Goal: Task Accomplishment & Management: Use online tool/utility

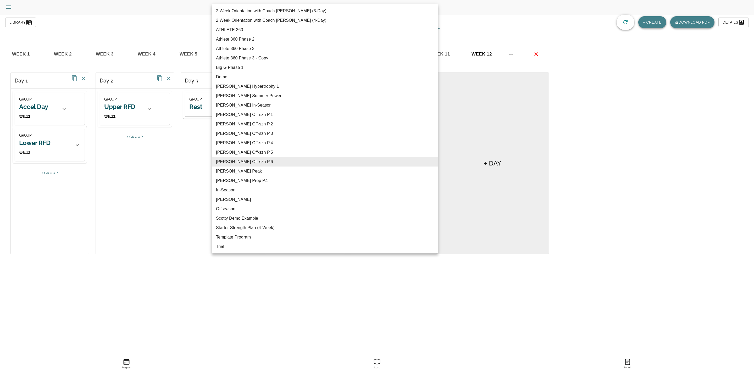
click at [291, 24] on body "Tylor Henry Trainer Trainer Dashboard Program Builder Athlete Report One Rep Ma…" at bounding box center [377, 200] width 754 height 400
click at [257, 95] on li "[PERSON_NAME] Summer Power" at bounding box center [325, 95] width 226 height 9
type input "617"
type input "[PERSON_NAME] Summer Power"
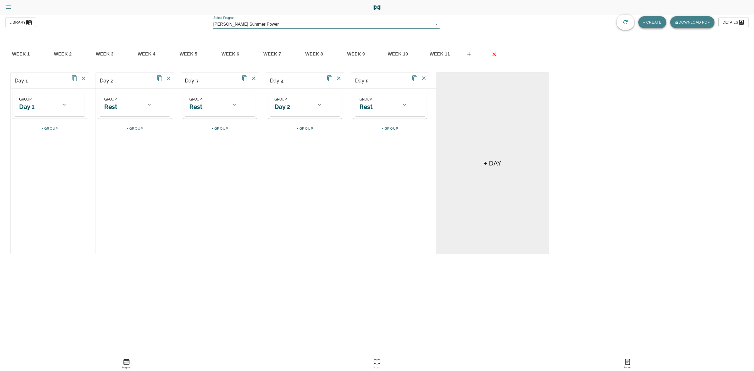
click at [436, 52] on span "week 11" at bounding box center [440, 54] width 36 height 8
click at [468, 53] on icon "basic tabs example" at bounding box center [469, 54] width 6 height 6
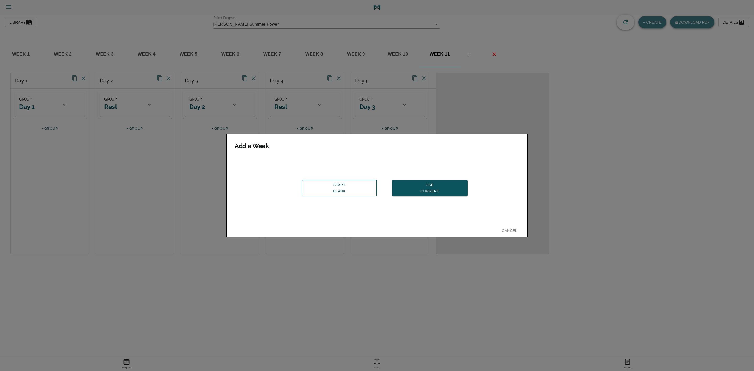
click at [418, 184] on span "Use Current" at bounding box center [430, 188] width 67 height 13
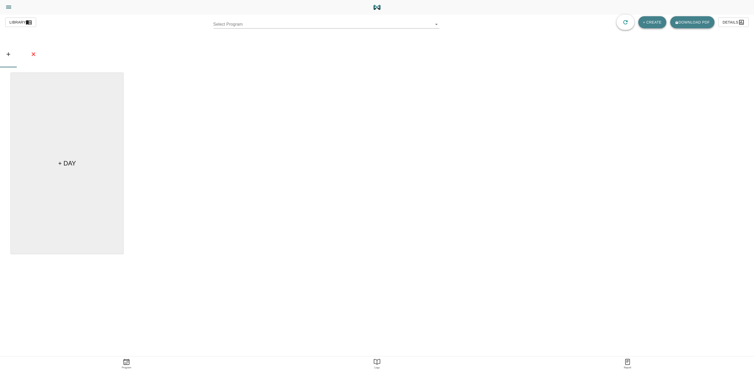
click at [403, 22] on body "[PERSON_NAME] Trainer Trainer Dashboard Program Builder Athlete Report One Rep …" at bounding box center [377, 200] width 754 height 400
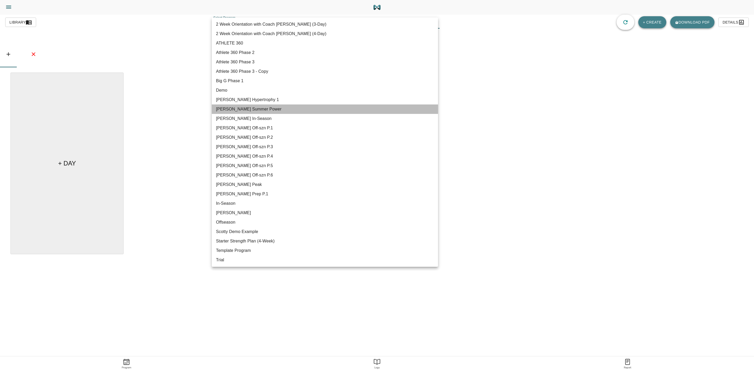
click at [271, 107] on li "[PERSON_NAME] Summer Power" at bounding box center [325, 109] width 226 height 9
type input "617"
type input "[PERSON_NAME] Summer Power"
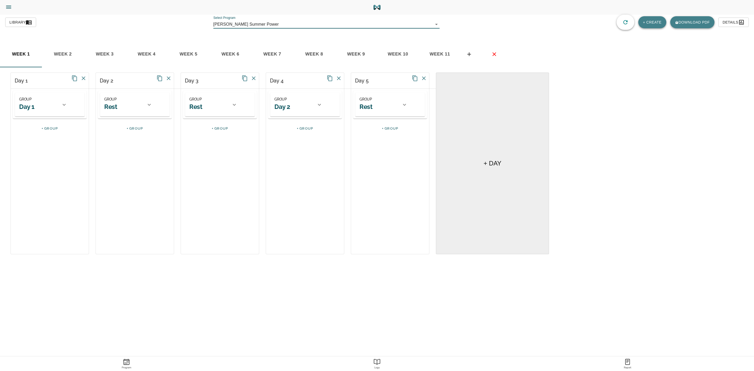
click at [432, 54] on span "week 11" at bounding box center [440, 54] width 36 height 8
click at [470, 52] on icon "basic tabs example" at bounding box center [469, 54] width 6 height 6
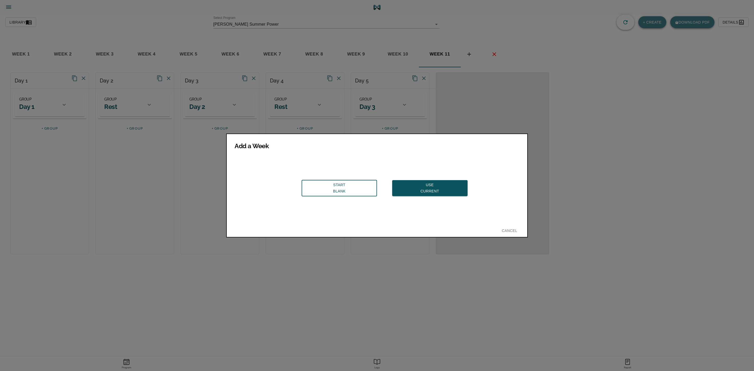
click at [428, 182] on span "Use Current" at bounding box center [430, 188] width 67 height 13
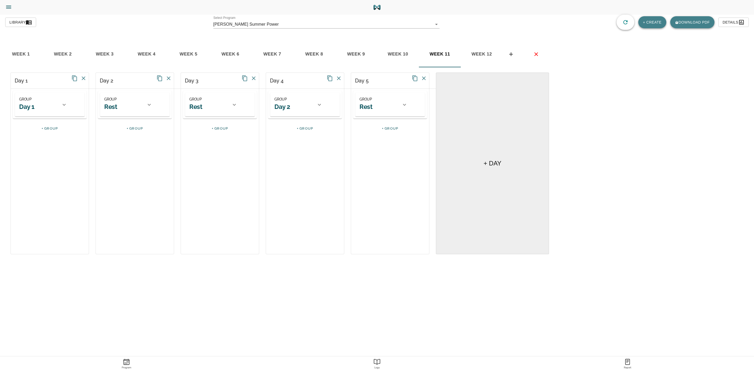
click at [479, 51] on span "week 12" at bounding box center [482, 54] width 36 height 8
click at [69, 105] on div at bounding box center [64, 104] width 13 height 13
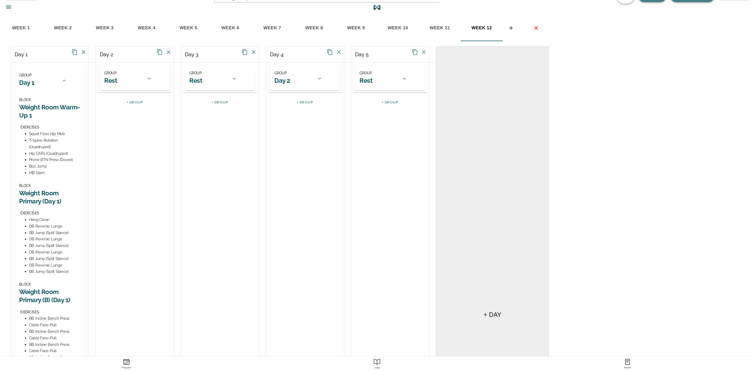
scroll to position [39, 0]
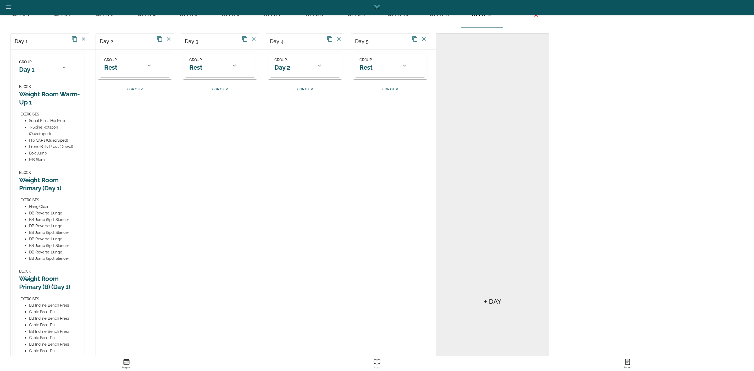
click at [46, 179] on h2 "Weight Room Primary (Day 1)" at bounding box center [49, 184] width 61 height 16
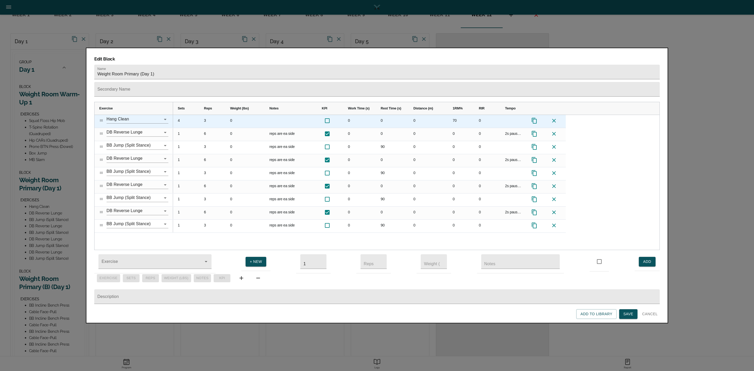
click at [179, 115] on div "4" at bounding box center [186, 121] width 26 height 13
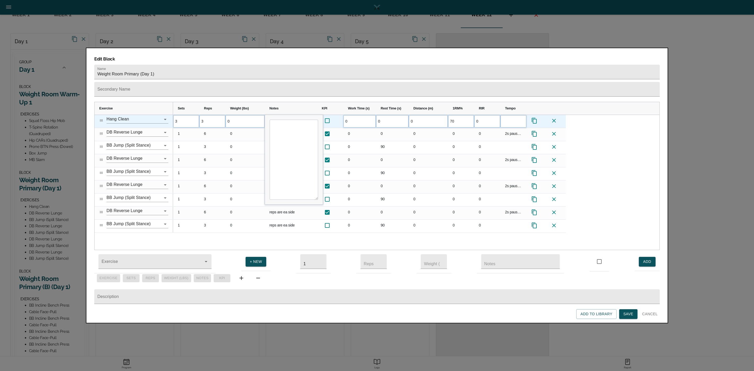
scroll to position [0, 0]
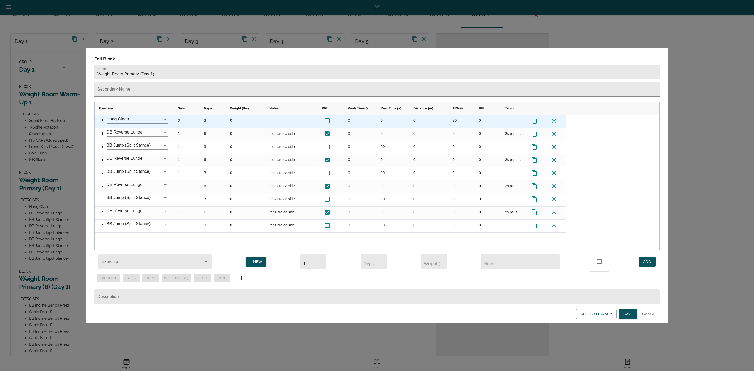
click at [207, 115] on div "3" at bounding box center [212, 121] width 26 height 13
click at [181, 115] on div "3" at bounding box center [186, 121] width 26 height 13
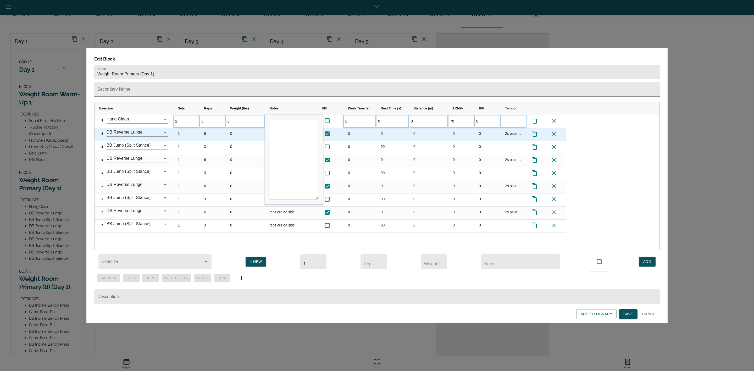
click at [209, 128] on div "6" at bounding box center [212, 134] width 26 height 13
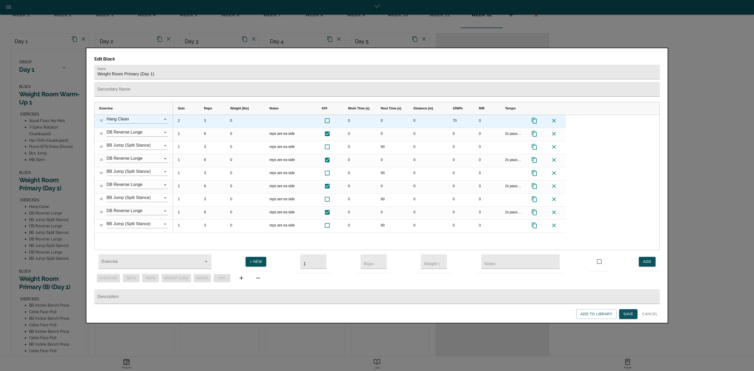
click at [207, 115] on div "3" at bounding box center [212, 121] width 26 height 13
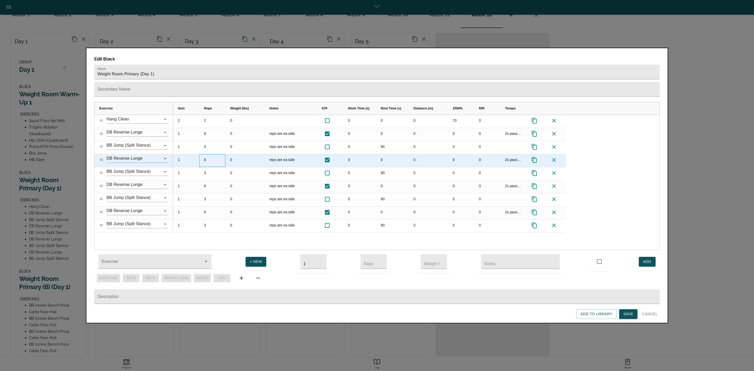
click at [219, 154] on div "6" at bounding box center [212, 160] width 26 height 13
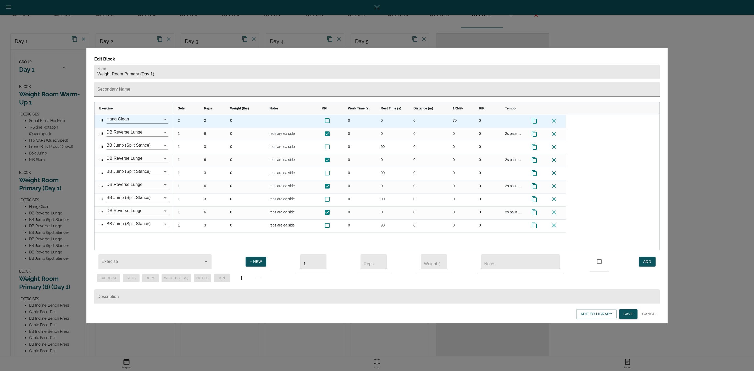
click at [457, 115] on div "70" at bounding box center [461, 121] width 26 height 13
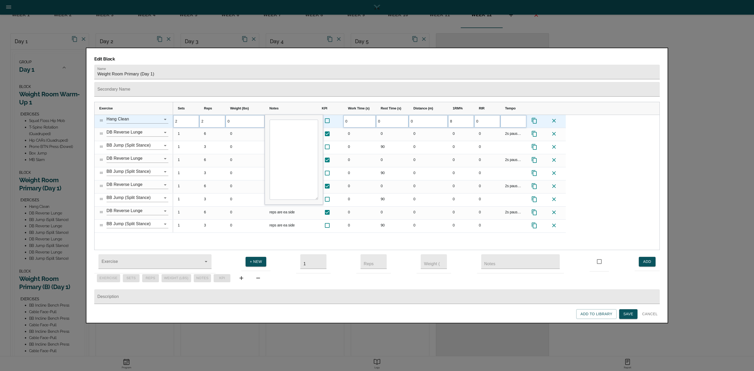
type input "82"
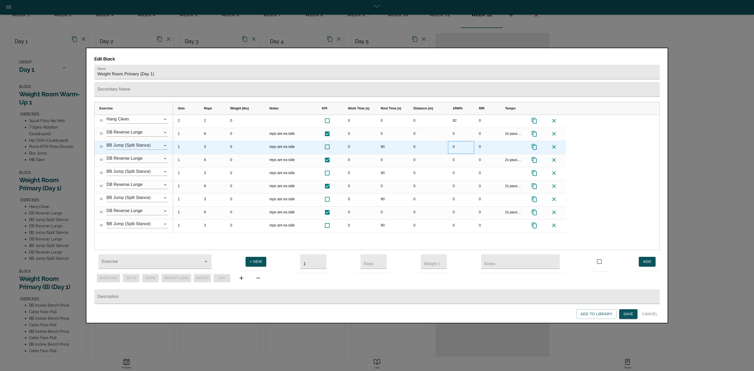
click at [457, 141] on div "0" at bounding box center [461, 147] width 26 height 13
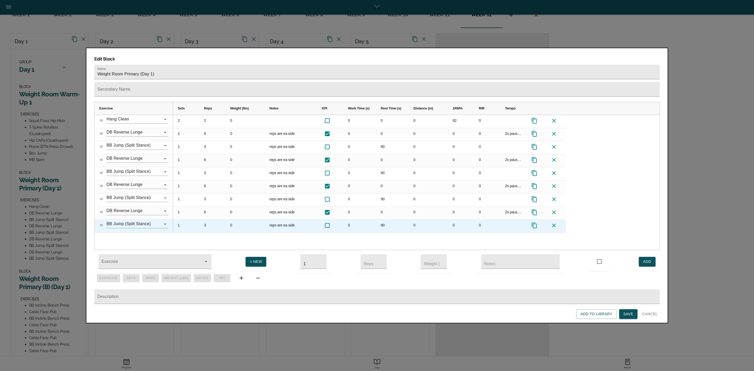
click at [554, 224] on icon at bounding box center [554, 226] width 4 height 4
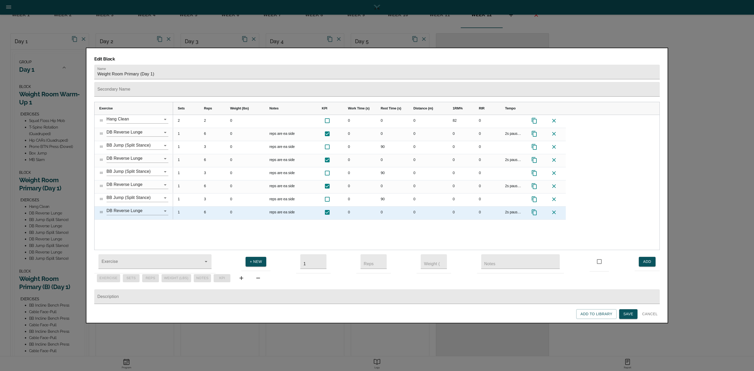
click at [554, 209] on icon at bounding box center [554, 212] width 6 height 6
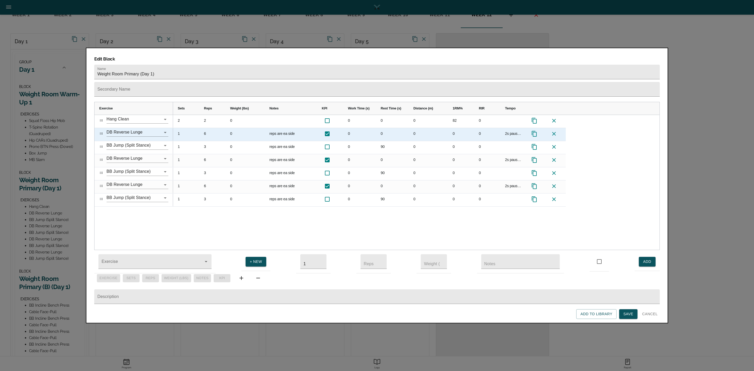
click at [204, 128] on div "6" at bounding box center [212, 134] width 26 height 13
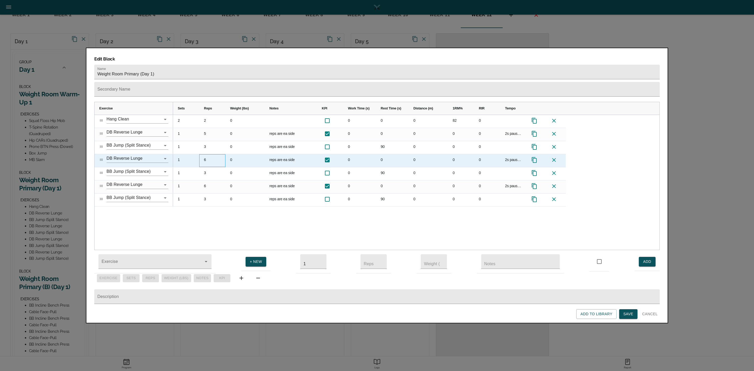
click at [206, 154] on div "6" at bounding box center [212, 160] width 26 height 13
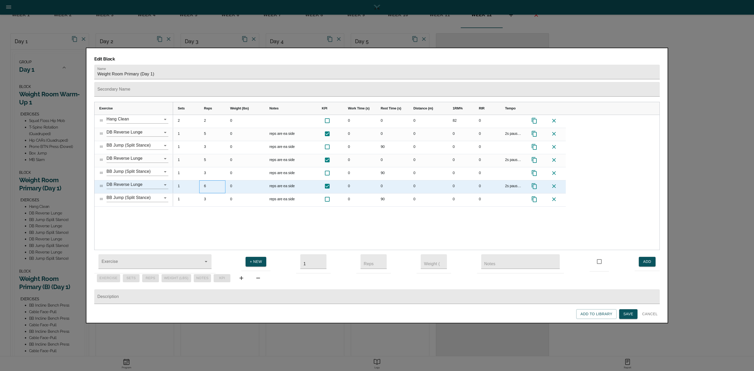
click at [208, 180] on div "6" at bounding box center [212, 186] width 26 height 13
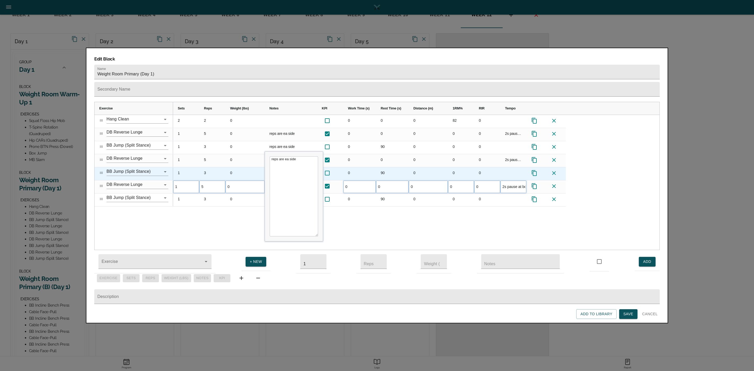
click at [216, 167] on div "3" at bounding box center [212, 173] width 26 height 13
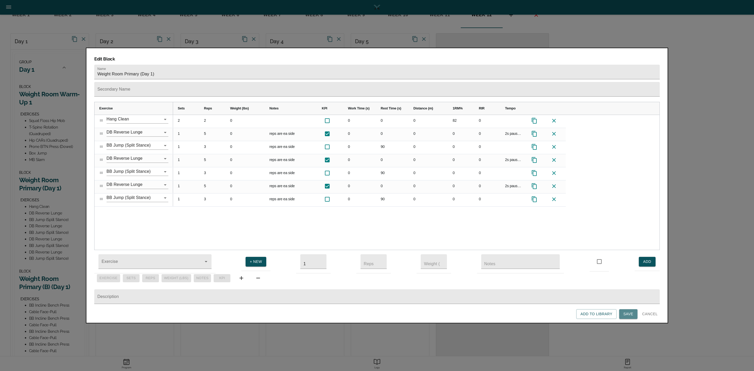
click at [629, 315] on span "Save" at bounding box center [629, 314] width 10 height 7
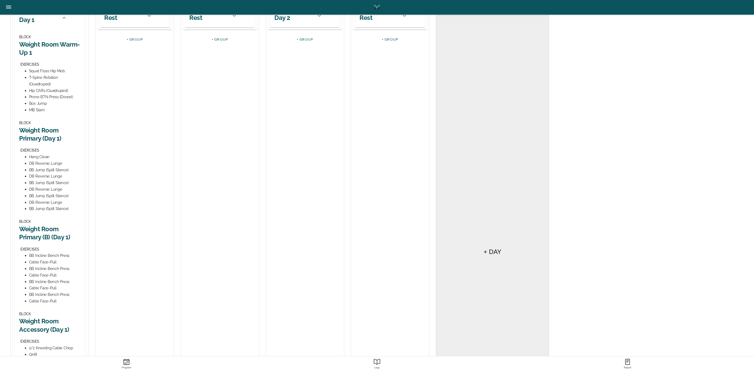
scroll to position [157, 0]
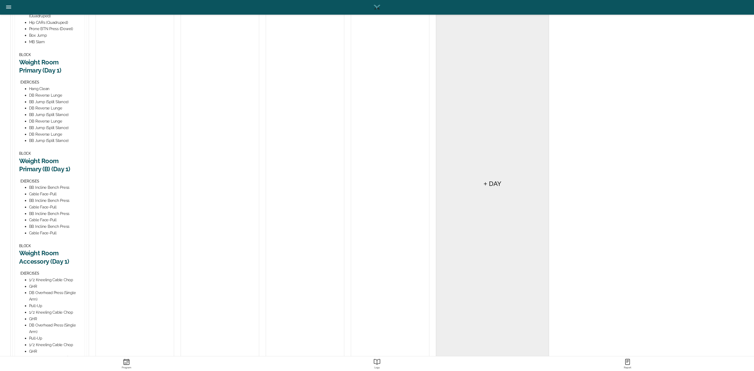
click at [53, 168] on h2 "Weight Room Primary (B) (Day 1)" at bounding box center [49, 165] width 61 height 16
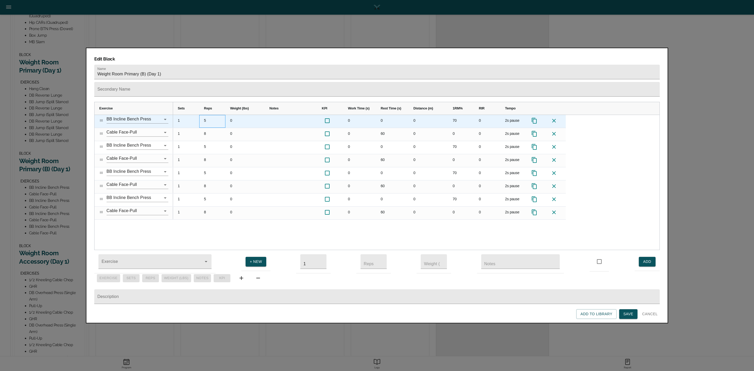
click at [204, 115] on div "5" at bounding box center [212, 121] width 26 height 13
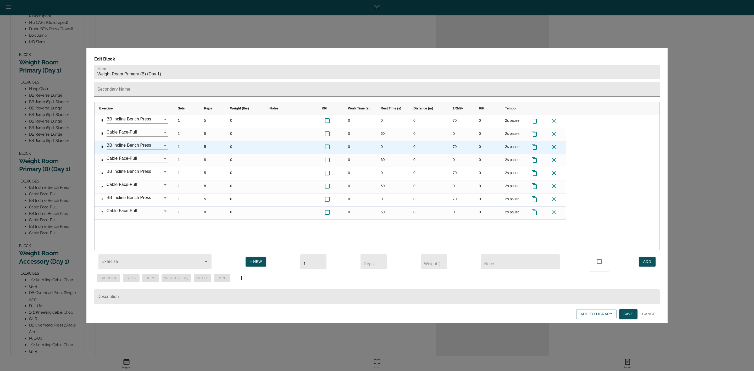
scroll to position [0, 0]
click at [207, 141] on div "5" at bounding box center [212, 147] width 26 height 13
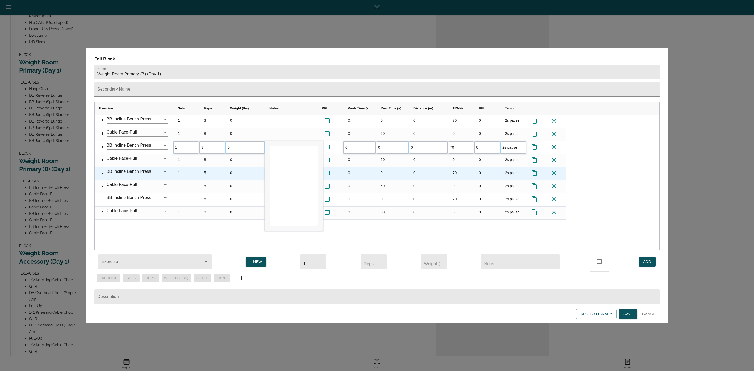
click at [206, 167] on div "5" at bounding box center [212, 173] width 26 height 13
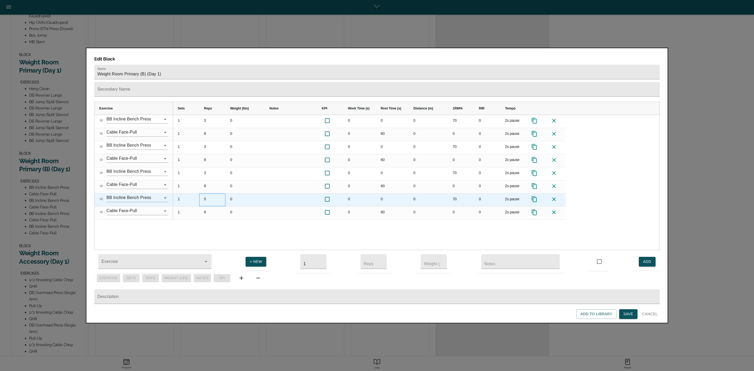
click at [210, 194] on div "5" at bounding box center [212, 200] width 26 height 13
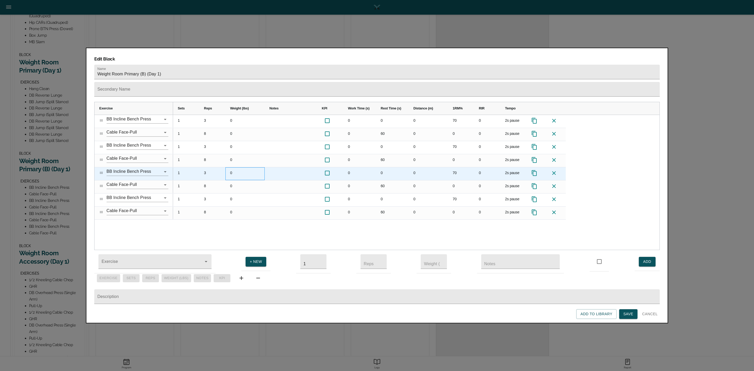
click at [253, 167] on div "0" at bounding box center [245, 173] width 39 height 13
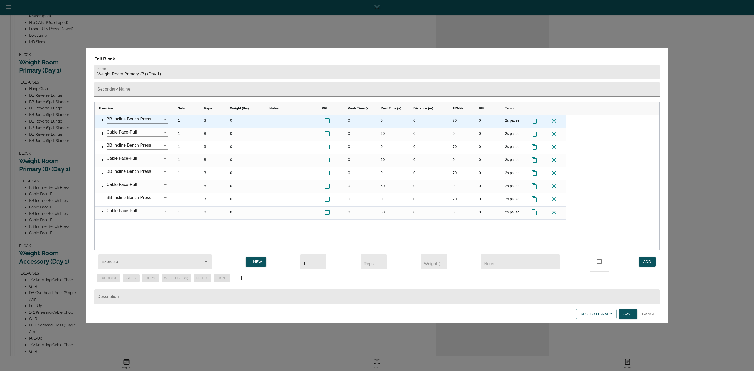
click at [451, 115] on div "70" at bounding box center [461, 121] width 26 height 13
type input "80"
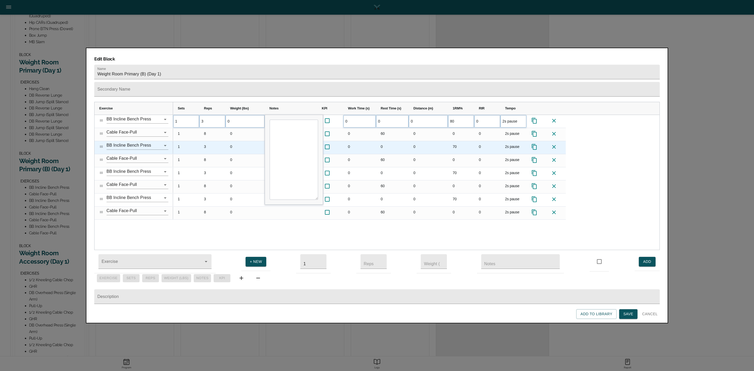
click at [456, 141] on div "70" at bounding box center [461, 147] width 26 height 13
type input "80"
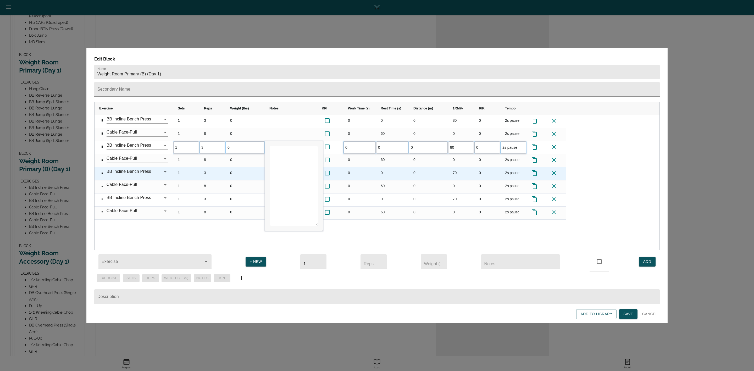
click at [459, 167] on div "70" at bounding box center [461, 173] width 26 height 13
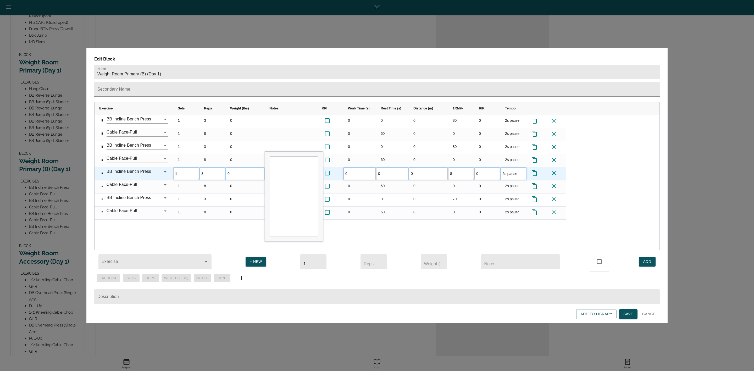
type input "80"
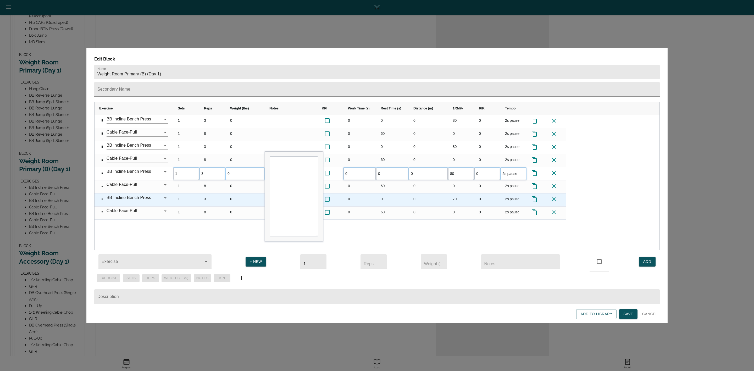
click at [456, 194] on div "70" at bounding box center [461, 200] width 26 height 13
type input "80"
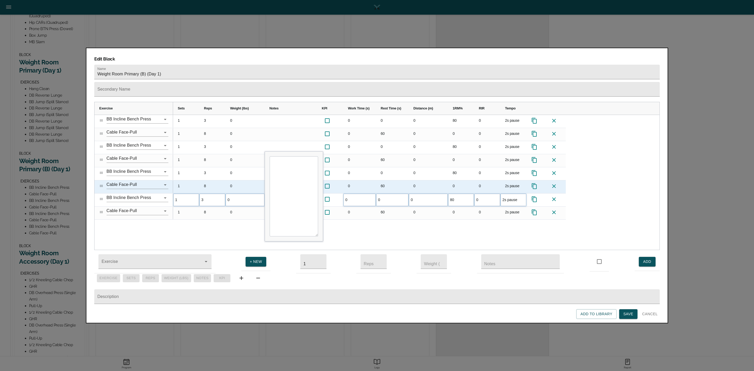
click at [460, 167] on div "80" at bounding box center [461, 173] width 26 height 13
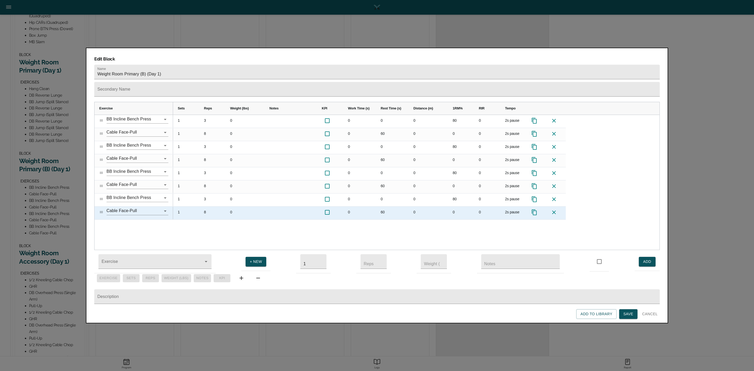
click at [554, 209] on icon at bounding box center [554, 212] width 6 height 6
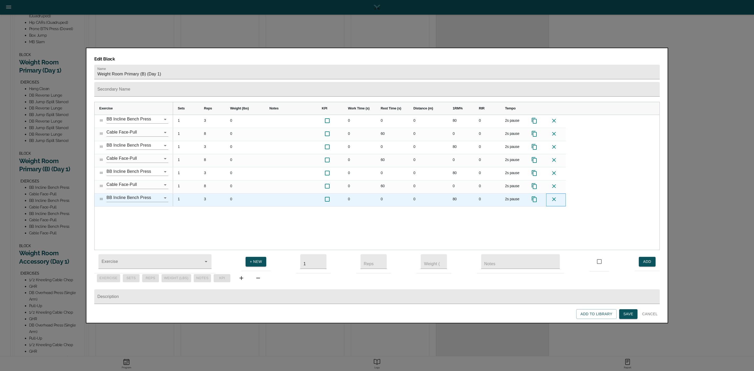
click at [555, 196] on icon "Press SPACE to select this row." at bounding box center [554, 199] width 6 height 6
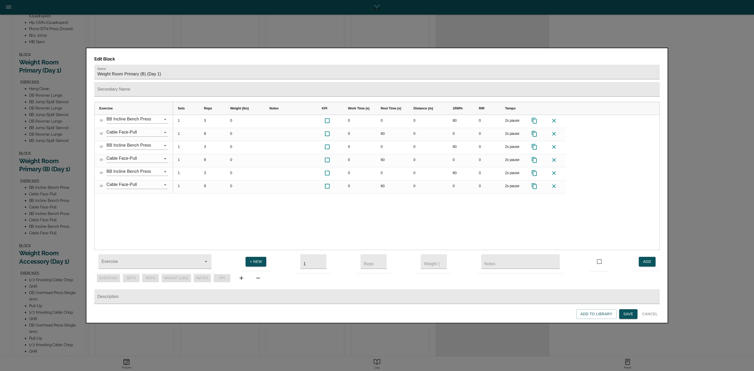
click at [626, 314] on span "Save" at bounding box center [629, 314] width 10 height 7
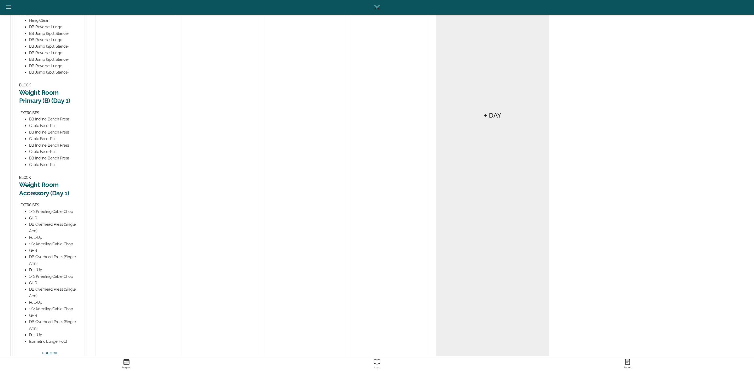
scroll to position [262, 0]
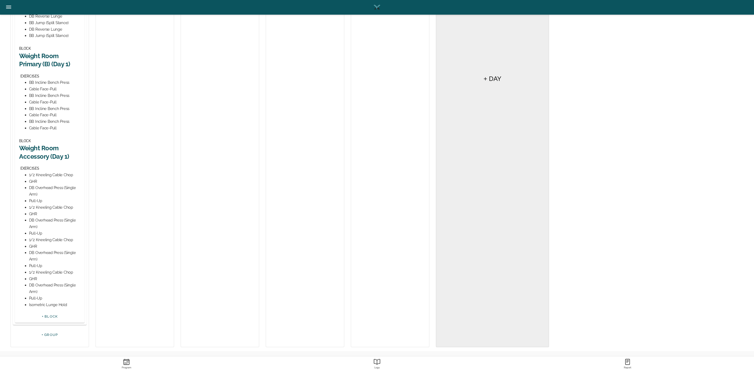
click at [40, 153] on h2 "Weight Room Accessory (Day 1)" at bounding box center [49, 152] width 61 height 16
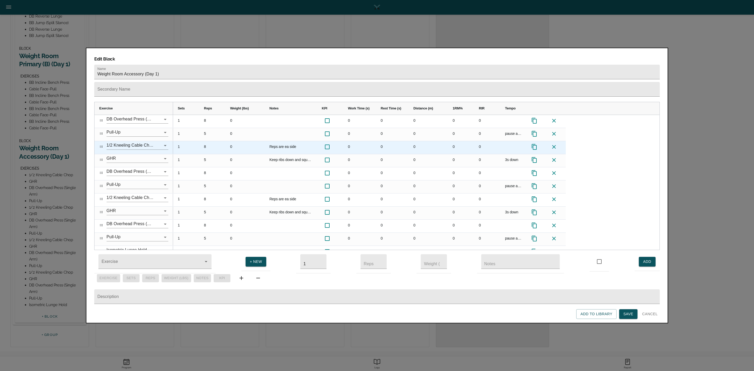
scroll to position [87, 0]
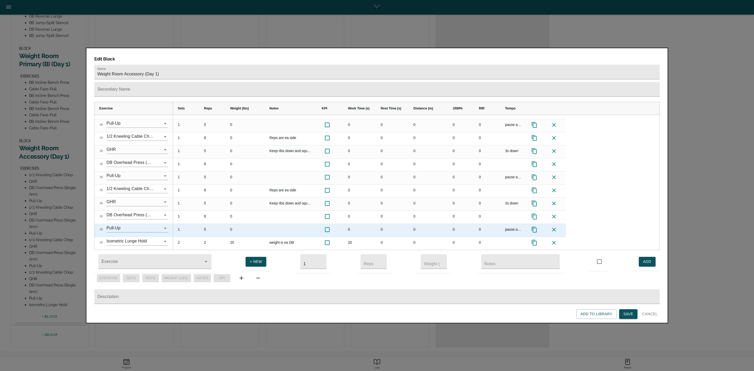
click at [554, 227] on icon at bounding box center [554, 230] width 6 height 6
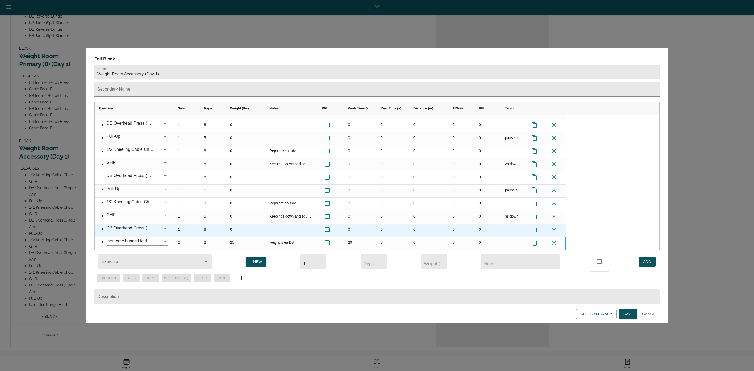
scroll to position [75, 0]
click at [554, 227] on icon at bounding box center [554, 230] width 6 height 6
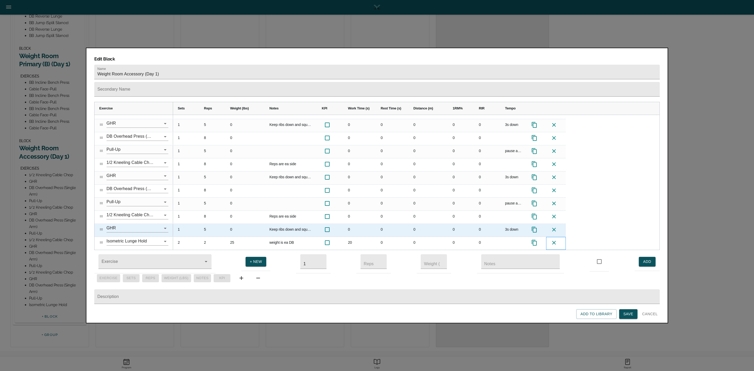
scroll to position [62, 0]
click at [553, 227] on icon at bounding box center [554, 230] width 6 height 6
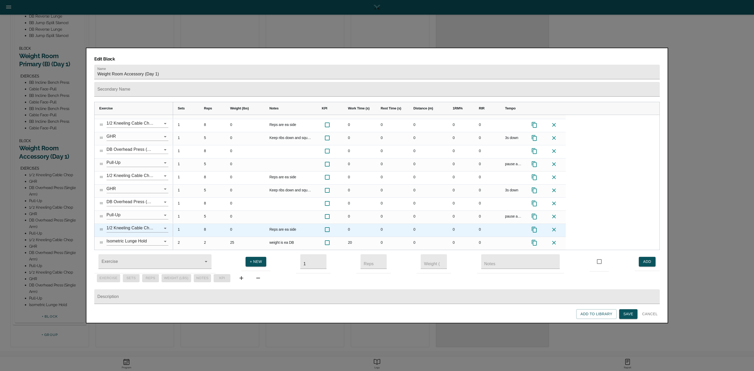
click at [553, 227] on icon at bounding box center [554, 230] width 6 height 6
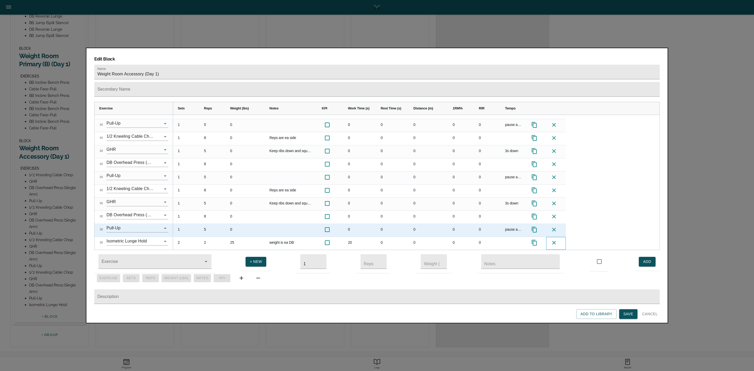
scroll to position [0, 0]
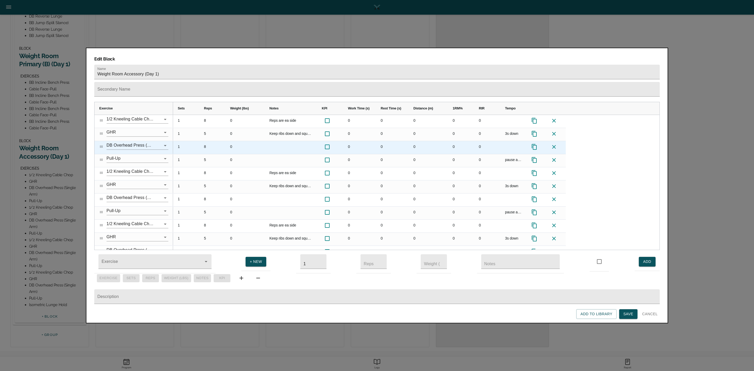
click at [205, 141] on div "8" at bounding box center [212, 147] width 26 height 13
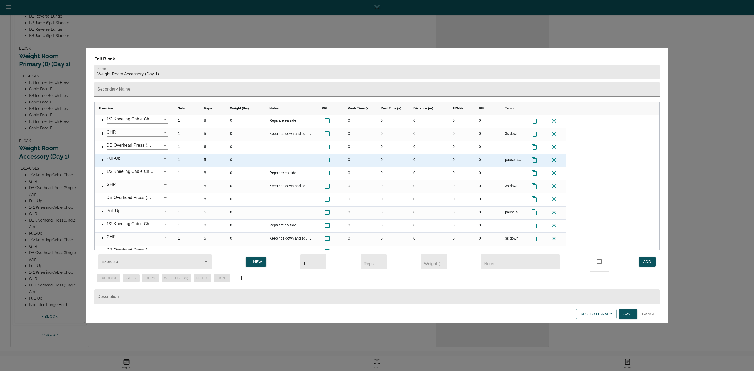
click at [207, 154] on div "5" at bounding box center [212, 160] width 26 height 13
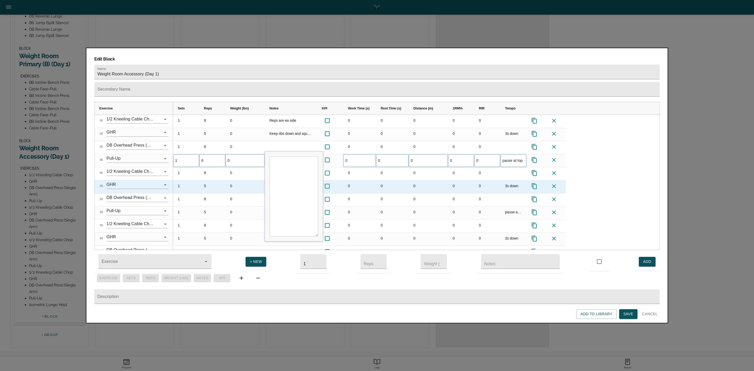
click at [212, 180] on div "5" at bounding box center [212, 186] width 26 height 13
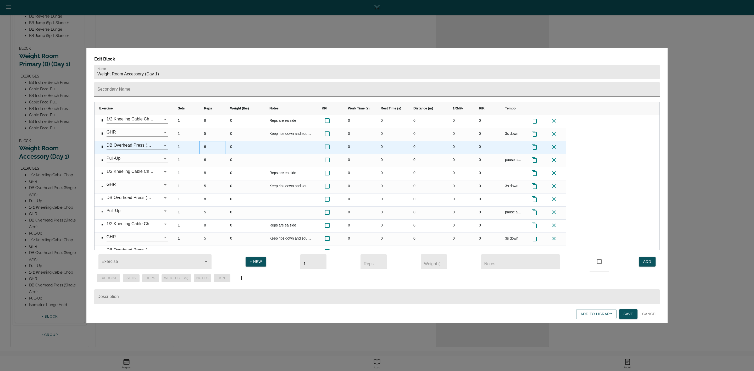
click at [205, 141] on div "6" at bounding box center [212, 147] width 26 height 13
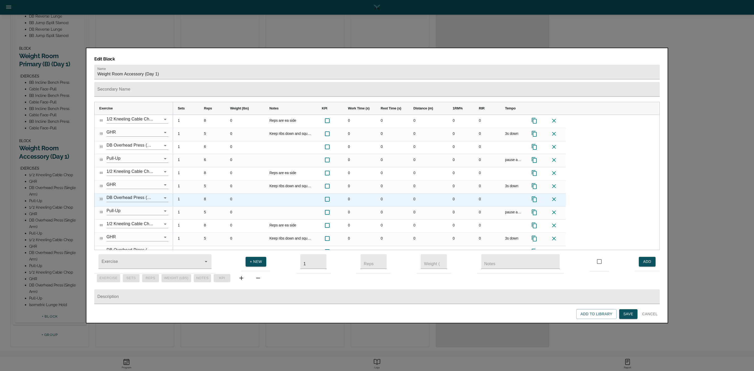
click at [216, 194] on div "8" at bounding box center [212, 200] width 26 height 13
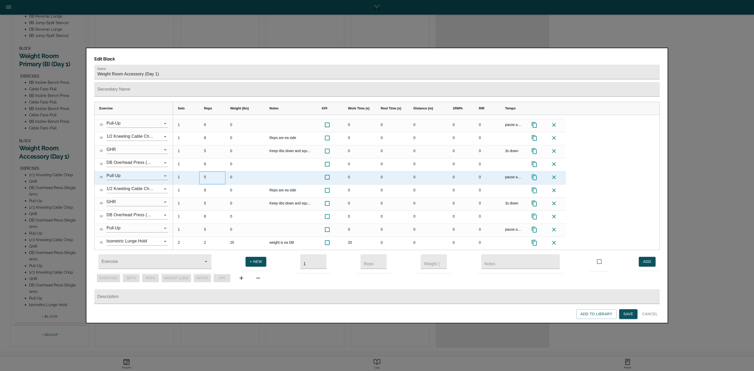
click at [205, 172] on div "5" at bounding box center [212, 178] width 26 height 13
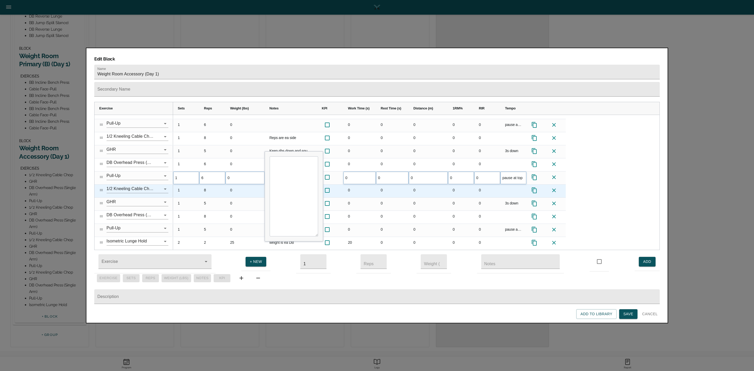
click at [230, 198] on div "0" at bounding box center [245, 204] width 39 height 13
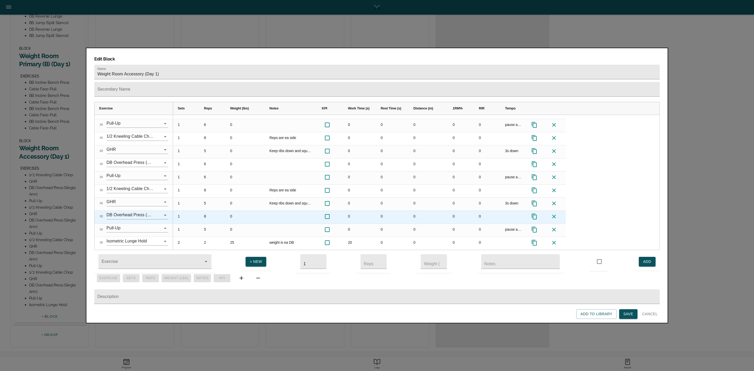
click at [205, 211] on div "8" at bounding box center [212, 217] width 26 height 13
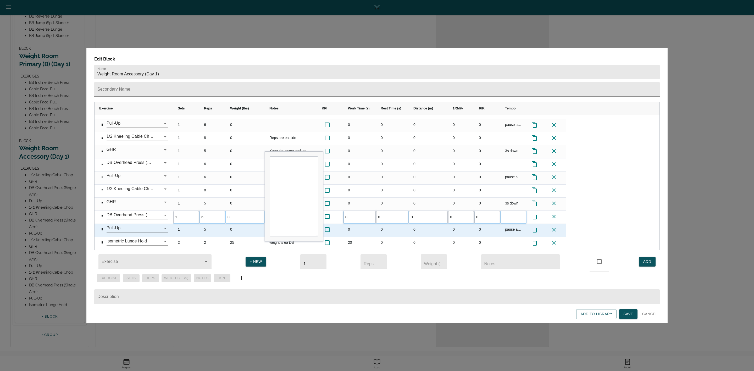
click at [207, 224] on div "5" at bounding box center [212, 230] width 26 height 13
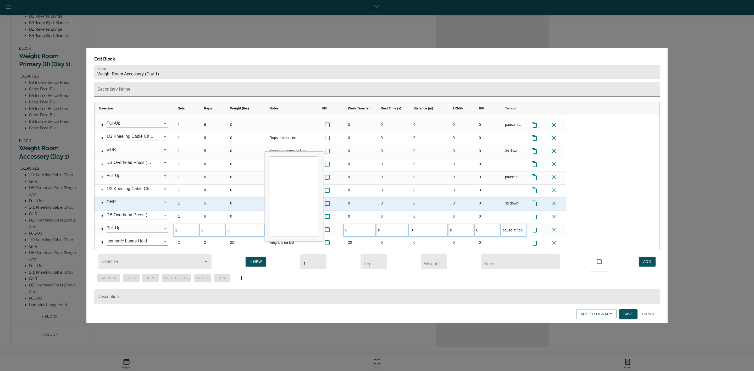
click at [232, 198] on div "0" at bounding box center [245, 204] width 39 height 13
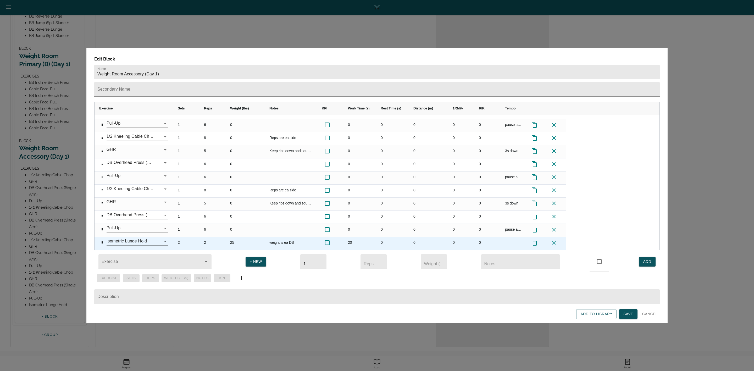
click at [236, 237] on div "25" at bounding box center [245, 243] width 39 height 13
type input "30"
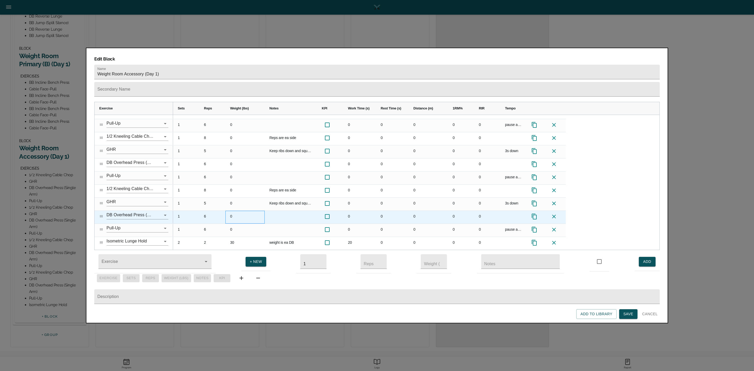
click at [249, 211] on div "0" at bounding box center [245, 217] width 39 height 13
click at [370, 211] on div "0" at bounding box center [359, 217] width 33 height 13
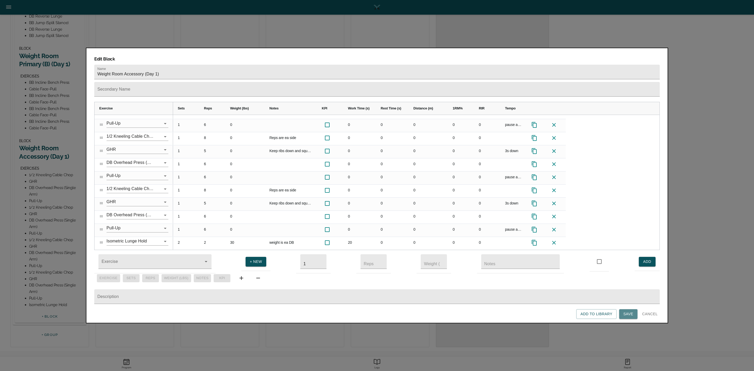
click at [628, 315] on span "Save" at bounding box center [629, 314] width 10 height 7
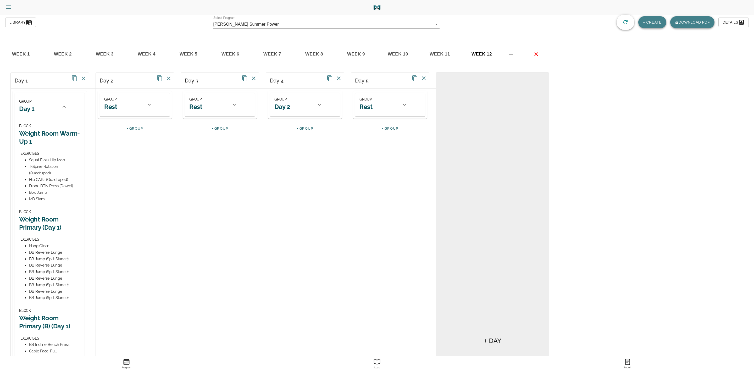
click at [62, 107] on icon at bounding box center [64, 107] width 6 height 6
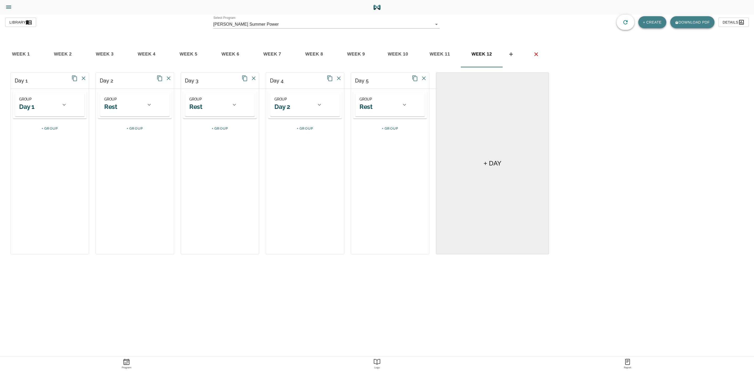
click at [438, 52] on span "week 11" at bounding box center [440, 54] width 36 height 8
click at [401, 51] on span "week 10" at bounding box center [398, 54] width 36 height 8
click at [358, 53] on span "week 9" at bounding box center [356, 54] width 36 height 8
click at [316, 53] on span "week 8" at bounding box center [315, 54] width 36 height 8
click at [273, 51] on span "week 7" at bounding box center [273, 54] width 36 height 8
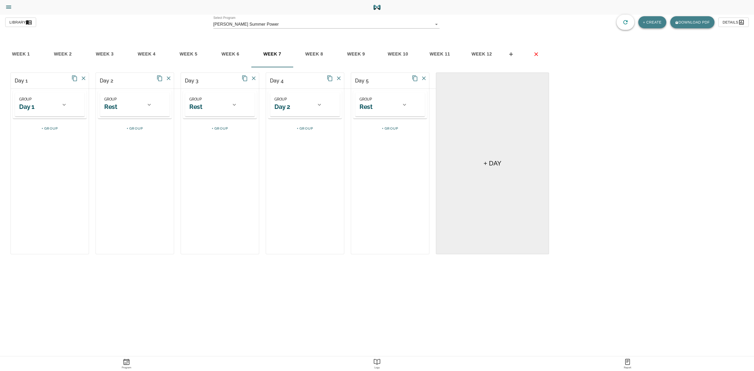
click at [230, 53] on span "week 6" at bounding box center [231, 54] width 36 height 8
click at [196, 53] on span "week 5" at bounding box center [189, 54] width 36 height 8
click at [156, 53] on span "week 4" at bounding box center [147, 54] width 36 height 8
click at [476, 51] on span "week 12" at bounding box center [482, 54] width 36 height 8
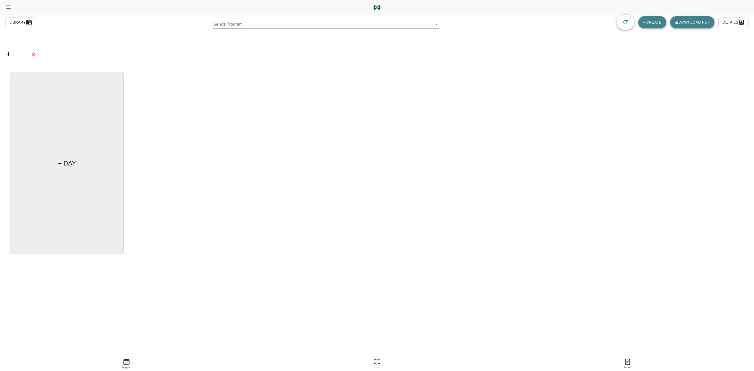
drag, startPoint x: 347, startPoint y: 29, endPoint x: 347, endPoint y: 25, distance: 3.7
click at [347, 28] on div "Library Select Program ​ + CREATE Download pdf Details" at bounding box center [377, 22] width 744 height 15
click at [347, 25] on body "[PERSON_NAME] Trainer Trainer Dashboard Program Builder Athlete Report One Rep …" at bounding box center [377, 200] width 754 height 400
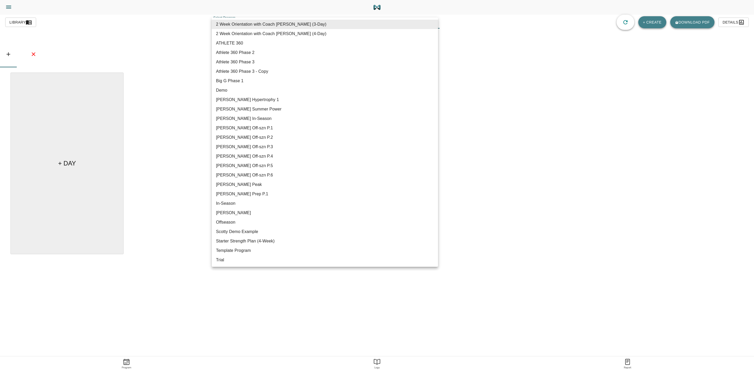
click at [260, 108] on li "[PERSON_NAME] Summer Power" at bounding box center [325, 109] width 226 height 9
type input "617"
type input "[PERSON_NAME] Summer Power"
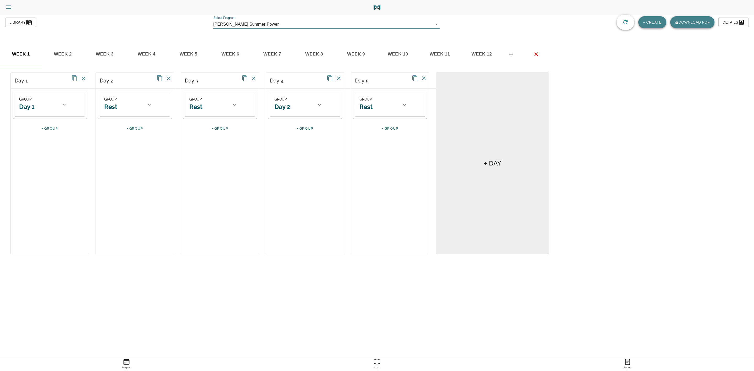
click at [310, 54] on span "week 8" at bounding box center [315, 54] width 36 height 8
click at [353, 54] on span "week 9" at bounding box center [356, 54] width 36 height 8
click at [398, 52] on span "week 10" at bounding box center [398, 54] width 36 height 8
click at [438, 50] on button "week 11" at bounding box center [440, 54] width 42 height 26
click at [234, 55] on span "week 6" at bounding box center [231, 54] width 36 height 8
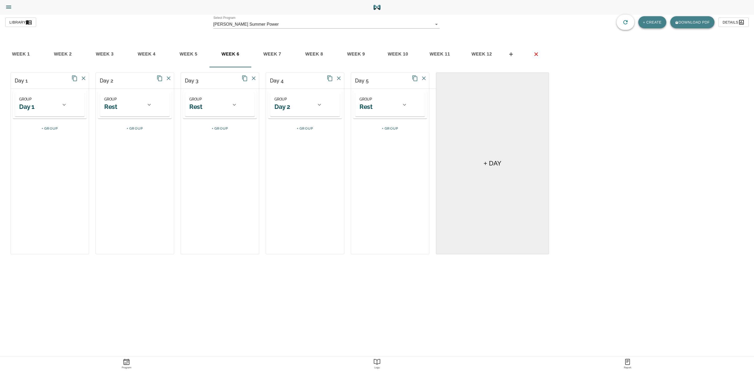
click at [314, 54] on span "week 8" at bounding box center [315, 54] width 36 height 8
click at [362, 56] on span "week 9" at bounding box center [356, 54] width 36 height 8
click at [404, 57] on span "week 10" at bounding box center [398, 54] width 36 height 8
click at [440, 49] on button "week 11" at bounding box center [440, 54] width 42 height 26
click at [482, 56] on span "week 12" at bounding box center [482, 54] width 36 height 8
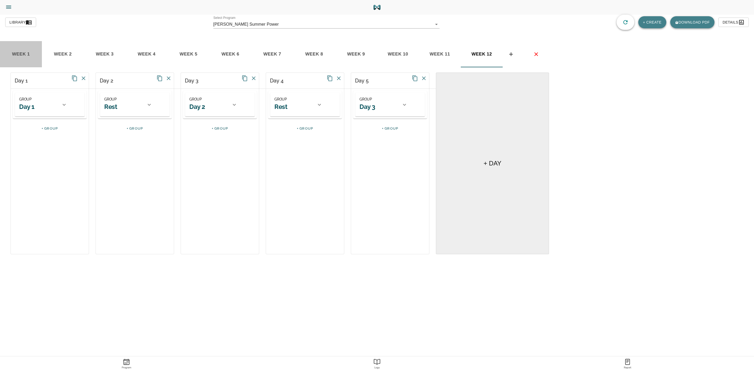
click at [25, 54] on span "week 1" at bounding box center [21, 54] width 36 height 8
click at [63, 106] on icon at bounding box center [64, 105] width 6 height 6
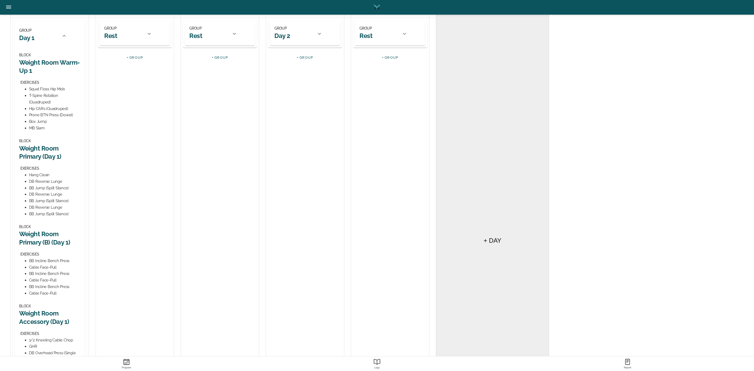
scroll to position [79, 0]
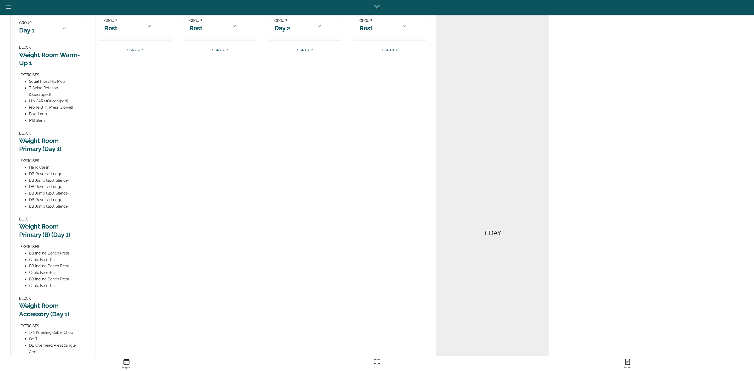
click at [51, 146] on h2 "Weight Room Primary (Day 1)" at bounding box center [49, 145] width 61 height 16
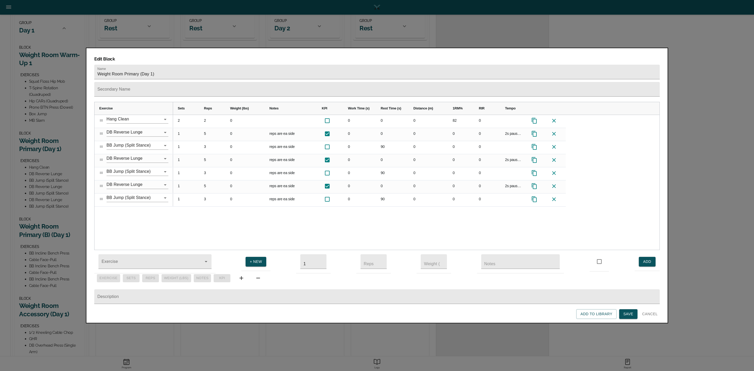
click at [56, 119] on div at bounding box center [377, 185] width 754 height 371
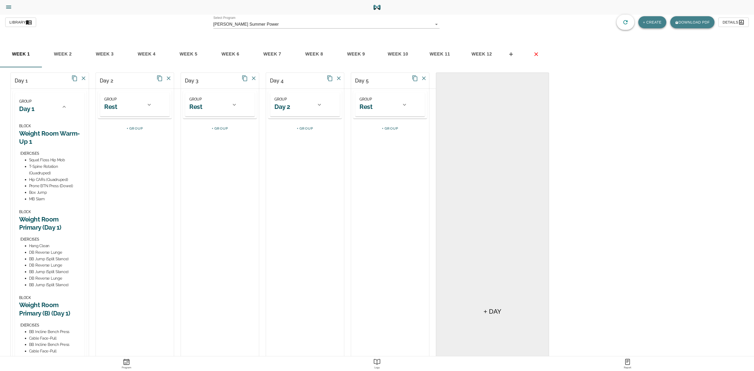
click at [442, 54] on span "week 11" at bounding box center [440, 54] width 36 height 8
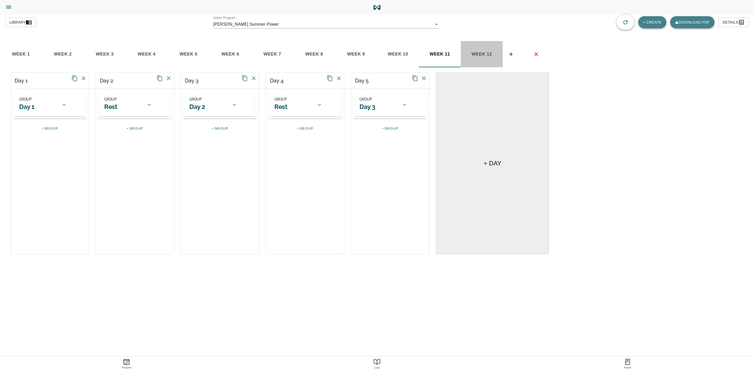
click at [486, 51] on span "week 12" at bounding box center [482, 54] width 36 height 8
click at [222, 108] on div "GROUP Day 2" at bounding box center [208, 104] width 39 height 17
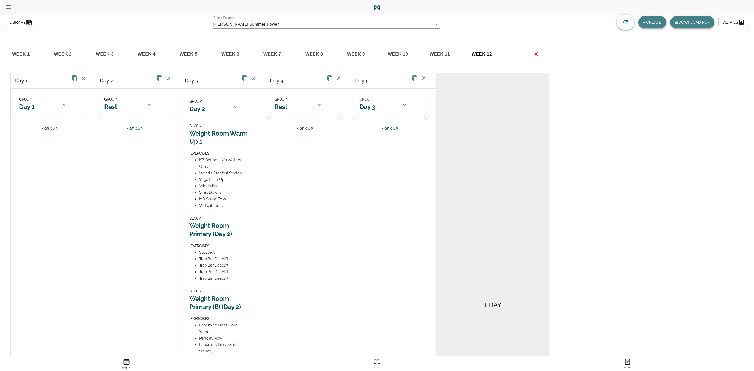
click at [72, 104] on div "GROUP Day 1 BLOCK Weight Room Warm-Up 1 EXERCISES Squat Floss Hip Mob T-Spine R…" at bounding box center [50, 105] width 70 height 24
click at [64, 105] on icon at bounding box center [64, 105] width 6 height 6
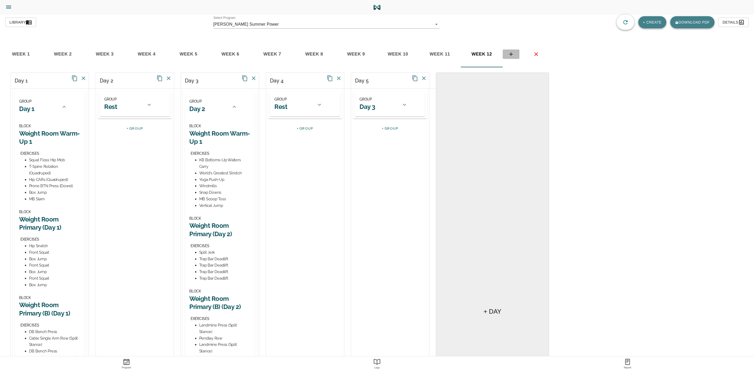
click at [513, 53] on icon "basic tabs example" at bounding box center [511, 54] width 6 height 6
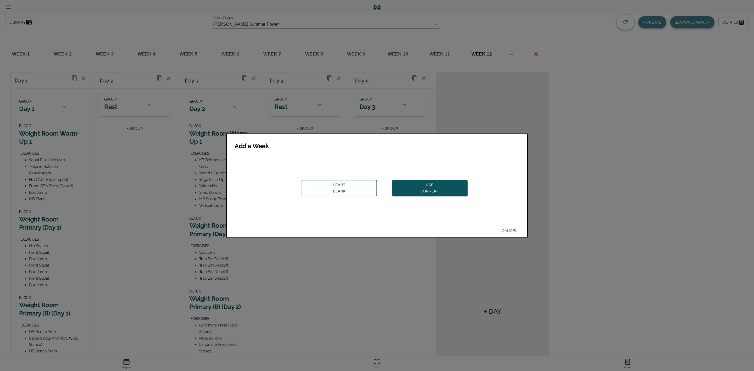
click at [403, 183] on span "Use Current" at bounding box center [430, 188] width 67 height 13
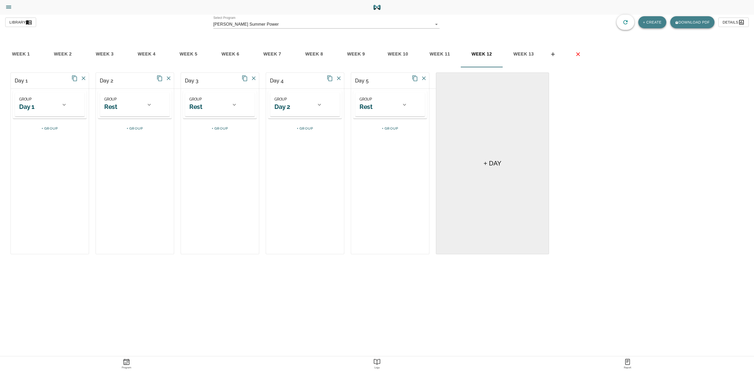
click at [520, 56] on span "week 13" at bounding box center [524, 54] width 36 height 8
click at [61, 106] on icon at bounding box center [64, 105] width 6 height 6
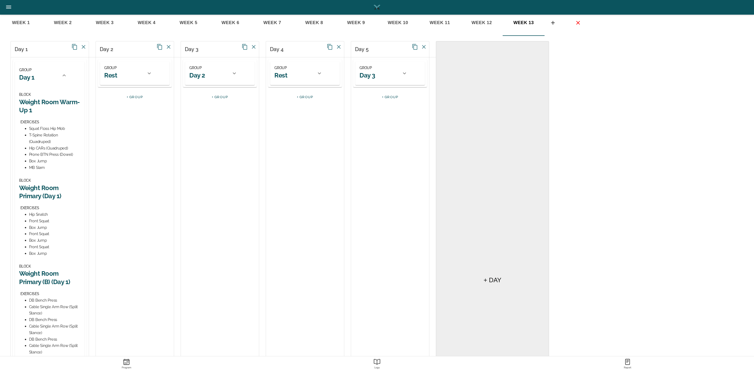
scroll to position [79, 0]
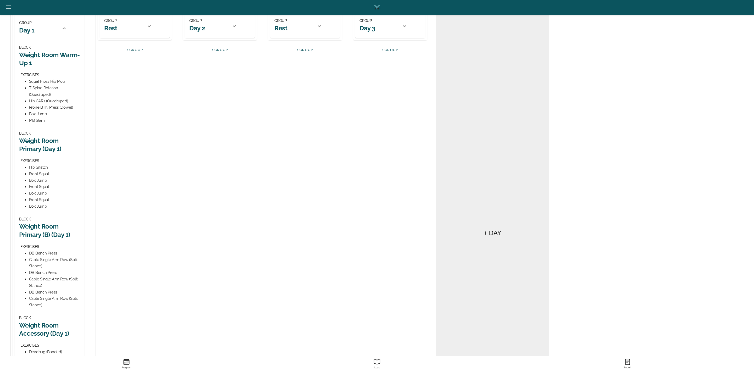
click at [46, 146] on h2 "Weight Room Primary (Day 1)" at bounding box center [49, 145] width 61 height 16
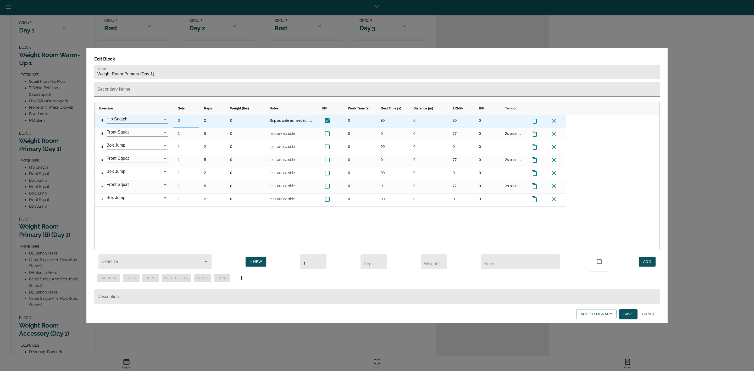
click at [179, 115] on div "3" at bounding box center [186, 121] width 26 height 13
click at [205, 115] on div "2" at bounding box center [212, 121] width 26 height 13
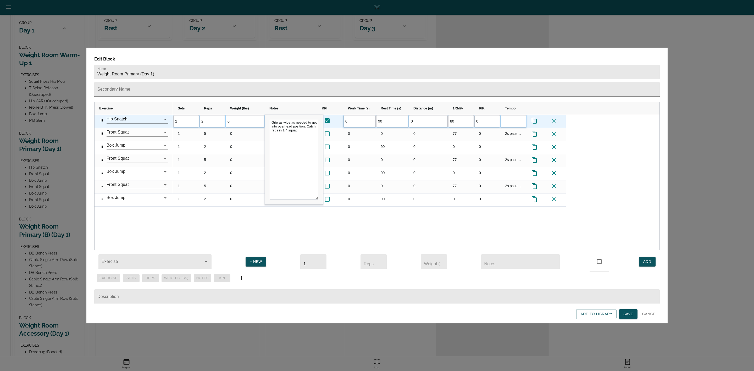
type input "1"
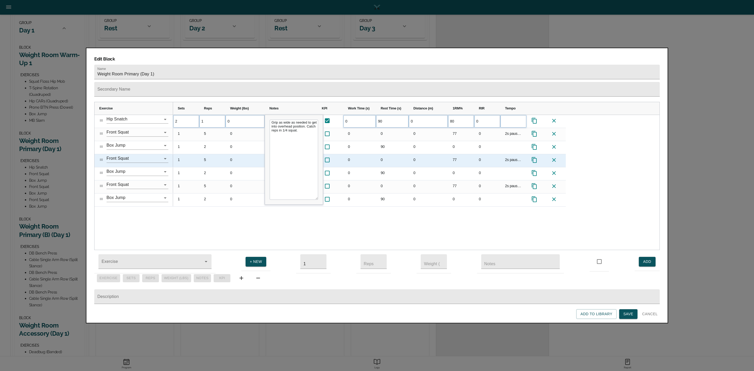
click at [223, 154] on div "5" at bounding box center [212, 160] width 26 height 13
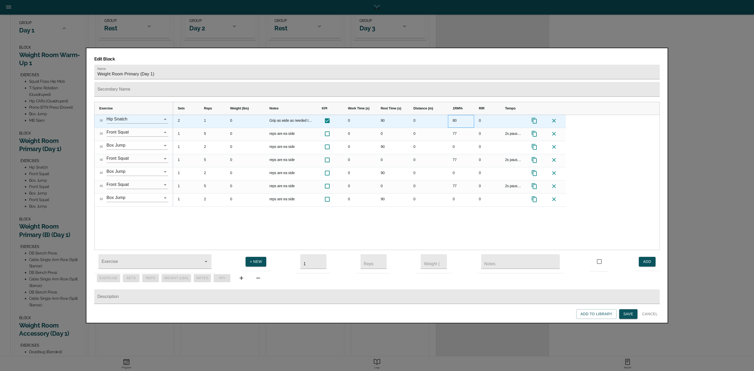
click at [454, 115] on div "80" at bounding box center [461, 121] width 26 height 13
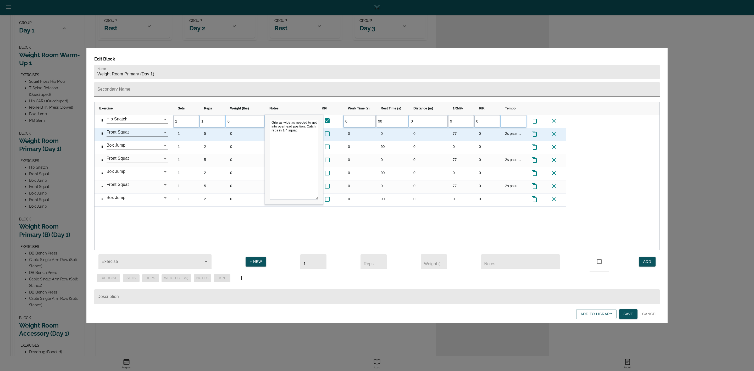
type input "90"
click at [449, 128] on div "77" at bounding box center [461, 134] width 26 height 13
click at [207, 128] on div "5" at bounding box center [212, 134] width 26 height 13
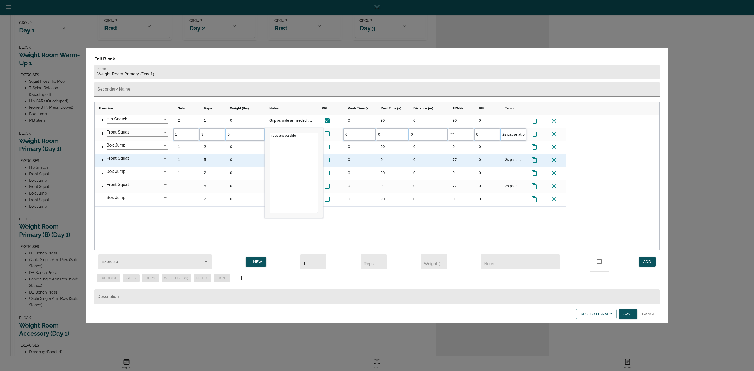
click at [206, 154] on div "5" at bounding box center [212, 160] width 26 height 13
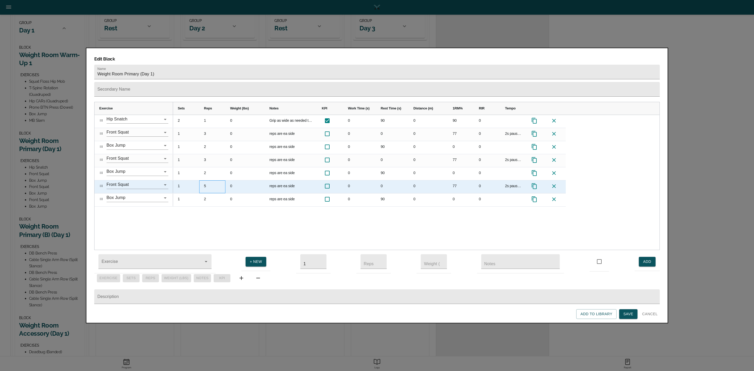
click at [208, 180] on div "5" at bounding box center [212, 186] width 26 height 13
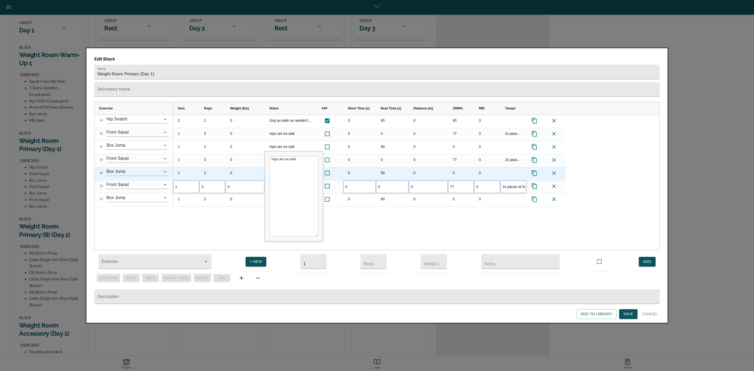
click at [240, 167] on div "0" at bounding box center [245, 173] width 39 height 13
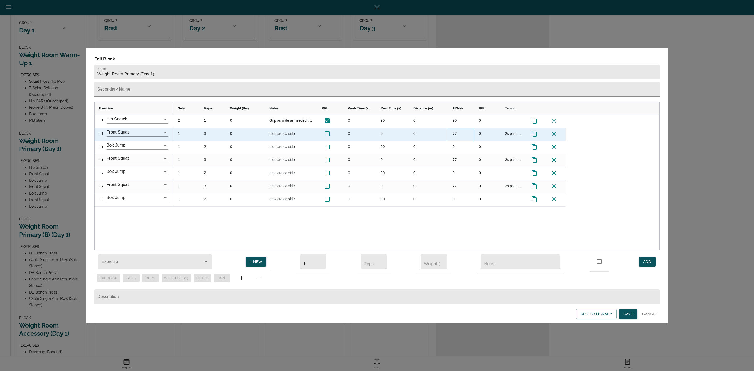
click at [455, 128] on div "77" at bounding box center [461, 134] width 26 height 13
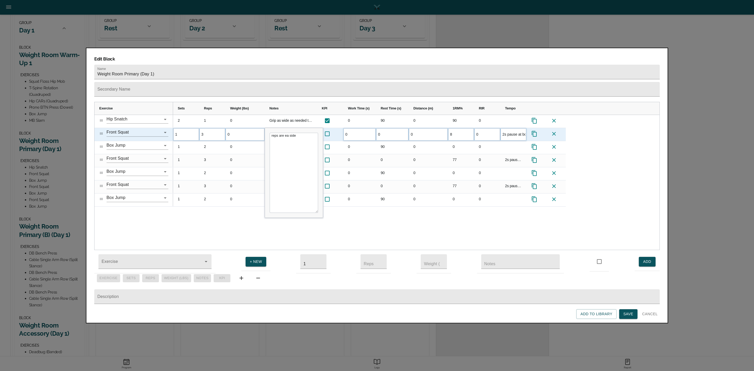
type input "85"
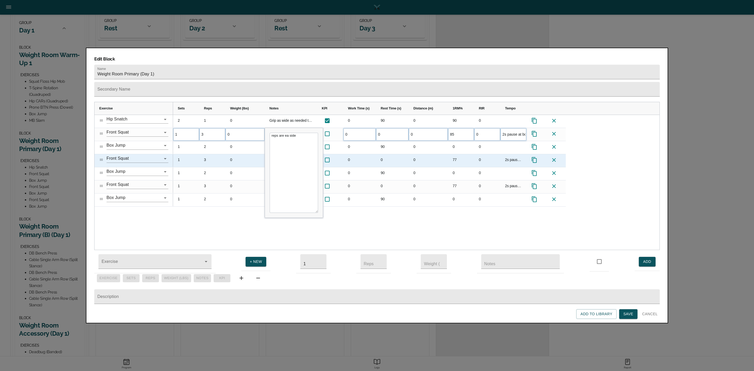
click at [453, 154] on div "77" at bounding box center [461, 160] width 26 height 13
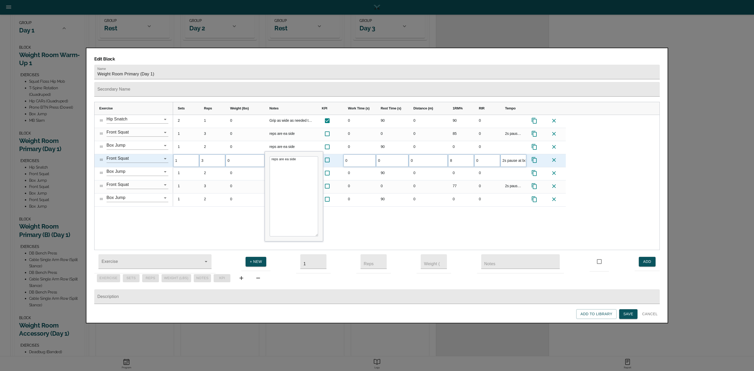
type input "85"
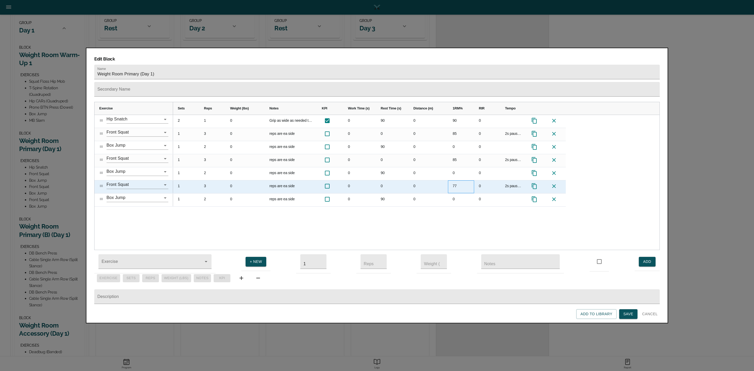
click at [460, 180] on div "77" at bounding box center [461, 186] width 26 height 13
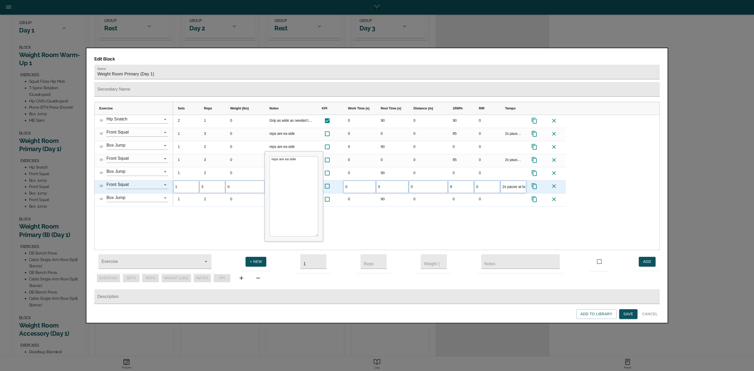
type input "85"
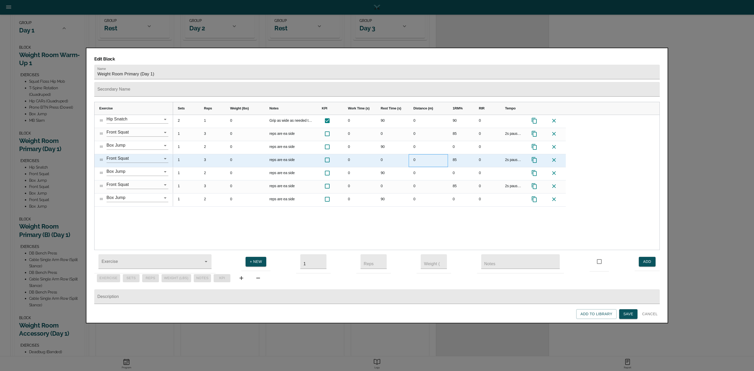
click at [429, 154] on div "0" at bounding box center [428, 160] width 39 height 13
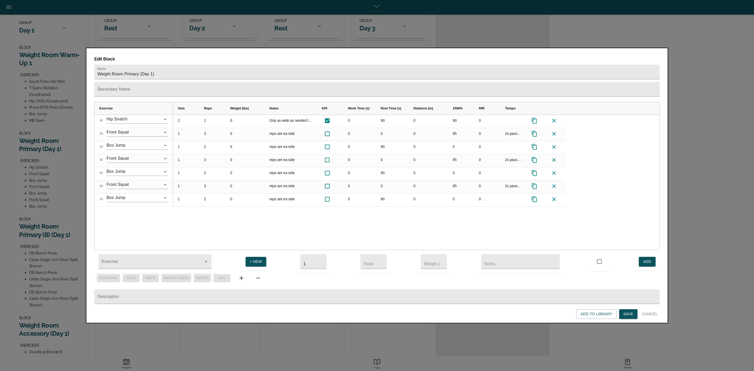
click at [627, 311] on span "Save" at bounding box center [629, 314] width 10 height 7
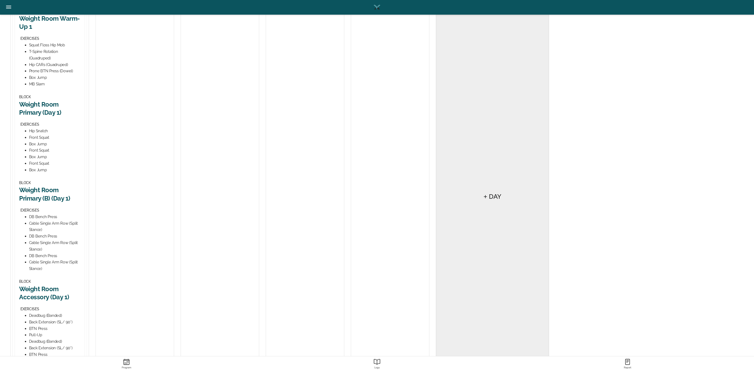
scroll to position [118, 0]
click at [53, 191] on h2 "Weight Room Primary (B) (Day 1)" at bounding box center [49, 191] width 61 height 16
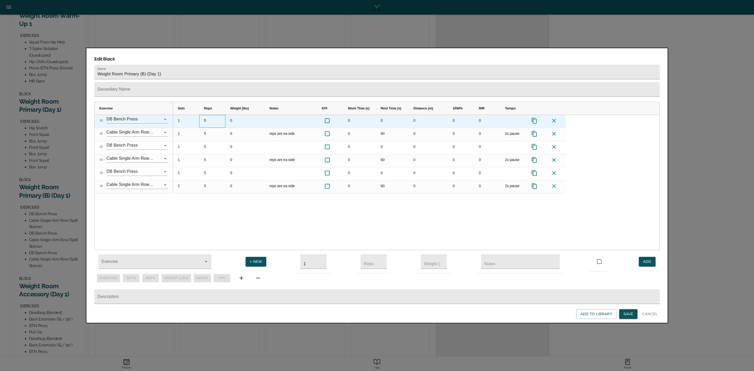
click at [205, 115] on div "5" at bounding box center [212, 121] width 26 height 13
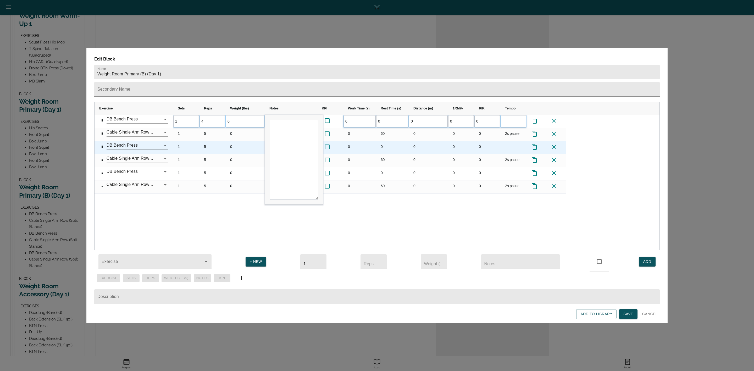
scroll to position [0, 0]
click at [208, 141] on div "5" at bounding box center [212, 147] width 26 height 13
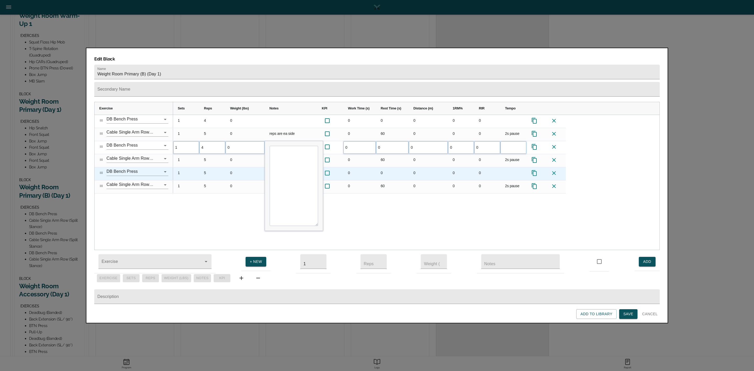
click at [207, 167] on div "5" at bounding box center [212, 173] width 26 height 13
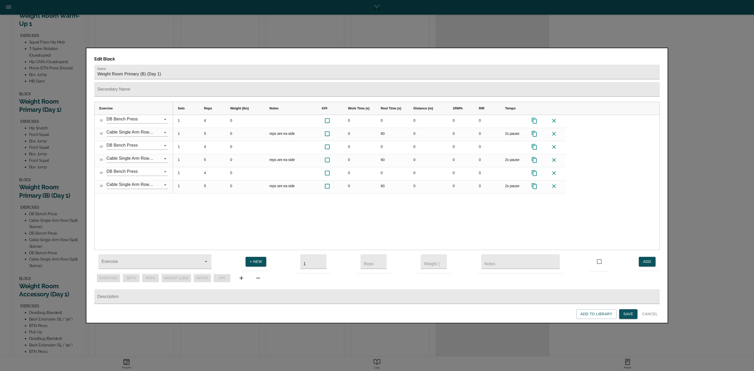
click at [207, 197] on div "1 4 0 0 0 0 0 0 1 5 0 reps are ea side 0 60 0 0 0 2s pause 1 4 0 0 0 0 0 0 1 5 …" at bounding box center [416, 182] width 487 height 135
click at [631, 317] on span "Save" at bounding box center [629, 314] width 10 height 7
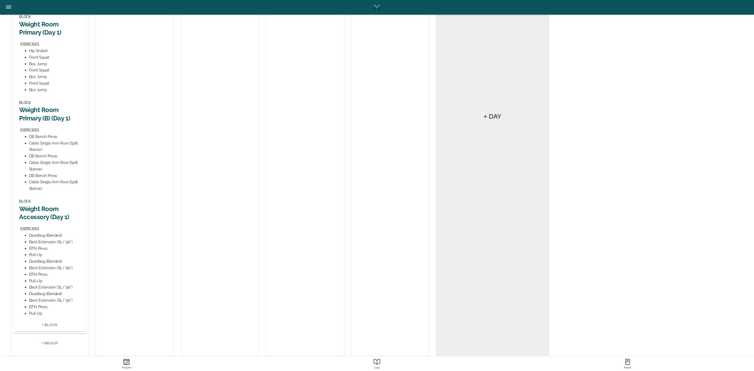
scroll to position [196, 0]
click at [46, 211] on h2 "Weight Room Accessory (Day 1)" at bounding box center [49, 212] width 61 height 16
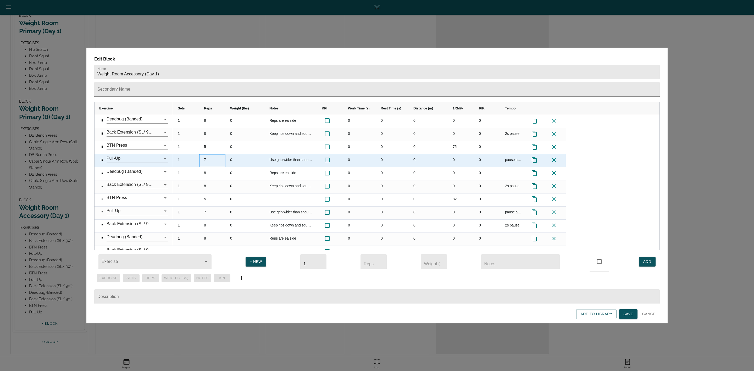
click at [208, 154] on div "7" at bounding box center [212, 160] width 26 height 13
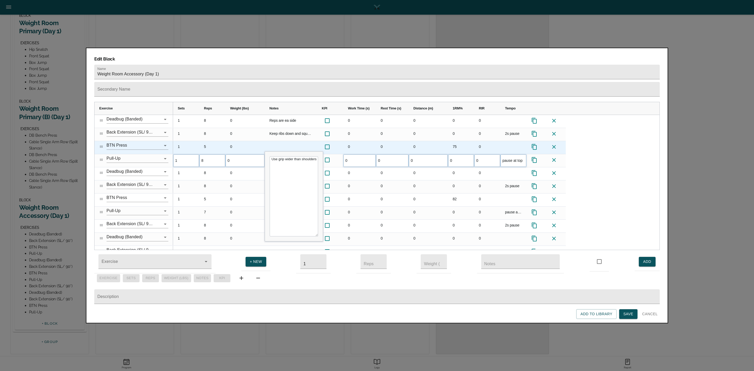
scroll to position [0, 0]
click at [205, 141] on div "5" at bounding box center [212, 147] width 26 height 13
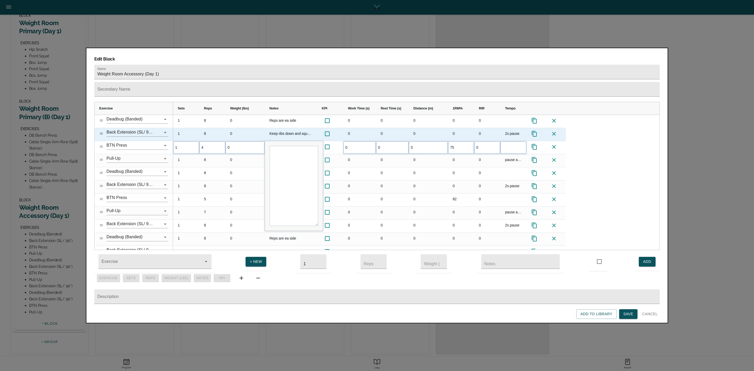
click at [207, 128] on div "8" at bounding box center [212, 134] width 26 height 13
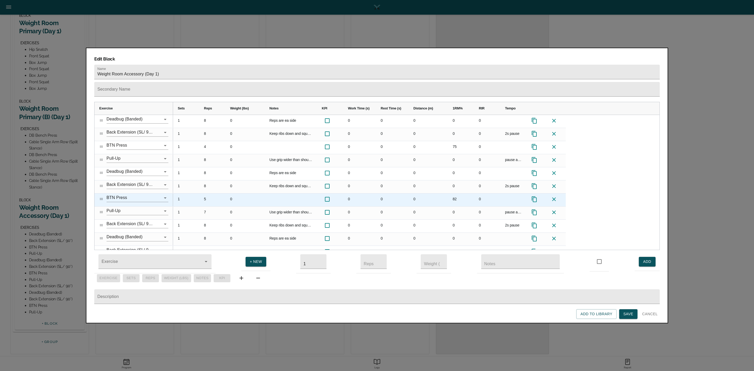
click at [208, 194] on div "5" at bounding box center [212, 200] width 26 height 13
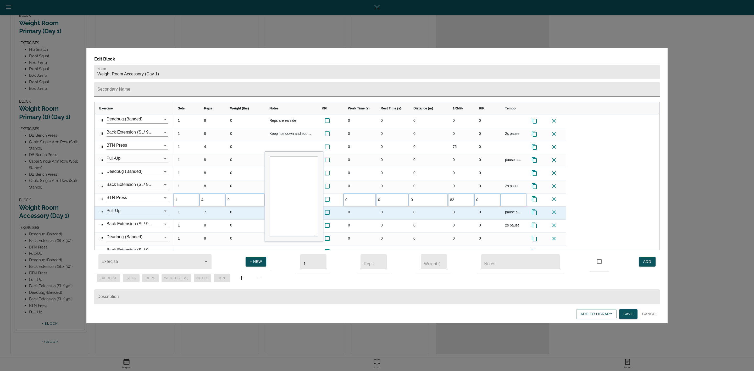
click at [206, 207] on div "7" at bounding box center [212, 213] width 26 height 13
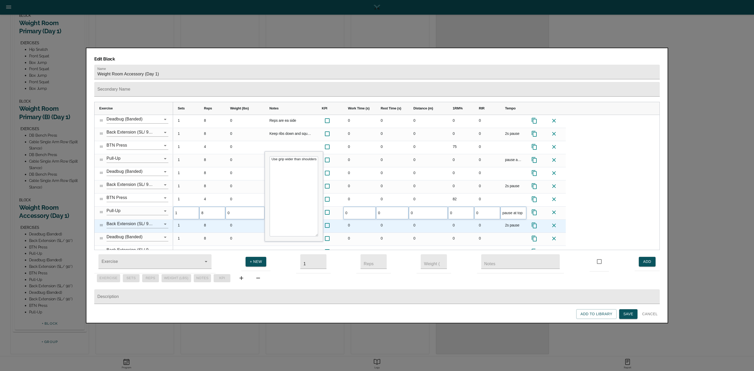
click at [204, 220] on div "8" at bounding box center [212, 226] width 26 height 13
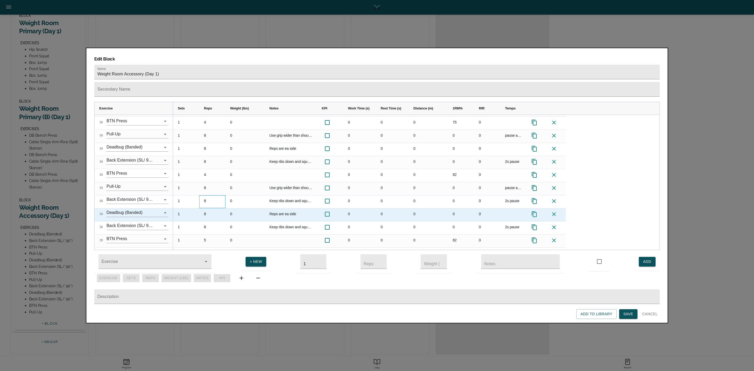
scroll to position [35, 0]
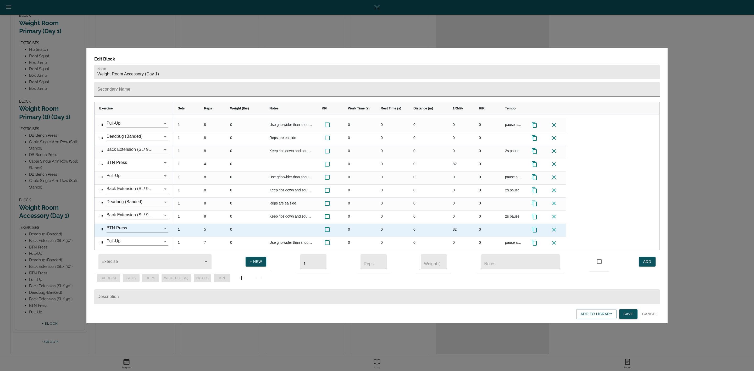
click at [205, 224] on div "5" at bounding box center [212, 230] width 26 height 13
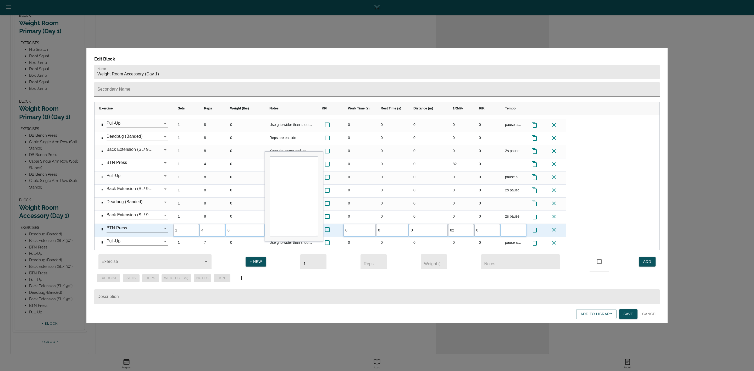
scroll to position [0, 0]
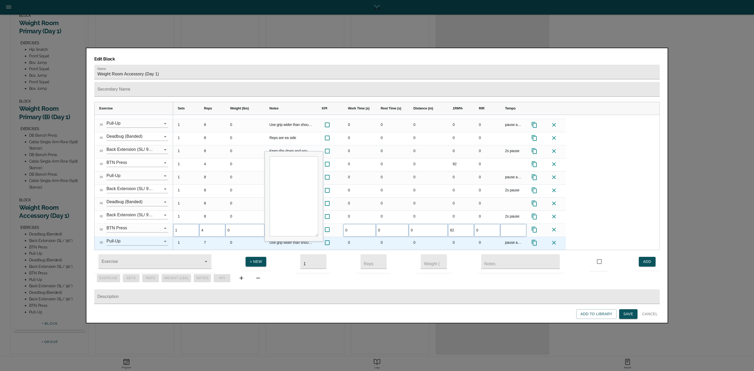
click at [208, 237] on div "7" at bounding box center [212, 243] width 26 height 13
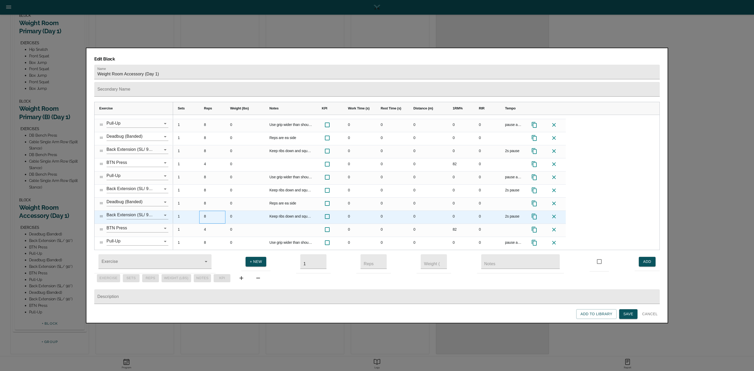
click at [224, 211] on div "8" at bounding box center [212, 217] width 26 height 13
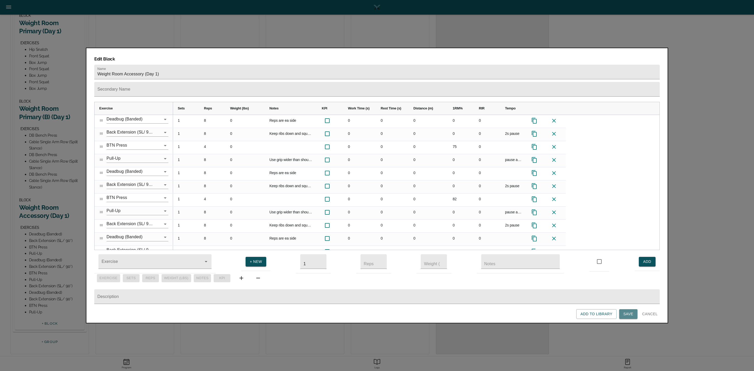
click at [627, 310] on button "Save" at bounding box center [628, 314] width 18 height 10
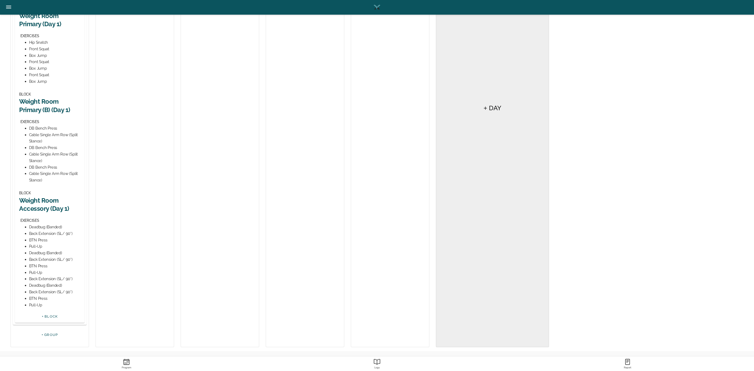
click at [49, 204] on h2 "Weight Room Accessory (Day 1)" at bounding box center [49, 204] width 61 height 16
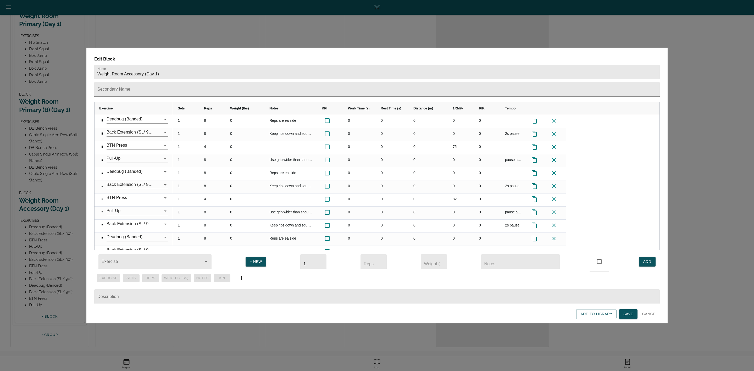
click at [43, 191] on div at bounding box center [377, 185] width 754 height 371
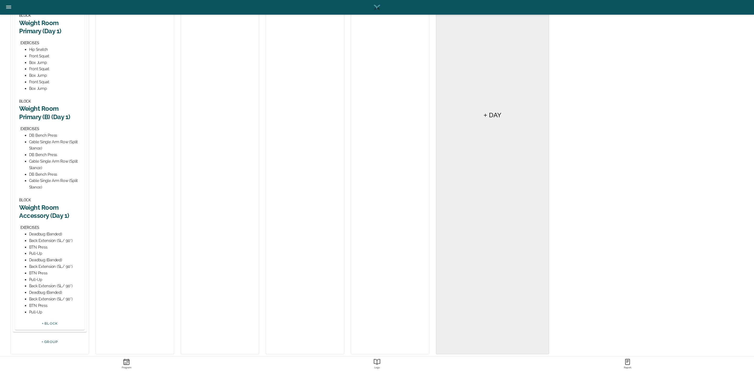
click at [44, 220] on div "BLOCK Weight Room Accessory (Day 1) EXERCISES Deadbug (Banded) Back Extension (…" at bounding box center [49, 256] width 61 height 119
click at [47, 211] on h2 "Weight Room Accessory (Day 1)" at bounding box center [49, 212] width 61 height 16
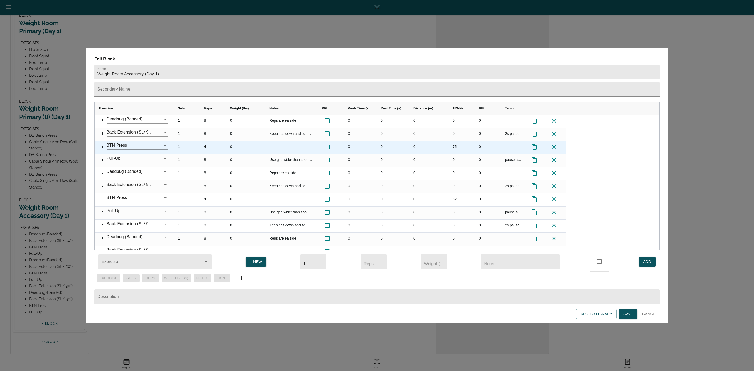
click at [451, 141] on div "75" at bounding box center [461, 147] width 26 height 13
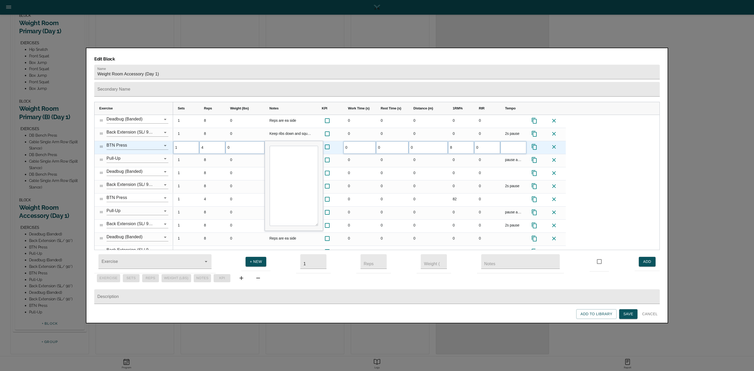
type input "82"
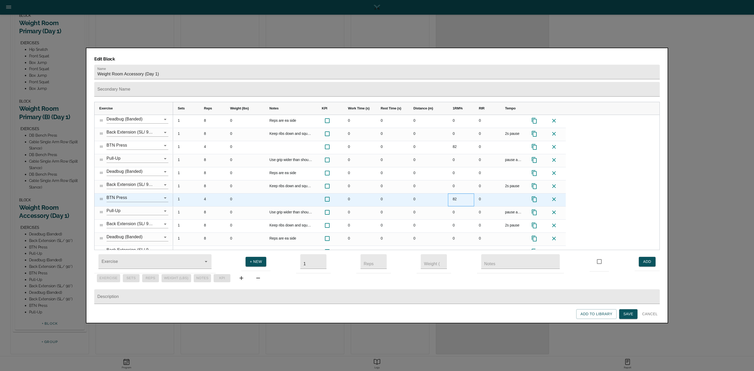
click at [458, 194] on div "82" at bounding box center [461, 200] width 26 height 13
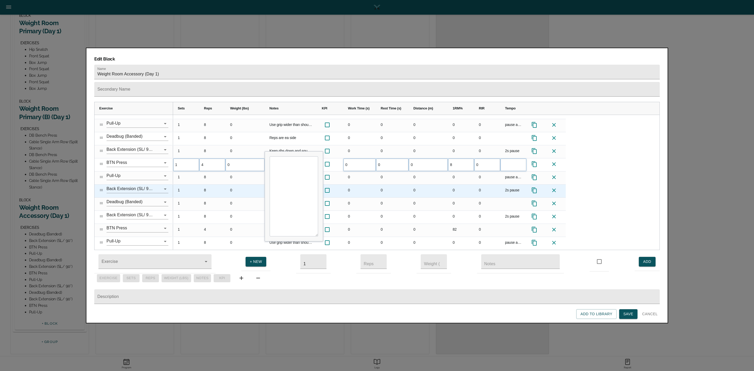
type input "86"
click at [422, 185] on div "0" at bounding box center [428, 191] width 39 height 13
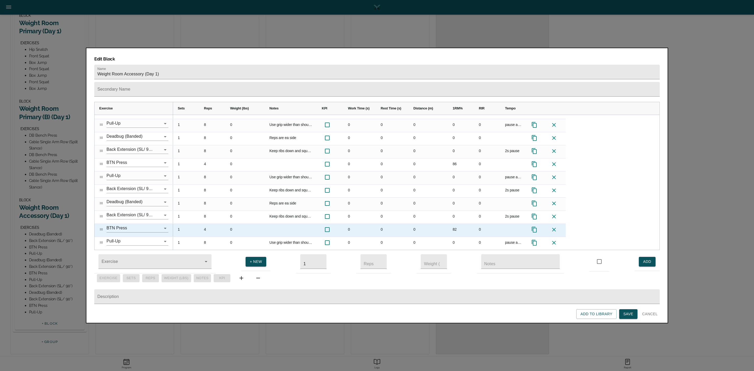
click at [454, 224] on div "82" at bounding box center [461, 230] width 26 height 13
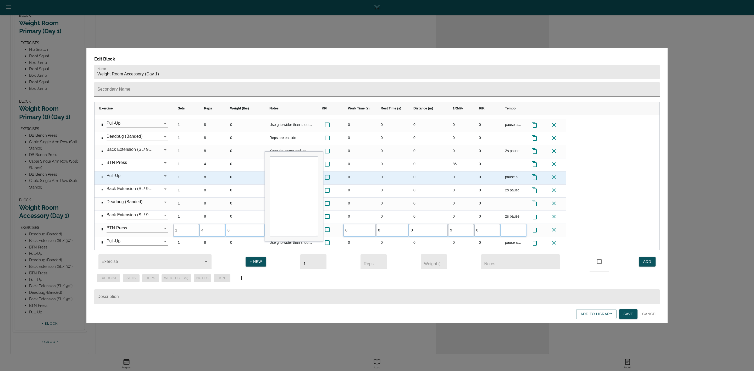
type input "90"
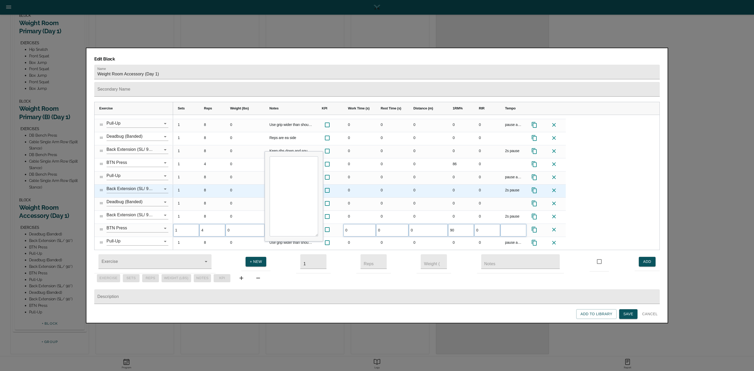
click at [411, 185] on div "0" at bounding box center [428, 191] width 39 height 13
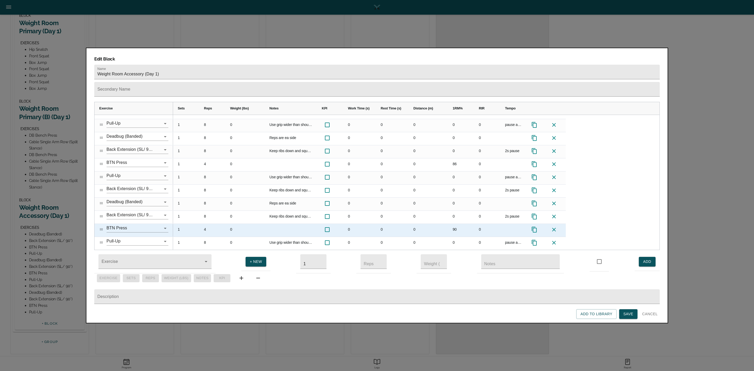
click at [205, 224] on div "4" at bounding box center [212, 230] width 26 height 13
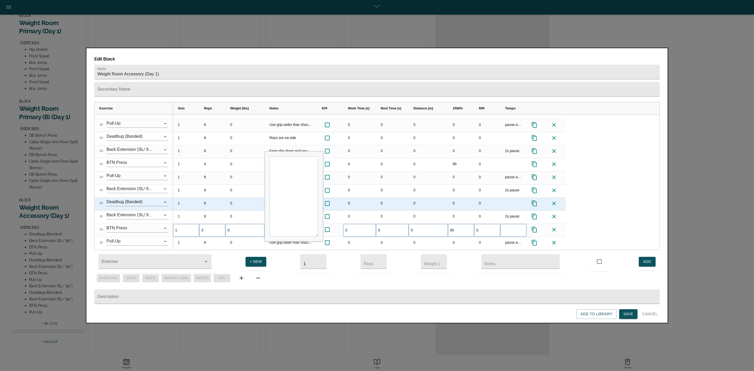
click at [218, 198] on div "8" at bounding box center [212, 204] width 26 height 13
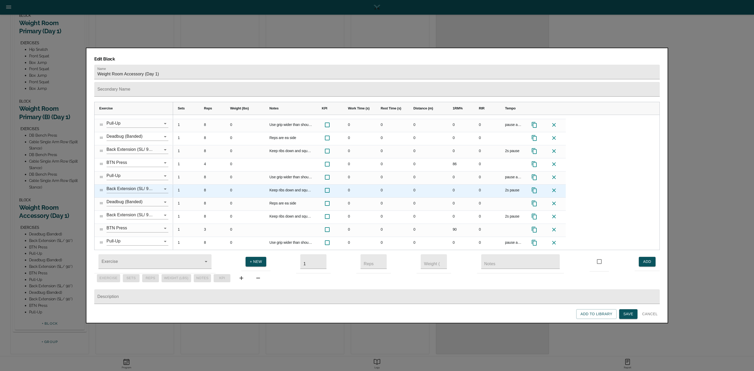
click at [268, 172] on div "Use grip wider than shoulders" at bounding box center [291, 178] width 52 height 13
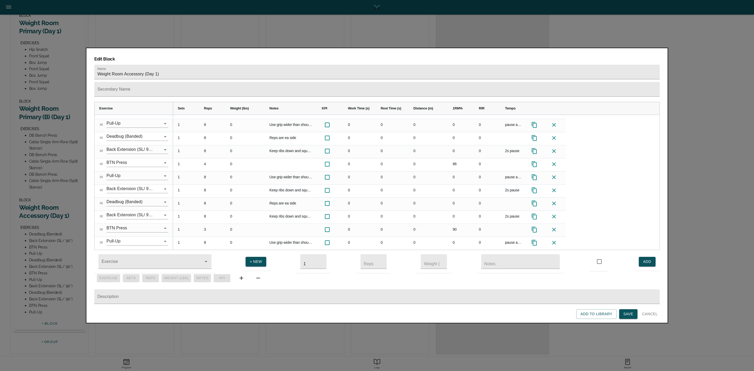
click at [626, 313] on span "Save" at bounding box center [629, 314] width 10 height 7
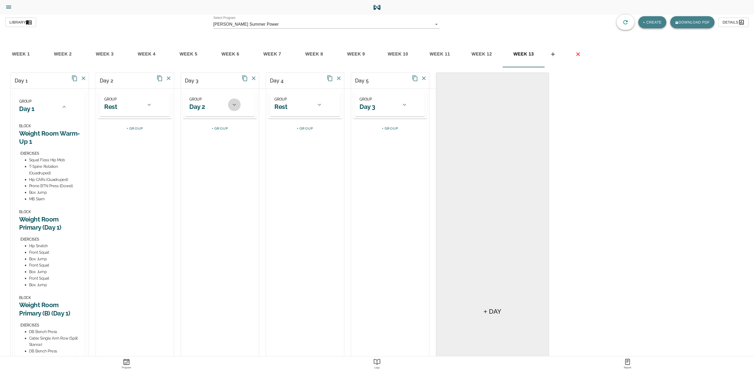
click at [234, 104] on icon at bounding box center [234, 105] width 6 height 6
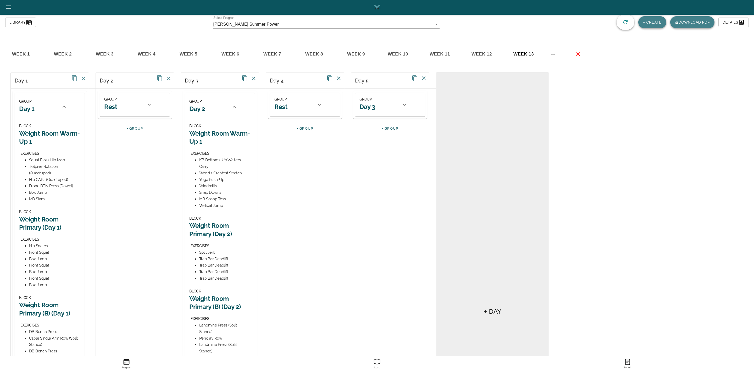
scroll to position [39, 0]
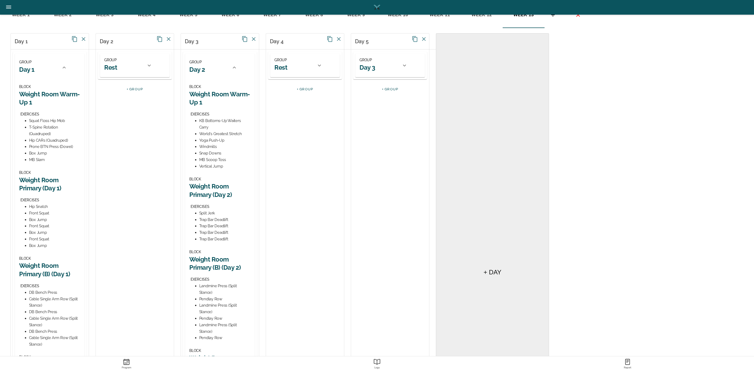
click at [220, 188] on h2 "Weight Room Primary (Day 2)" at bounding box center [219, 190] width 61 height 16
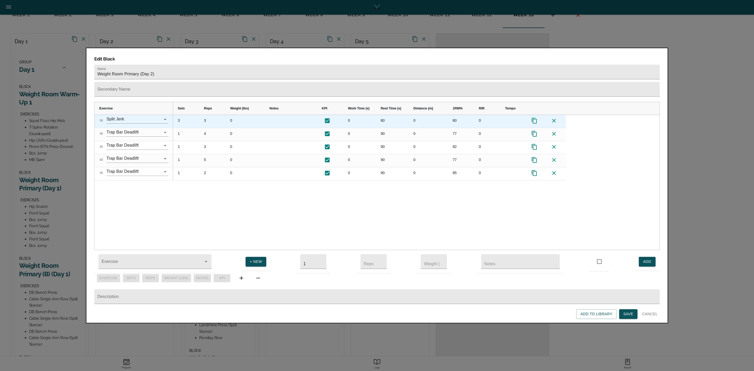
click at [206, 115] on div "3" at bounding box center [212, 121] width 26 height 13
click at [184, 115] on div "3" at bounding box center [186, 121] width 26 height 13
click at [212, 115] on div "3" at bounding box center [212, 121] width 26 height 13
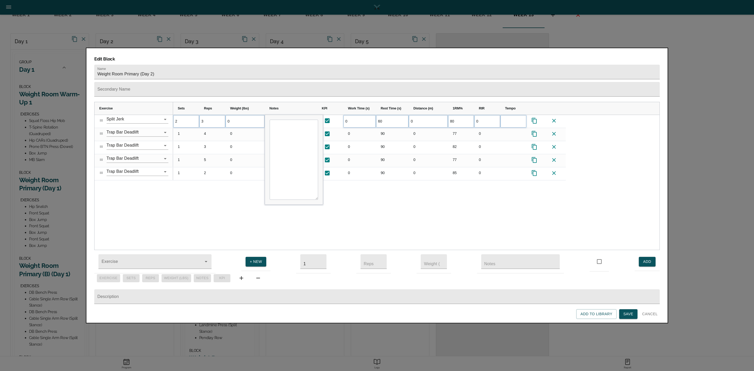
type input "2"
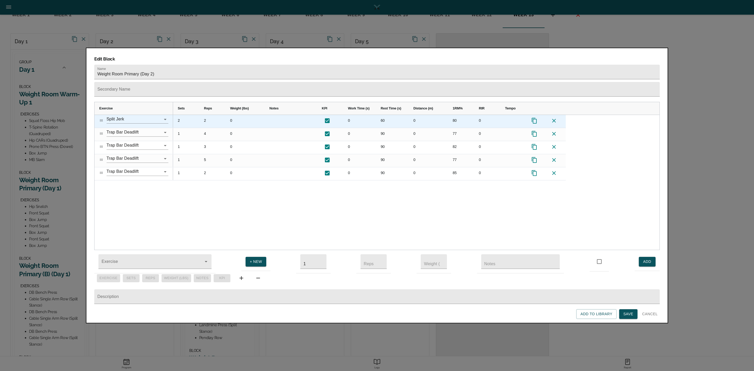
click at [457, 115] on div "80" at bounding box center [461, 121] width 26 height 13
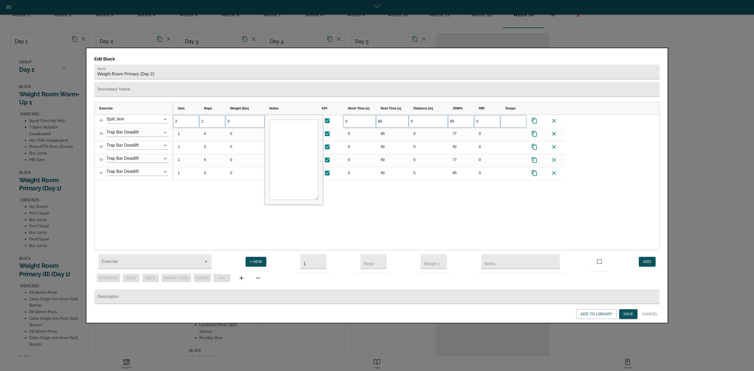
click at [199, 181] on div "2 2 0 0 60 0 80 0 1 4 0 0 90 0" at bounding box center [416, 182] width 487 height 135
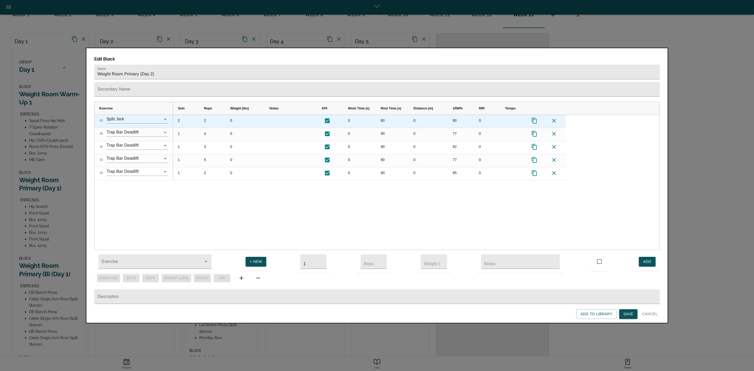
click at [535, 118] on icon "Press SPACE to select this row." at bounding box center [534, 121] width 5 height 6
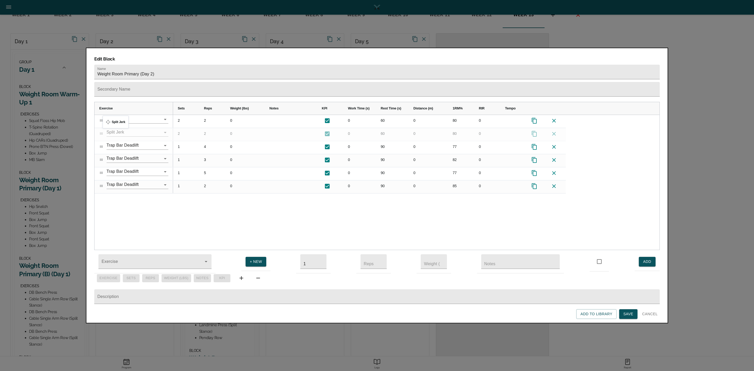
drag, startPoint x: 101, startPoint y: 174, endPoint x: 105, endPoint y: 119, distance: 55.7
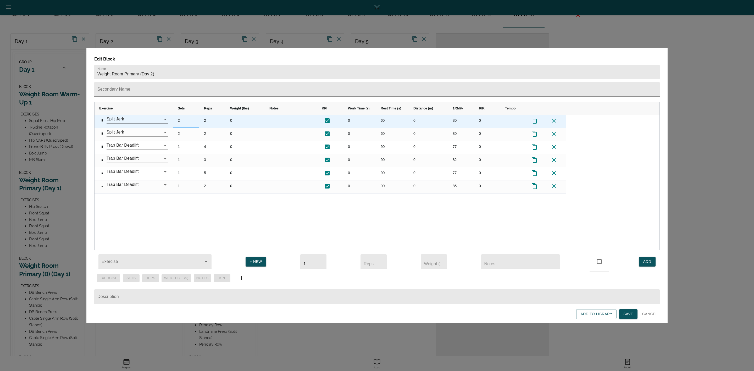
click at [180, 115] on div "2" at bounding box center [186, 121] width 26 height 13
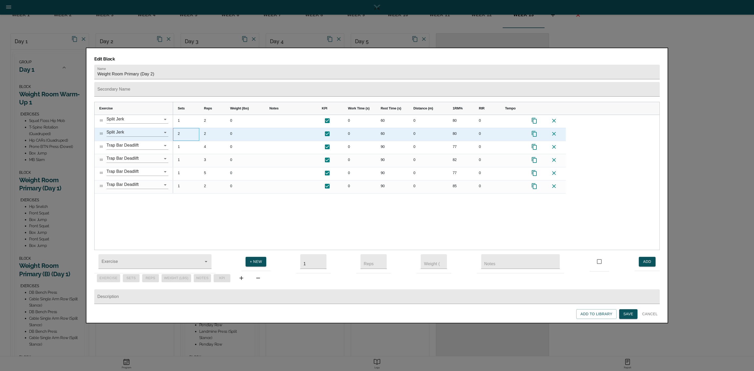
click at [181, 128] on div "2" at bounding box center [186, 134] width 26 height 13
click at [208, 128] on div "2" at bounding box center [212, 134] width 26 height 13
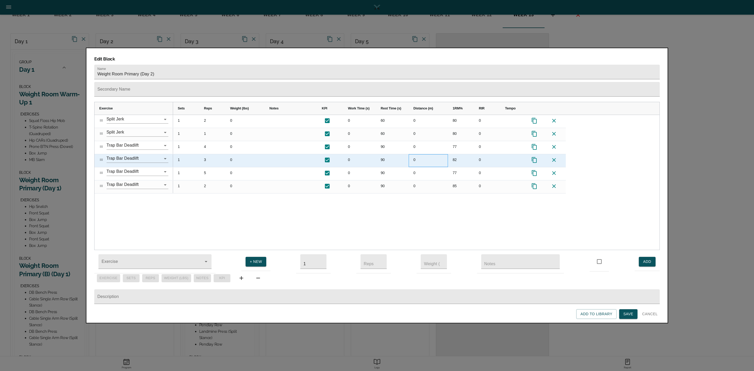
click at [424, 154] on div "0" at bounding box center [428, 160] width 39 height 13
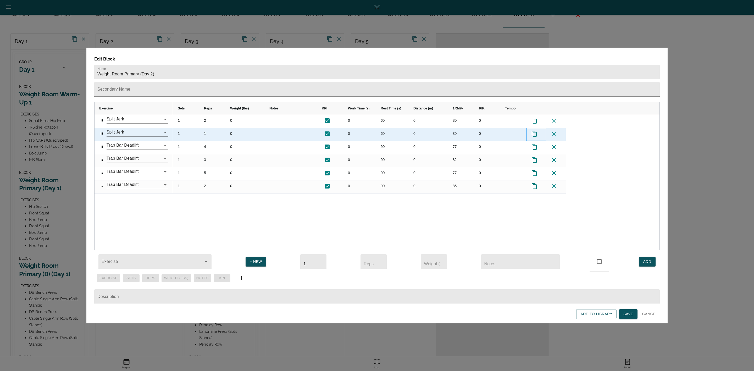
click at [532, 131] on icon "Press SPACE to select this row." at bounding box center [534, 134] width 6 height 6
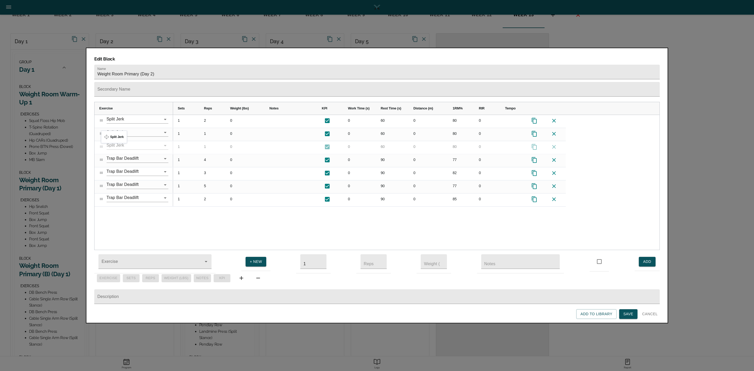
drag, startPoint x: 101, startPoint y: 188, endPoint x: 104, endPoint y: 134, distance: 54.3
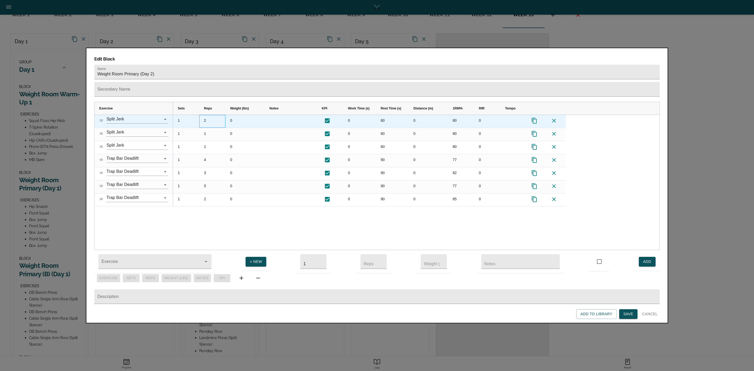
click at [206, 115] on div "2" at bounding box center [212, 121] width 26 height 13
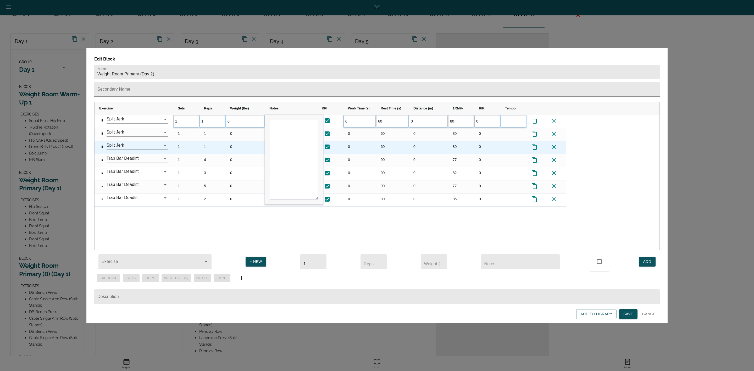
click at [217, 141] on div "1" at bounding box center [212, 147] width 26 height 13
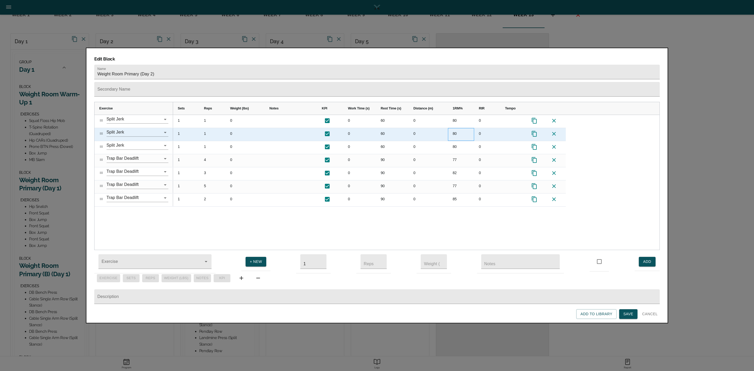
click at [455, 128] on div "80" at bounding box center [461, 134] width 26 height 13
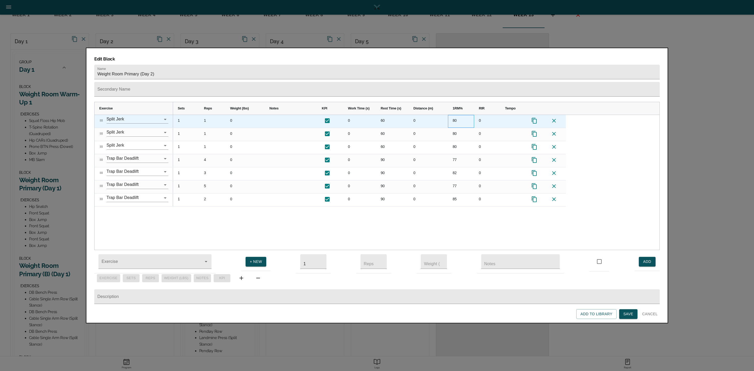
click at [458, 115] on div "80" at bounding box center [461, 121] width 26 height 13
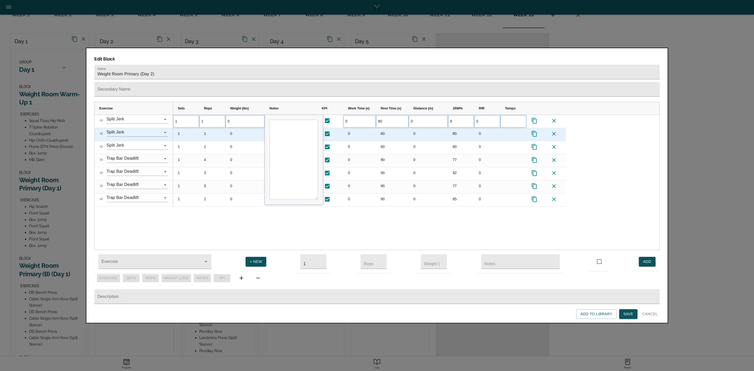
type input "85"
click at [459, 128] on div "80" at bounding box center [461, 134] width 26 height 13
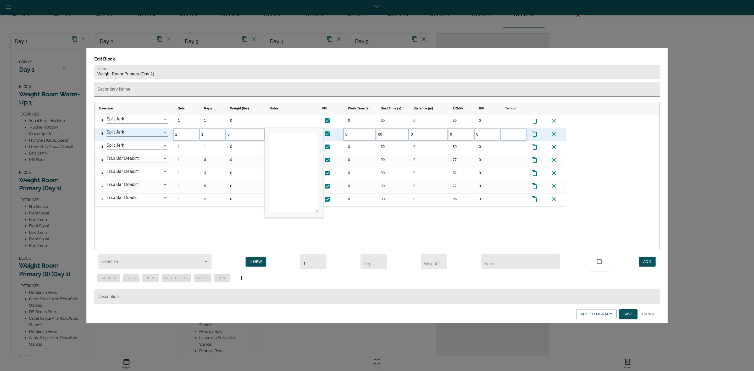
type input "95"
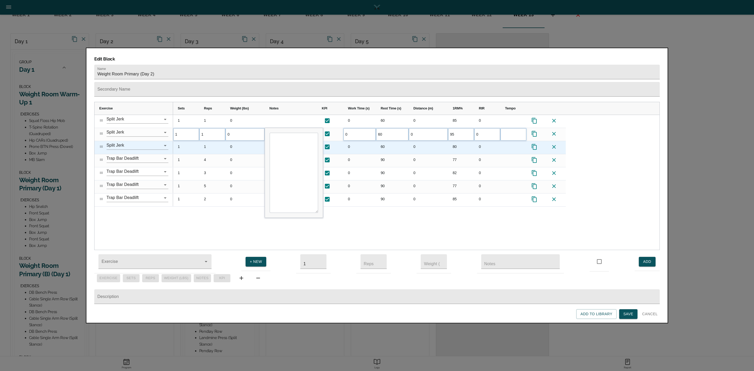
click at [462, 141] on div "80" at bounding box center [461, 147] width 26 height 13
type input "102"
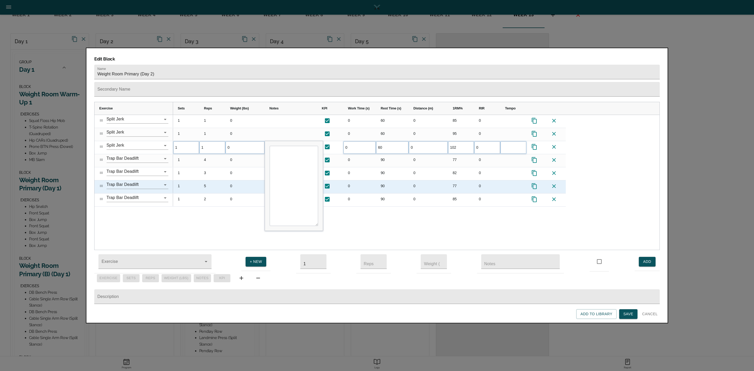
click at [460, 180] on div "77" at bounding box center [461, 186] width 26 height 13
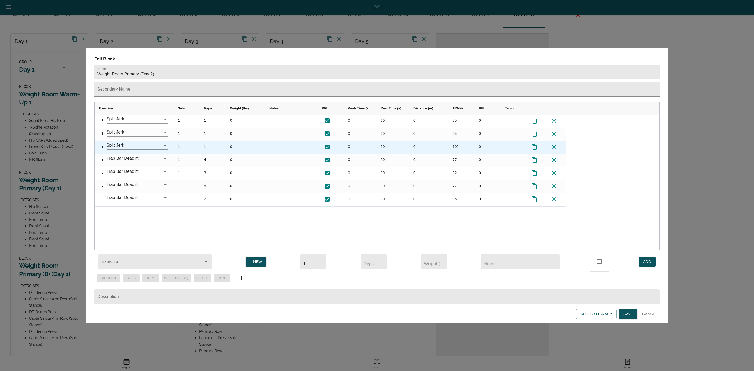
click at [460, 141] on div "102" at bounding box center [461, 147] width 26 height 13
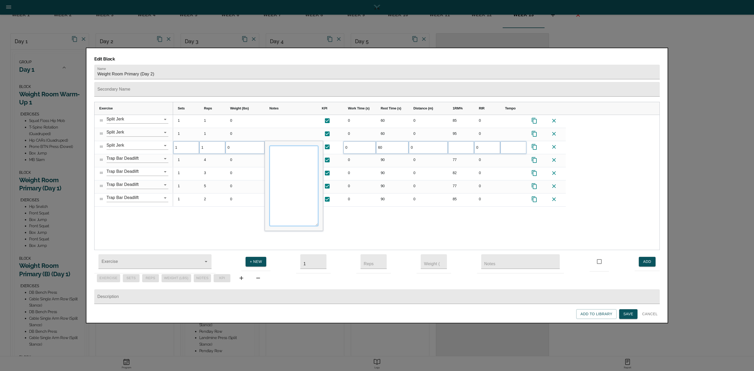
click at [284, 151] on textarea "Input Editor" at bounding box center [294, 186] width 48 height 80
type textarea "Shoot for new PR"
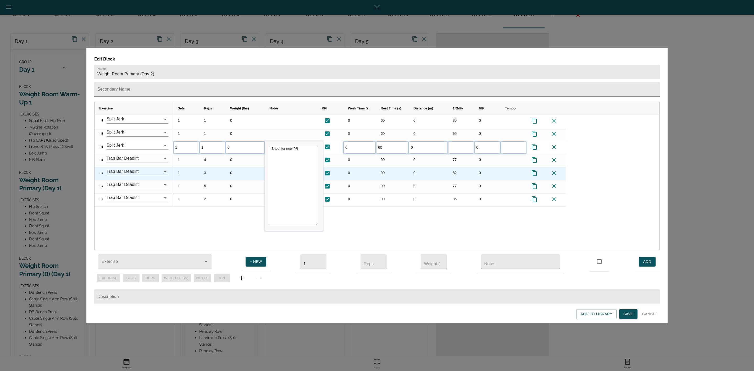
click at [371, 167] on div "0" at bounding box center [359, 173] width 33 height 13
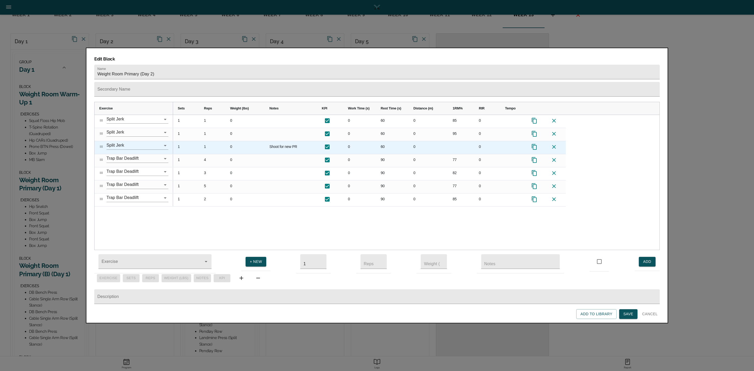
click at [456, 141] on div "Press SPACE to select this row." at bounding box center [461, 147] width 26 height 13
type input "102"
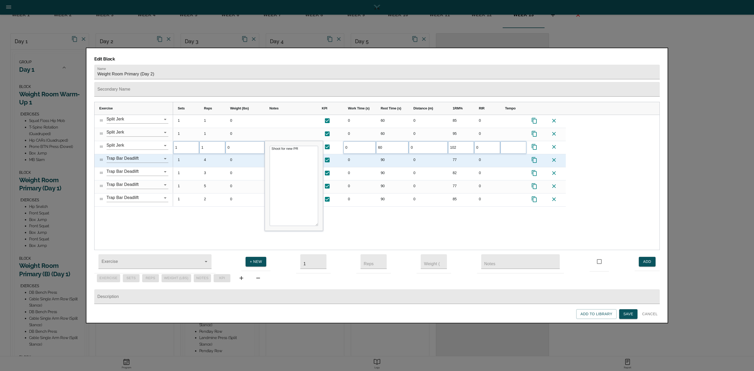
click at [443, 167] on div "0" at bounding box center [428, 173] width 39 height 13
click at [208, 154] on div "4" at bounding box center [212, 160] width 26 height 13
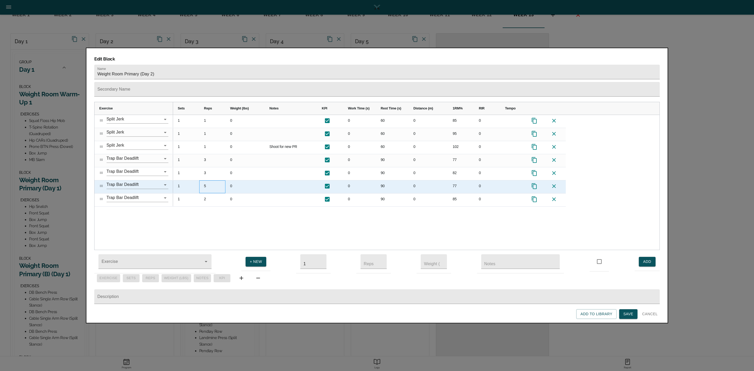
click at [209, 180] on div "5" at bounding box center [212, 186] width 26 height 13
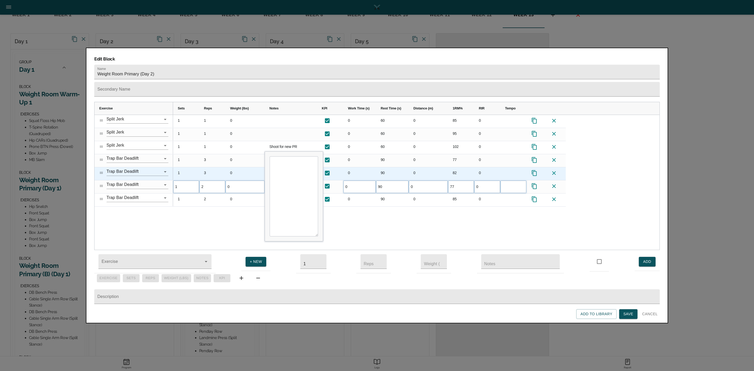
click at [208, 167] on div "3" at bounding box center [212, 173] width 26 height 13
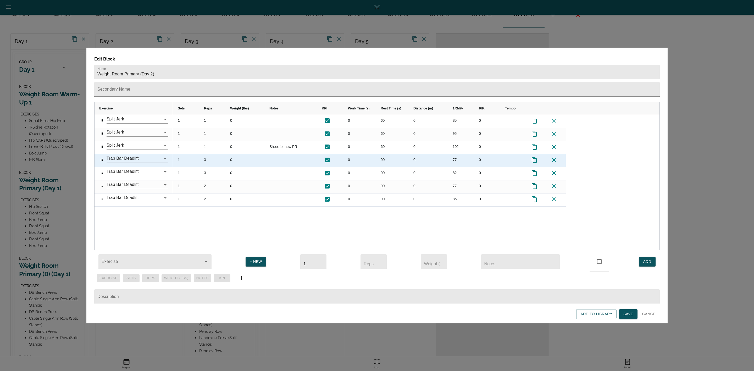
click at [207, 154] on div "3" at bounding box center [212, 160] width 26 height 13
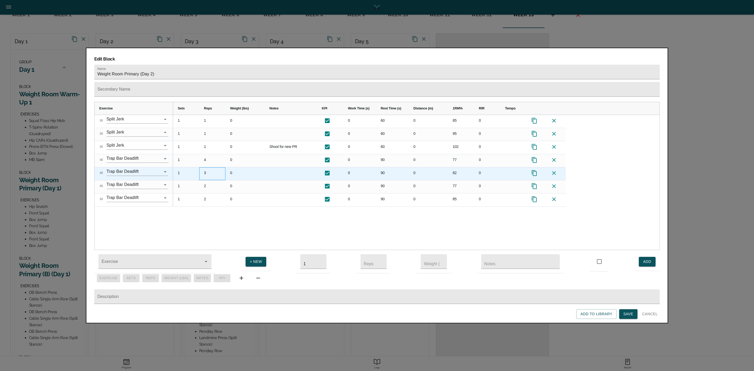
click at [205, 167] on div "3" at bounding box center [212, 173] width 26 height 13
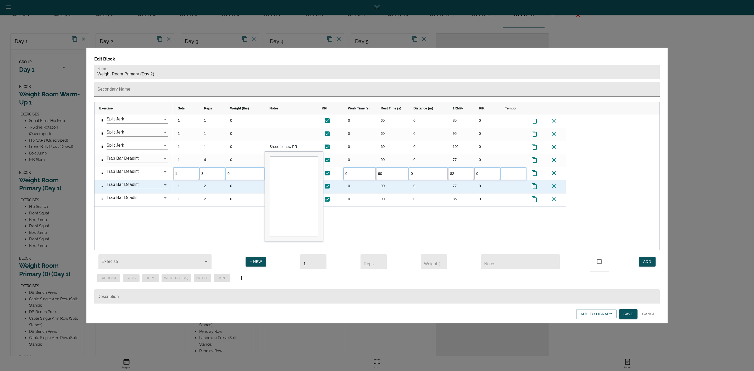
click at [210, 180] on div "2" at bounding box center [212, 186] width 26 height 13
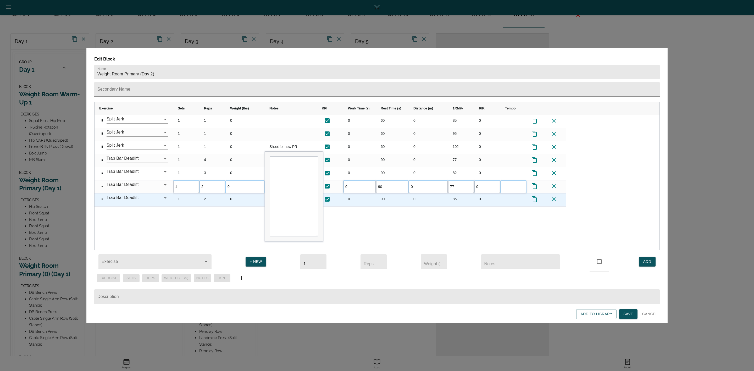
click at [211, 194] on div "2" at bounding box center [212, 200] width 26 height 13
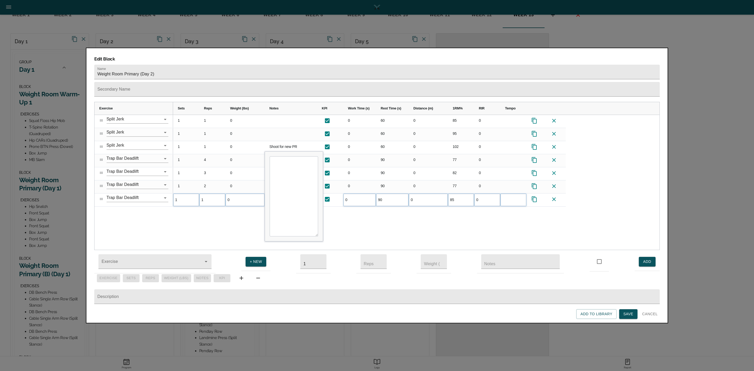
click at [217, 208] on div "1 1 0 0 60 0 85 0 1 4 0 0 90 0 77 0 1 3 0 0 90 0 82 0 1 2 0 0 90 0 77 0 1 1 0 0…" at bounding box center [416, 182] width 487 height 135
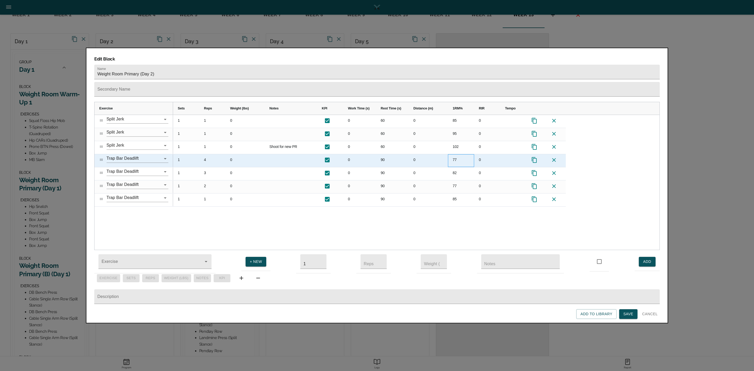
click at [458, 154] on div "77" at bounding box center [461, 160] width 26 height 13
type input "75"
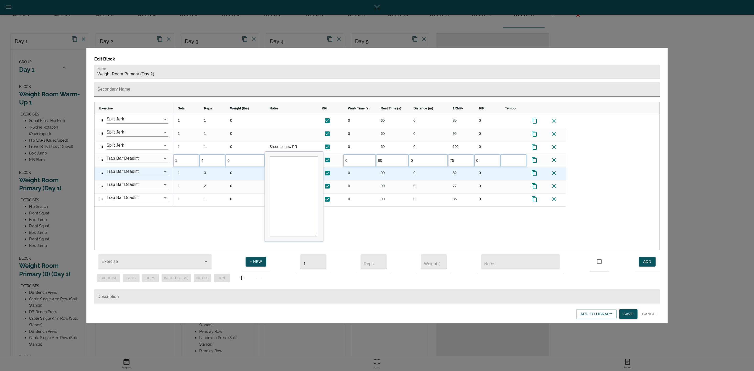
click at [458, 167] on div "82" at bounding box center [461, 173] width 26 height 13
type input "85"
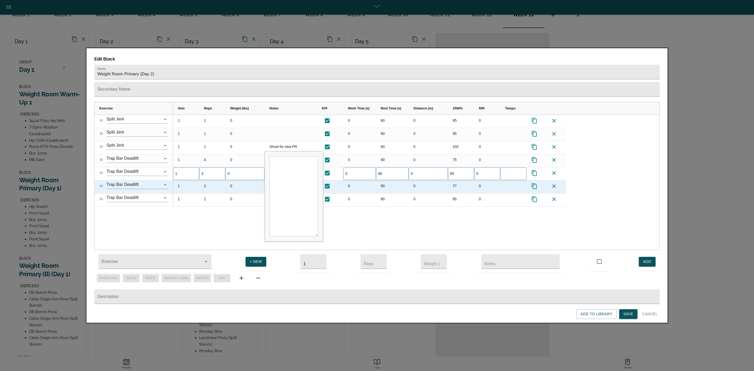
click at [457, 180] on div "77" at bounding box center [461, 186] width 26 height 13
type input "95"
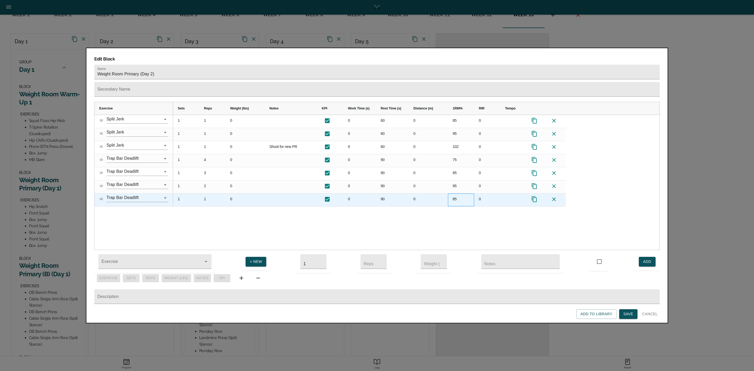
click at [456, 194] on div "85" at bounding box center [461, 200] width 26 height 13
type input "102"
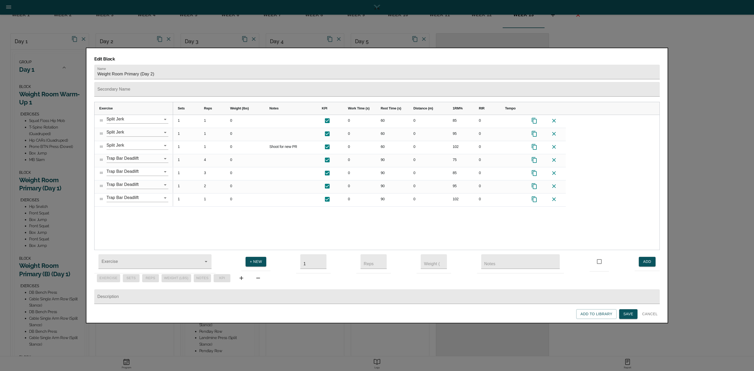
click at [463, 222] on div "1 1 0 0 60 0 85 0 1 4 0 0 90 0 75 0 1 3 0 0 90 0 85 0 1 2 0 0 90 0 95 0 1 1 0 0…" at bounding box center [416, 182] width 487 height 135
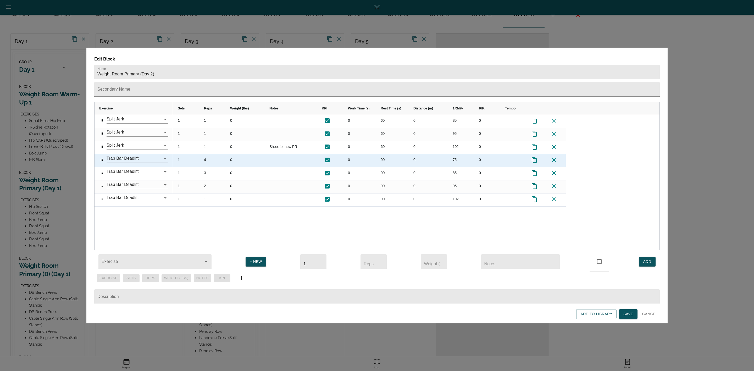
click at [206, 154] on div "4" at bounding box center [212, 160] width 26 height 13
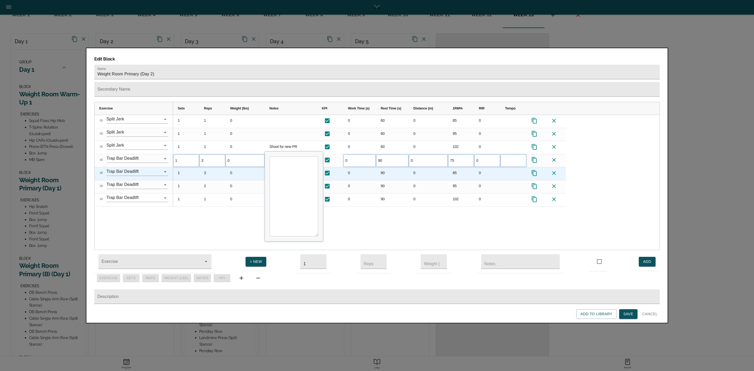
click at [204, 167] on div "3" at bounding box center [212, 173] width 26 height 13
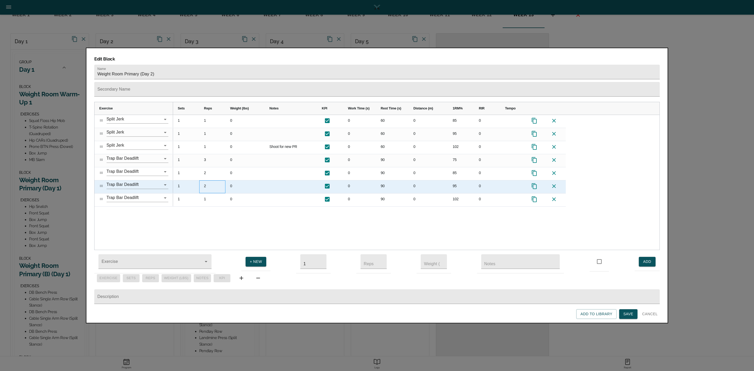
click at [206, 180] on div "2" at bounding box center [212, 186] width 26 height 13
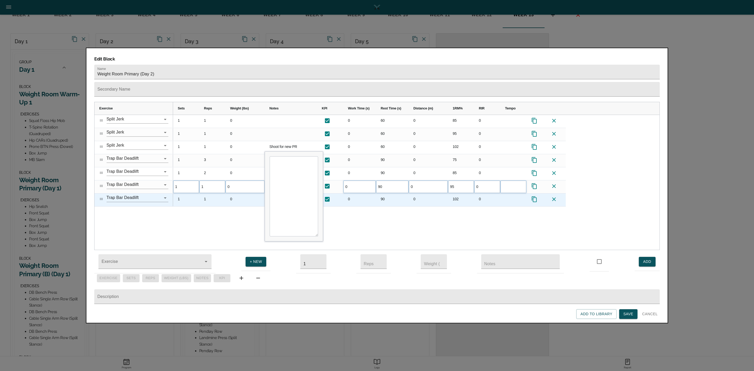
click at [213, 206] on div "1 1 0 0 60 0 85 0 1 3 0 0 90 0 75 0 1 2 0 0 90 0 85 0 1 1 0 0 90 0 95 0 1 1" at bounding box center [416, 182] width 487 height 135
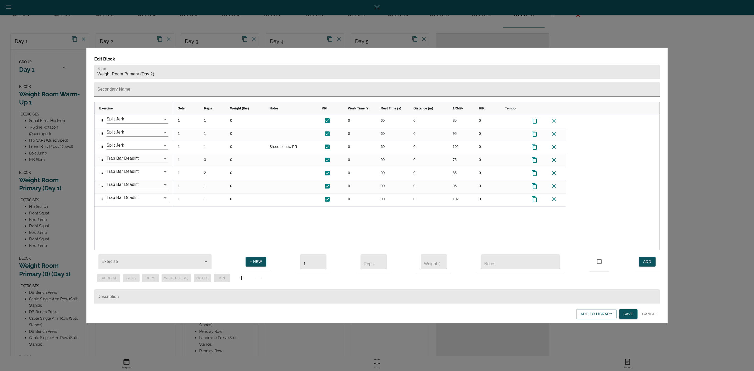
click at [630, 316] on span "Save" at bounding box center [629, 314] width 10 height 7
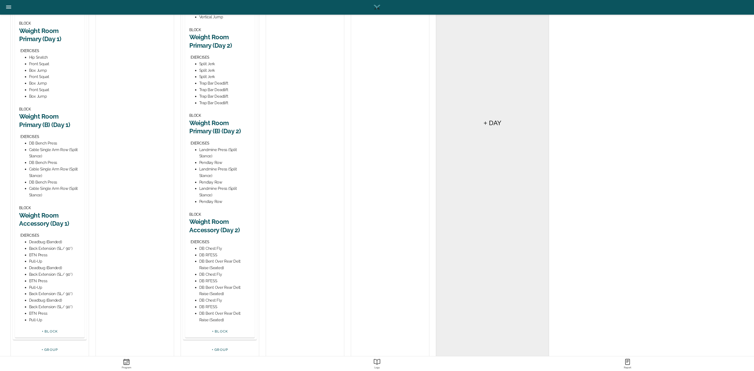
scroll to position [196, 0]
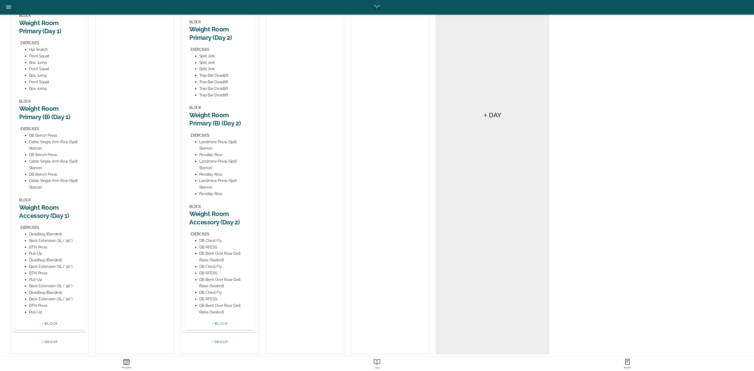
click at [220, 118] on h2 "Weight Room Primary (B) (Day 2)" at bounding box center [219, 119] width 61 height 16
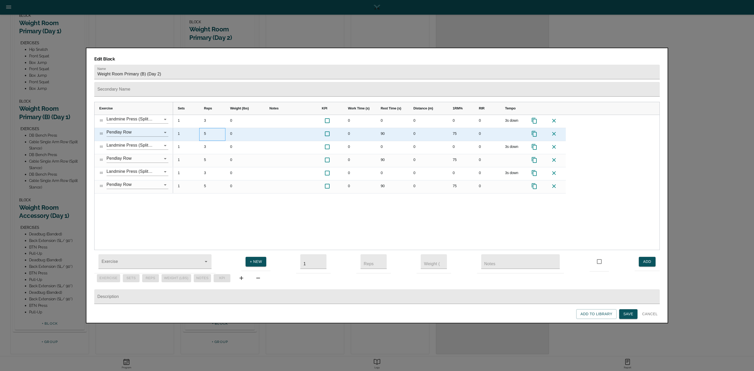
click at [204, 128] on div "5" at bounding box center [212, 134] width 26 height 13
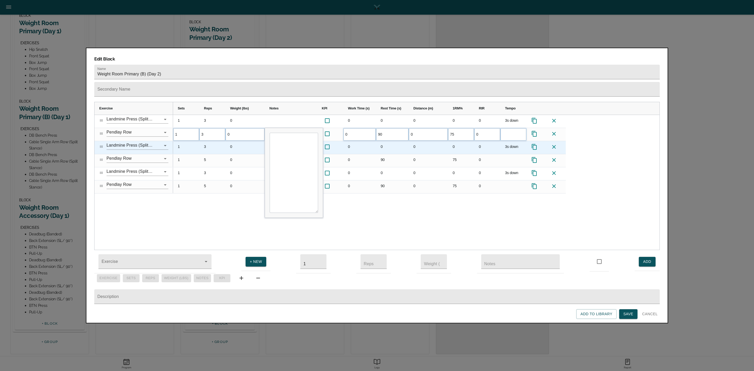
scroll to position [0, 0]
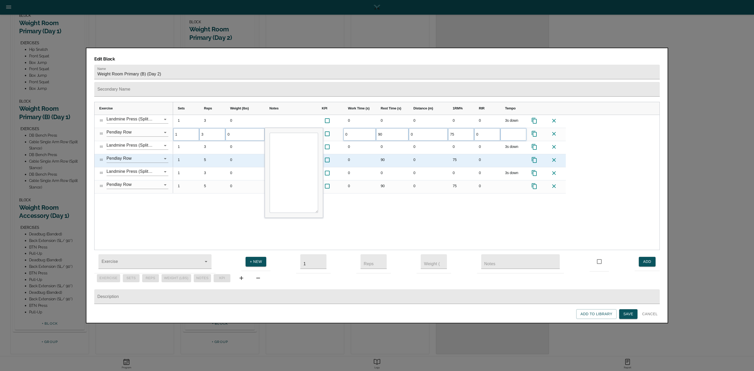
click at [207, 154] on div "5" at bounding box center [212, 160] width 26 height 13
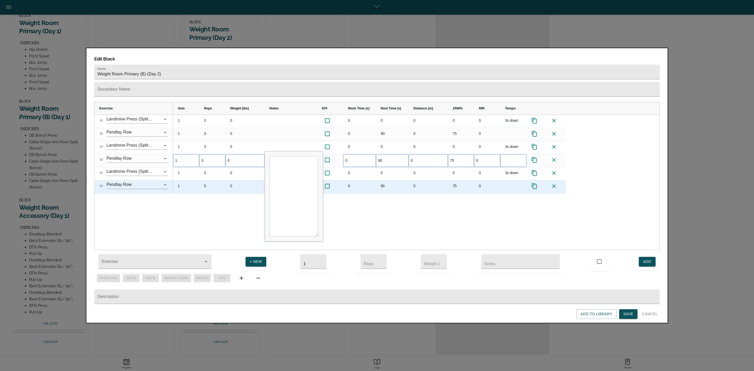
click at [204, 180] on div "5" at bounding box center [212, 186] width 26 height 13
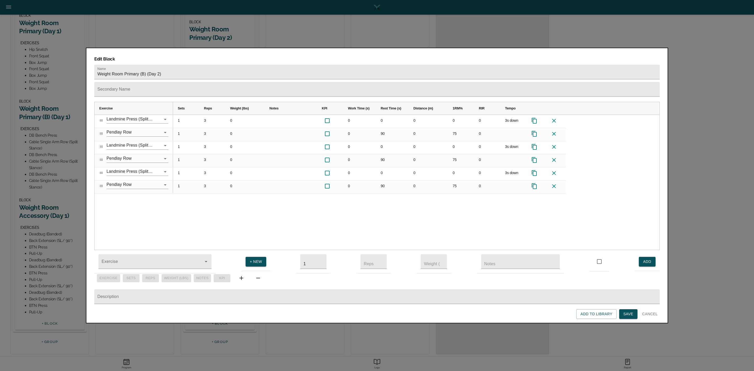
drag, startPoint x: 434, startPoint y: 211, endPoint x: 454, endPoint y: 155, distance: 59.2
click at [434, 211] on div "1 3 0 0 0 0 0 0 3s down 1 3 0 0 90 0 75 0 1 3 0 0 0 0 0 0 3s down 1 3 0 0 90 0 …" at bounding box center [416, 182] width 487 height 135
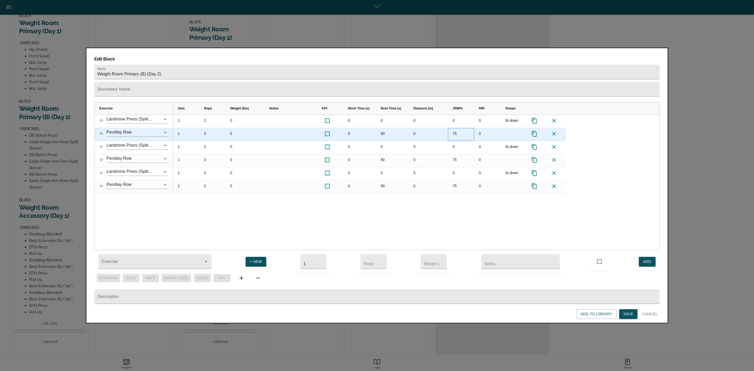
click at [459, 128] on div "75" at bounding box center [461, 134] width 26 height 13
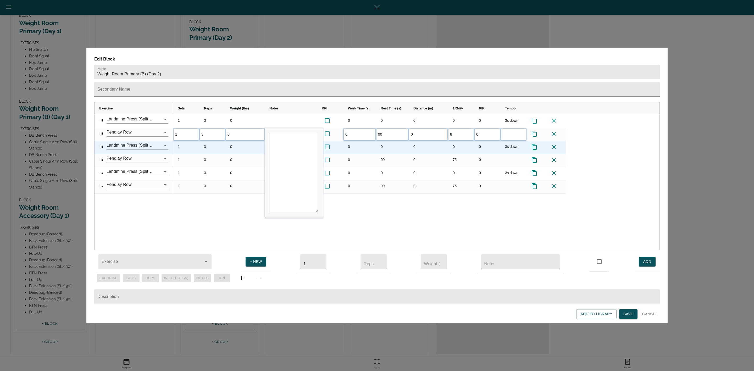
type input "80"
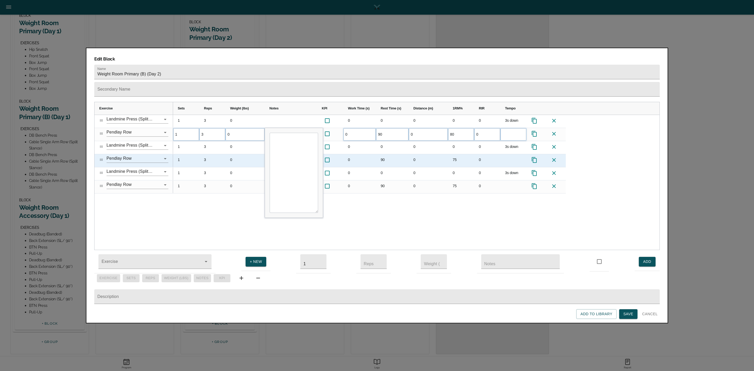
click at [455, 154] on div "75" at bounding box center [461, 160] width 26 height 13
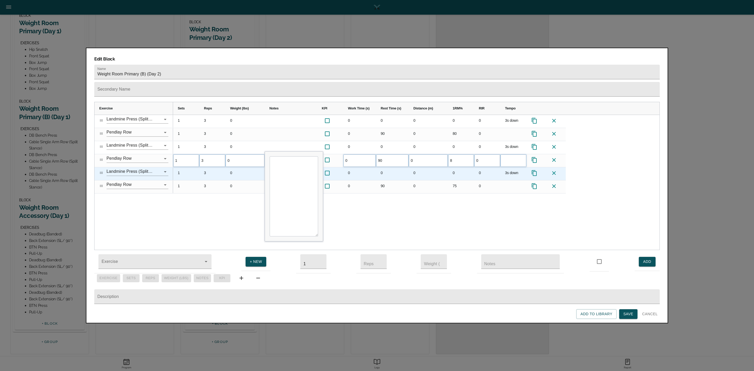
type input "80"
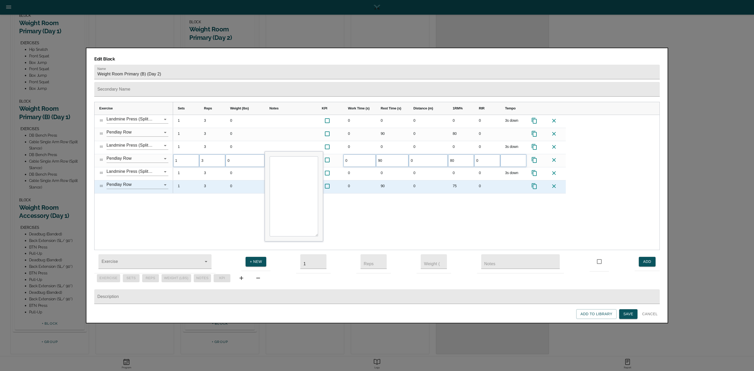
click at [459, 180] on div "75" at bounding box center [461, 186] width 26 height 13
type input "80"
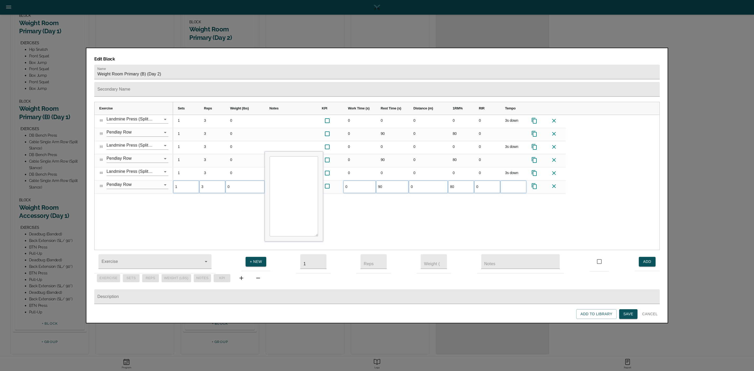
click at [486, 214] on div "1 3 0 0 0 0 0 0 3s down 1 3 0 0 90 0 80 0 1 3 0 0 0 0 0 0 3s down 1 3 0 0 90 0 …" at bounding box center [416, 182] width 487 height 135
click at [629, 315] on span "Save" at bounding box center [629, 314] width 10 height 7
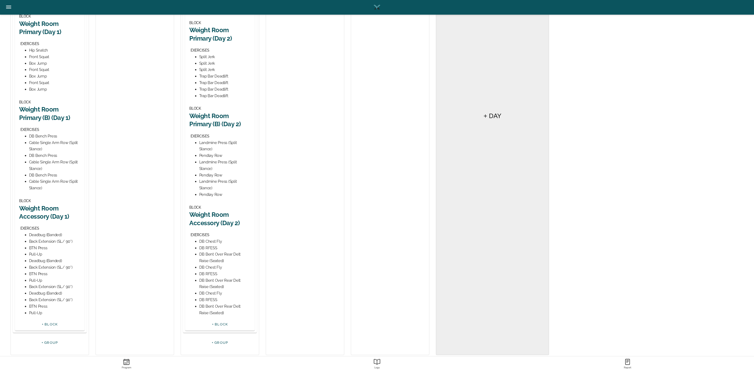
scroll to position [204, 0]
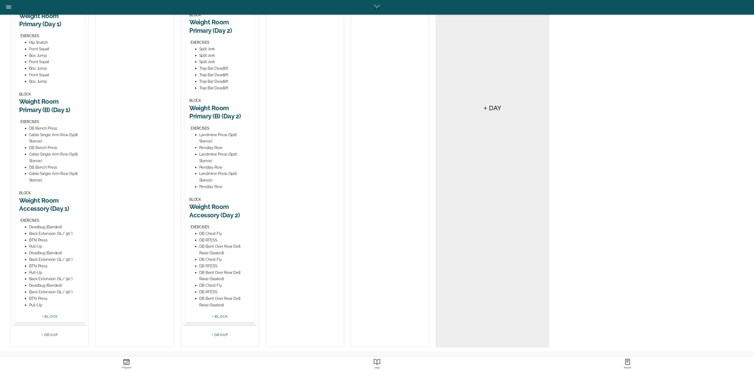
click at [212, 210] on h2 "Weight Room Accessory (Day 2)" at bounding box center [219, 211] width 61 height 16
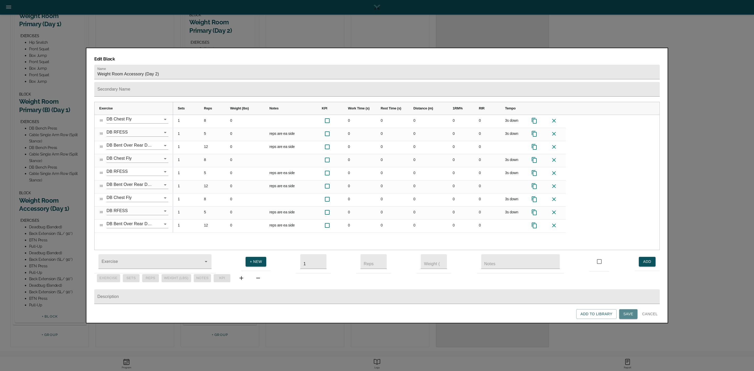
click at [633, 312] on span "Save" at bounding box center [629, 314] width 10 height 7
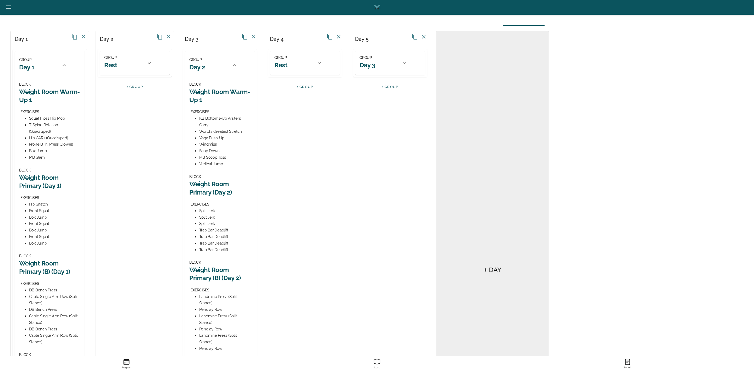
scroll to position [0, 0]
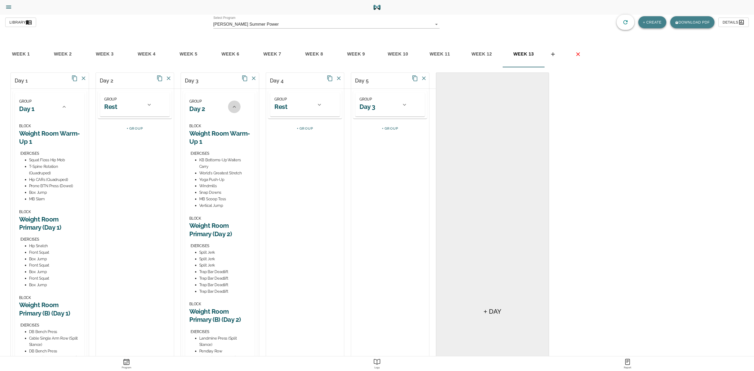
click at [231, 105] on icon at bounding box center [234, 107] width 6 height 6
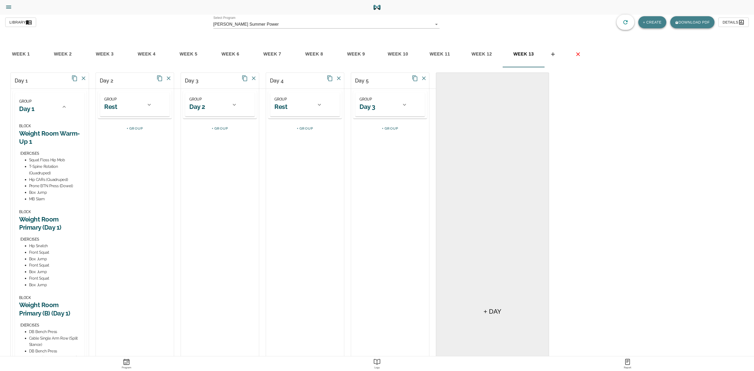
click at [394, 101] on div "GROUP Day 3" at bounding box center [379, 104] width 39 height 17
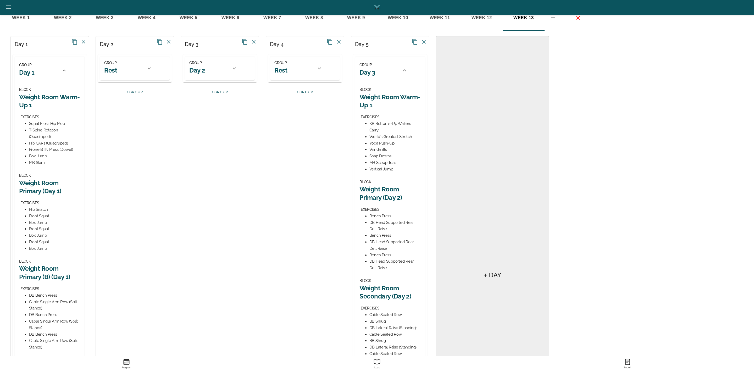
scroll to position [79, 0]
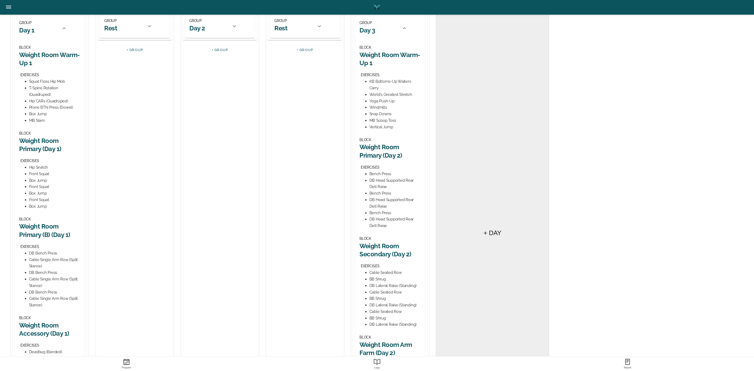
click at [383, 147] on h2 "Weight Room Primary (Day 2)" at bounding box center [390, 151] width 61 height 16
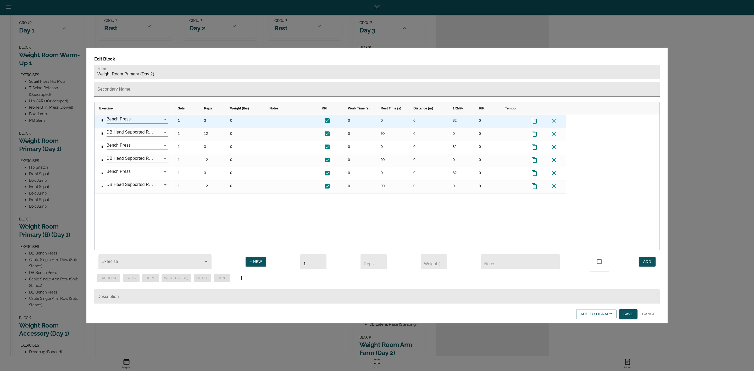
click at [456, 115] on div "82" at bounding box center [461, 121] width 26 height 13
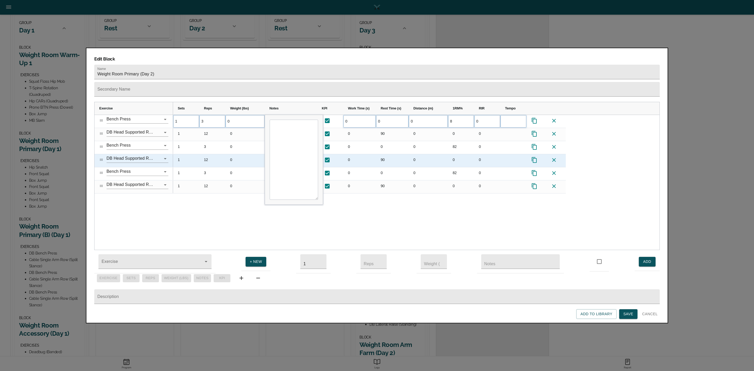
scroll to position [0, 0]
type input "85"
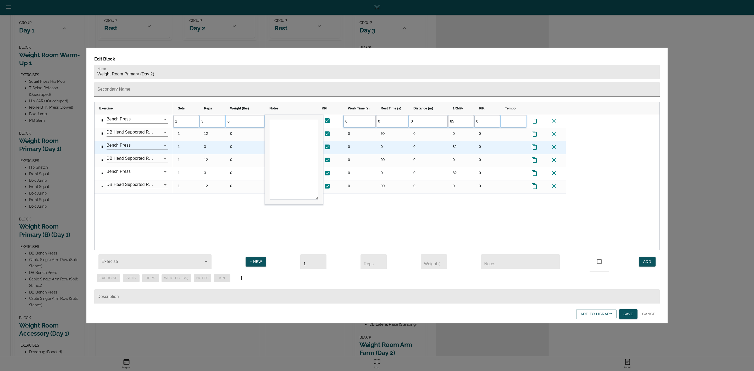
click at [459, 141] on div "82" at bounding box center [461, 147] width 26 height 13
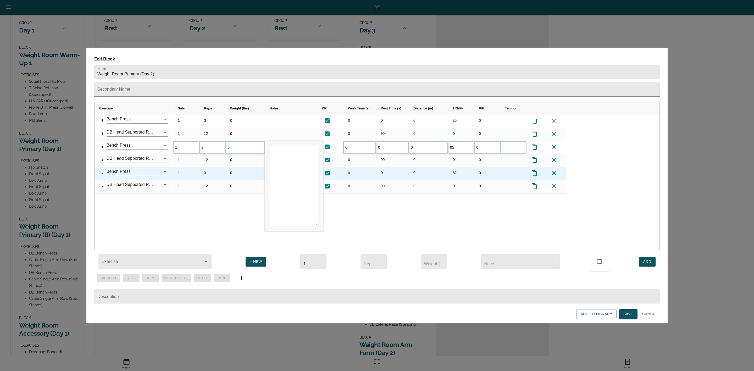
click at [465, 167] on div "82" at bounding box center [461, 173] width 26 height 13
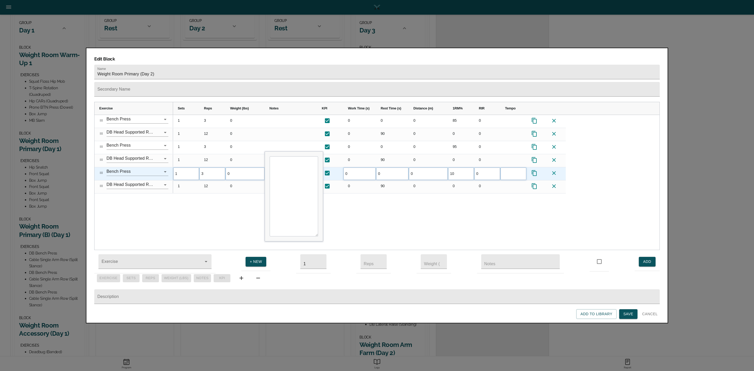
type input "102"
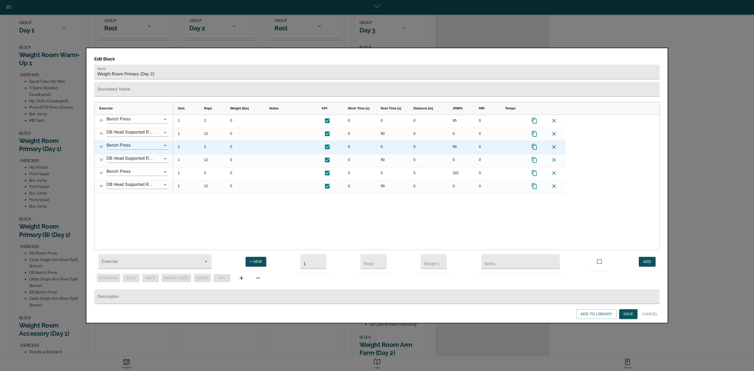
click at [205, 141] on div "3" at bounding box center [212, 147] width 26 height 13
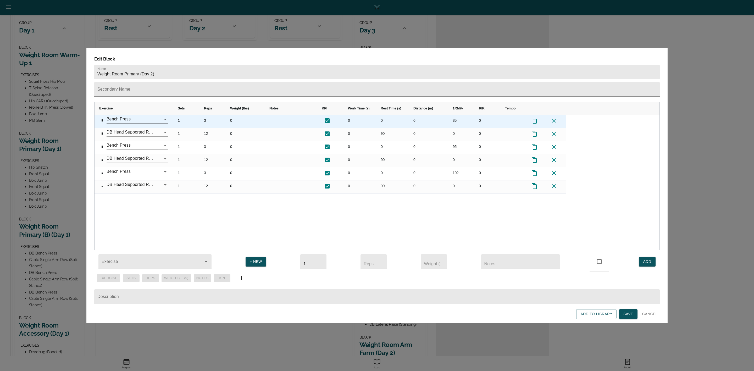
click at [207, 115] on div "3" at bounding box center [212, 121] width 26 height 13
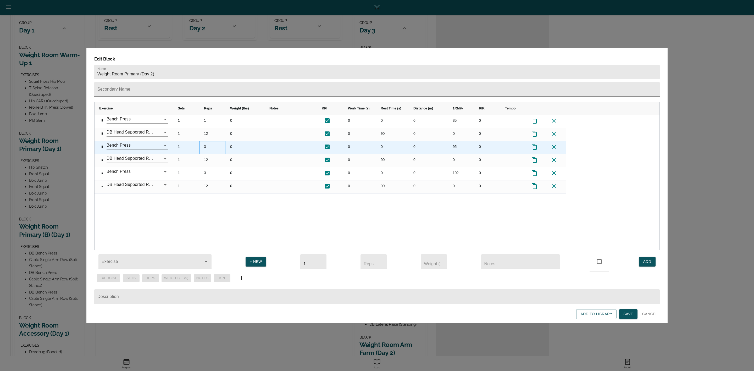
click at [211, 141] on div "3" at bounding box center [212, 147] width 26 height 13
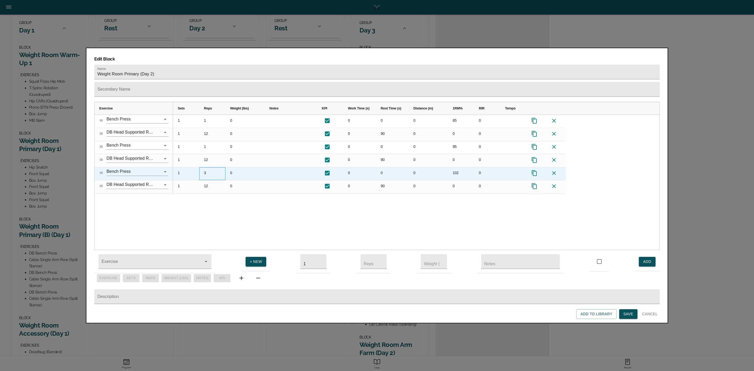
click at [210, 167] on div "3" at bounding box center [212, 173] width 26 height 13
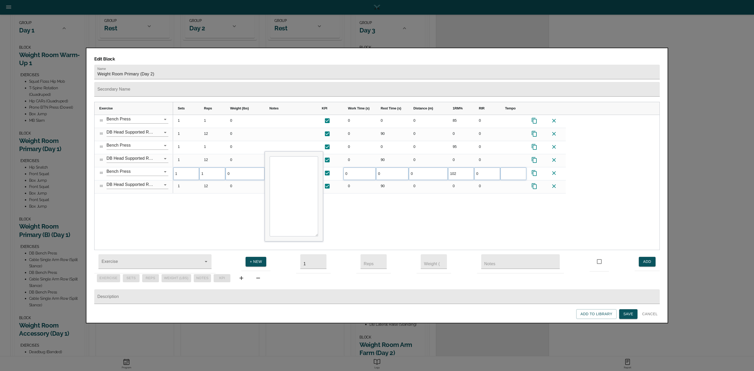
click at [233, 203] on div "1 1 0 0 0 0 85 0 1 12 0 0 90 0 0 0 1 1 0 0 0 0 95 0 1 12 0 0 90 0 0 0 1 1 0 0 0…" at bounding box center [416, 182] width 487 height 135
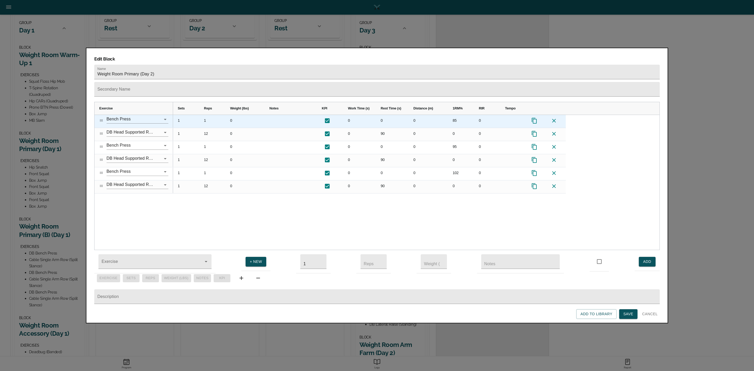
click at [535, 118] on icon "Press SPACE to select this row." at bounding box center [534, 121] width 6 height 6
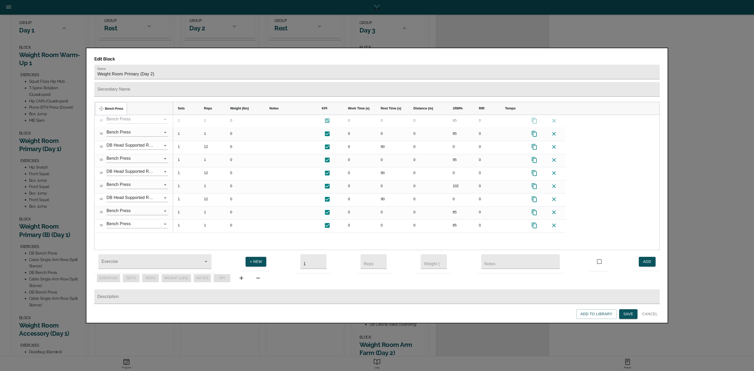
drag, startPoint x: 102, startPoint y: 190, endPoint x: 98, endPoint y: 106, distance: 84.7
drag, startPoint x: 102, startPoint y: 202, endPoint x: 99, endPoint y: 126, distance: 76.6
drag, startPoint x: 101, startPoint y: 214, endPoint x: 106, endPoint y: 116, distance: 97.8
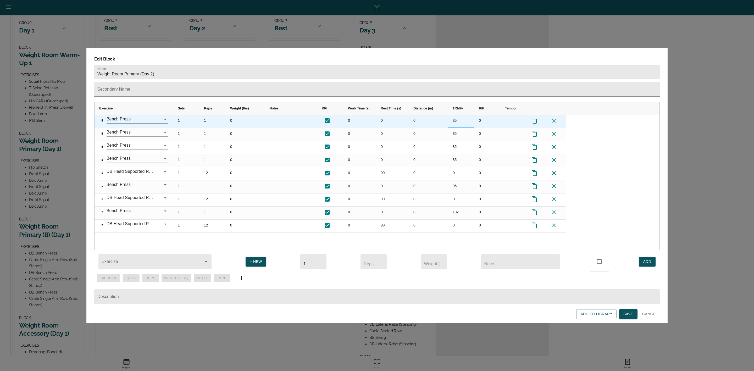
click at [457, 115] on div "85" at bounding box center [461, 121] width 26 height 13
type input "70"
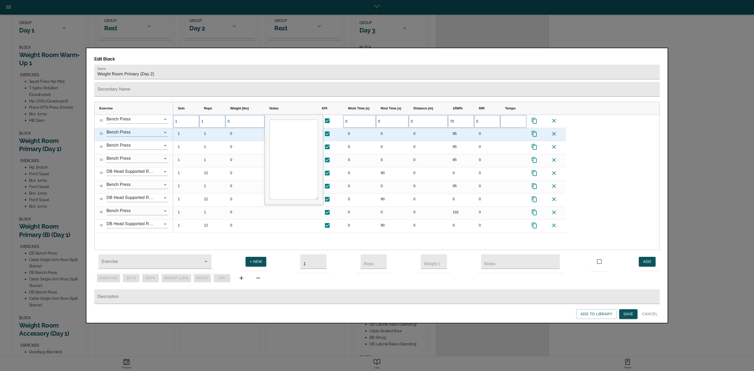
click at [456, 128] on div "85" at bounding box center [461, 134] width 26 height 13
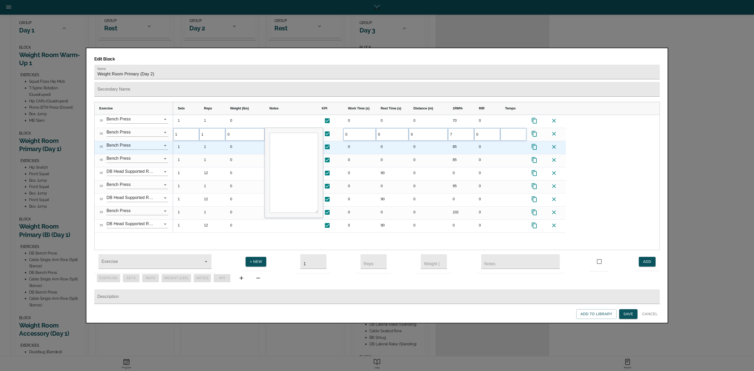
type input "75"
click at [457, 141] on div "85" at bounding box center [461, 147] width 26 height 13
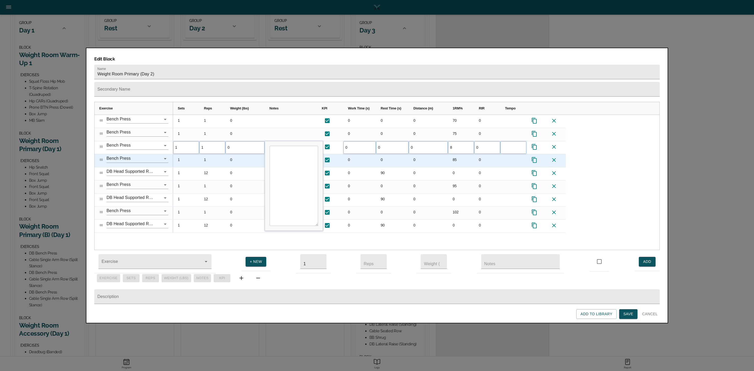
type input "80"
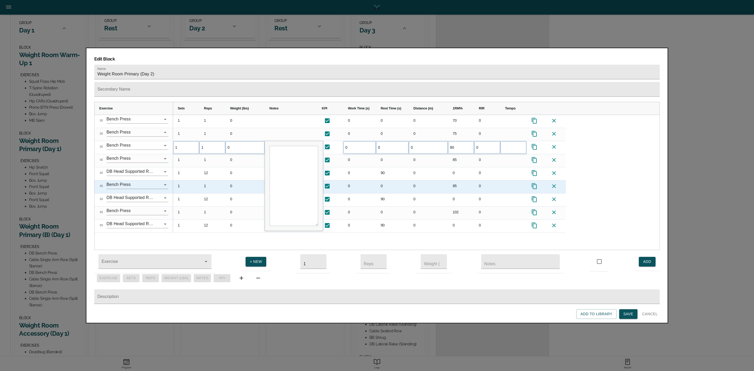
click at [469, 180] on div "95" at bounding box center [461, 186] width 26 height 13
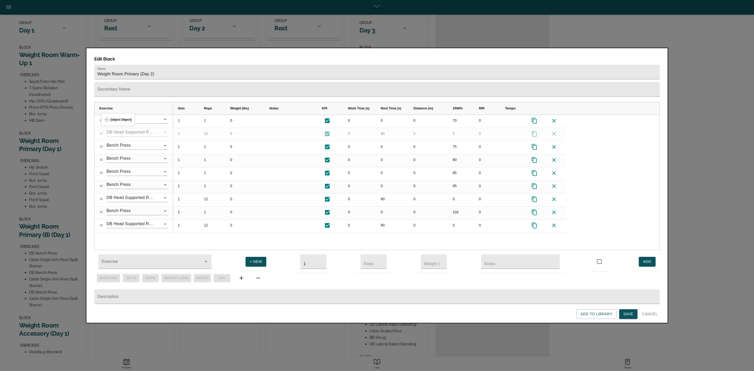
drag, startPoint x: 101, startPoint y: 162, endPoint x: 104, endPoint y: 116, distance: 45.9
drag, startPoint x: 102, startPoint y: 188, endPoint x: 102, endPoint y: 145, distance: 42.4
drag, startPoint x: 103, startPoint y: 214, endPoint x: 105, endPoint y: 162, distance: 51.9
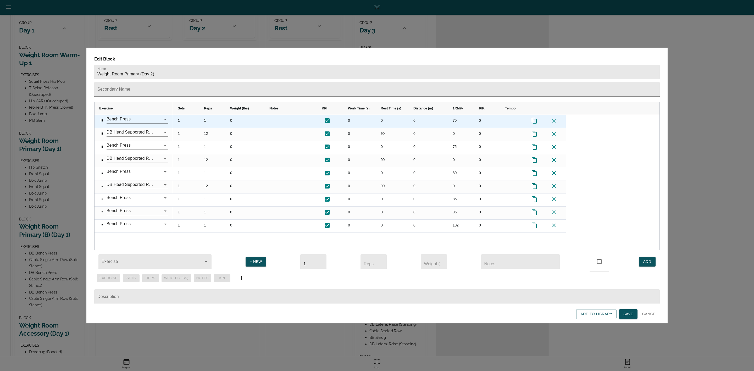
click at [206, 115] on div "1" at bounding box center [212, 121] width 26 height 13
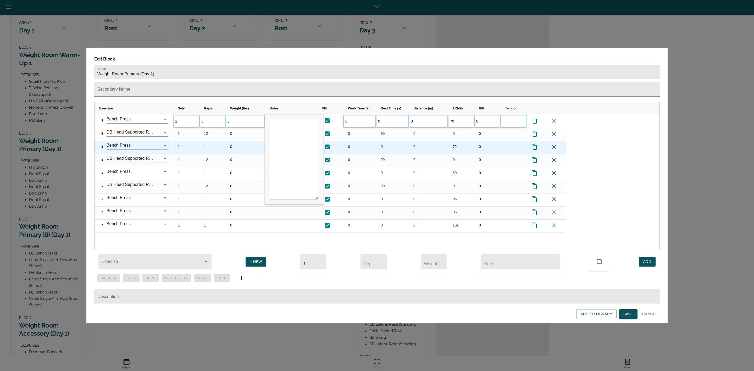
click at [208, 141] on div "1" at bounding box center [212, 147] width 26 height 13
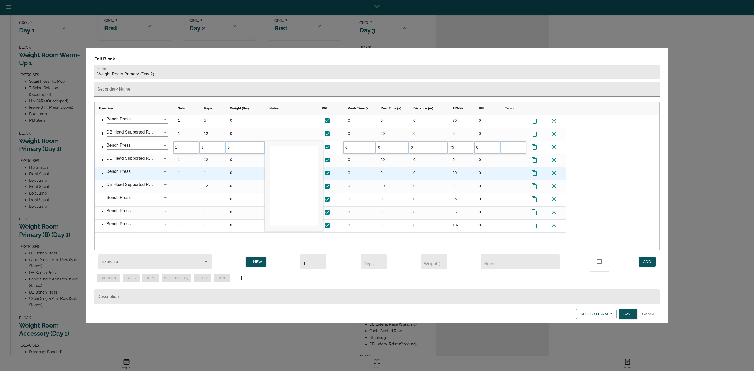
click at [207, 167] on div "1" at bounding box center [212, 173] width 26 height 13
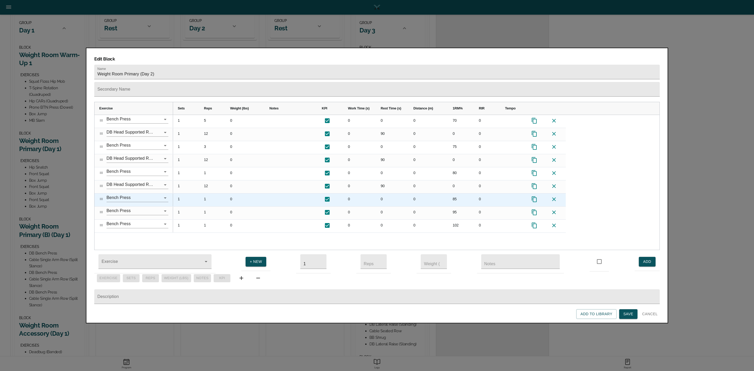
click at [211, 194] on div "1" at bounding box center [212, 200] width 26 height 13
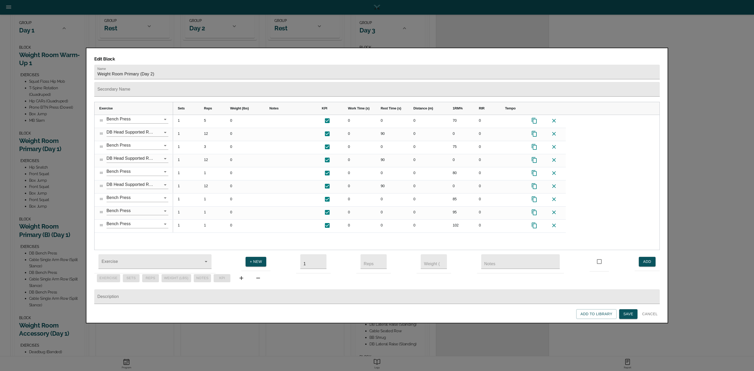
click at [217, 226] on div "1 1 0 0 0 0 85 0 1 12 0 0 90 0 0 0 1 1 0 0 0 0 95 0 1 12 0 0 90 0 0 0 1 1 0 0 0…" at bounding box center [416, 182] width 487 height 135
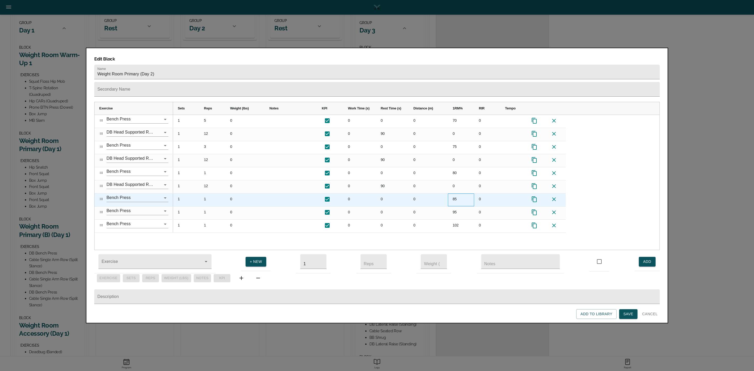
click at [457, 194] on div "85" at bounding box center [461, 200] width 26 height 13
type input "88"
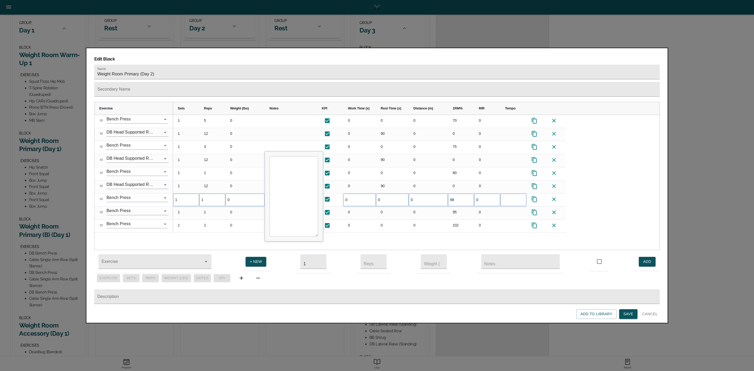
click at [457, 231] on div "1 1 0 0 0 0 88 0" at bounding box center [416, 182] width 487 height 135
click at [452, 231] on div "1 1 0 0 0 0 88 0 1 12 0 0 90 0 0 0 1 1 0 0 0 0 95 0 1 12 0 0 90 0 0 0 1 1 0 0 0…" at bounding box center [416, 182] width 487 height 135
click at [625, 316] on span "Save" at bounding box center [629, 314] width 10 height 7
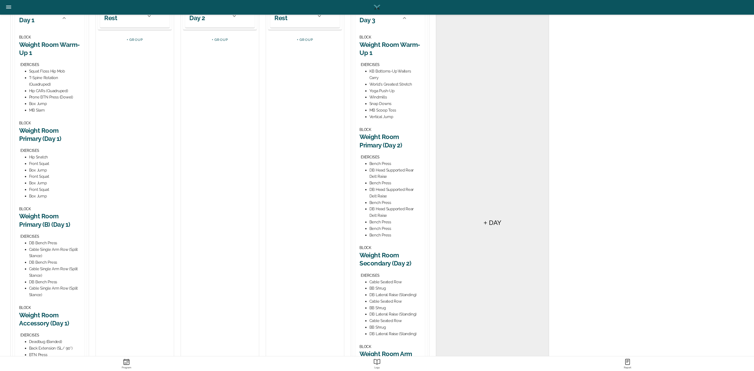
scroll to position [157, 0]
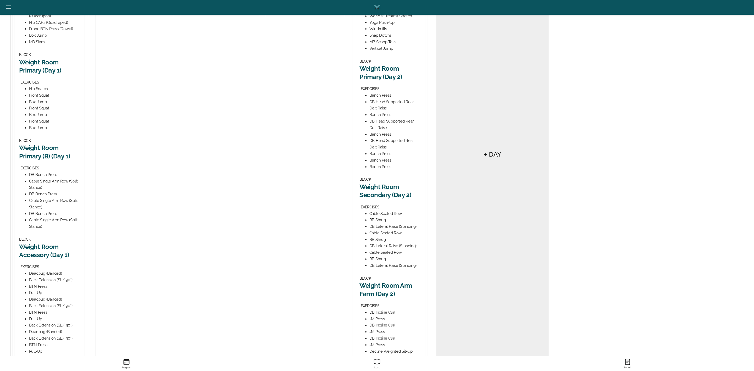
click at [380, 80] on h2 "Weight Room Primary (Day 2)" at bounding box center [390, 72] width 61 height 16
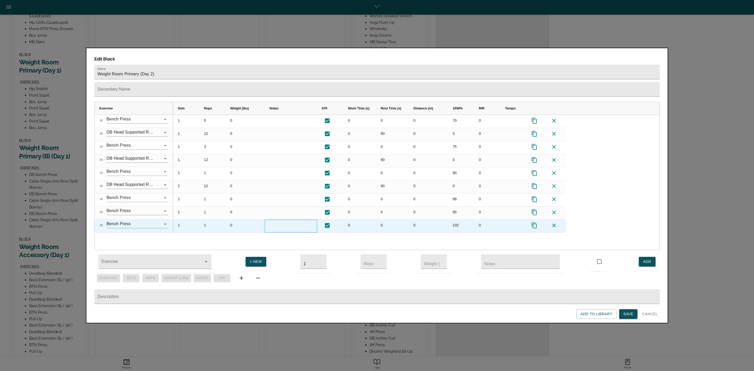
click at [289, 220] on div at bounding box center [291, 226] width 52 height 13
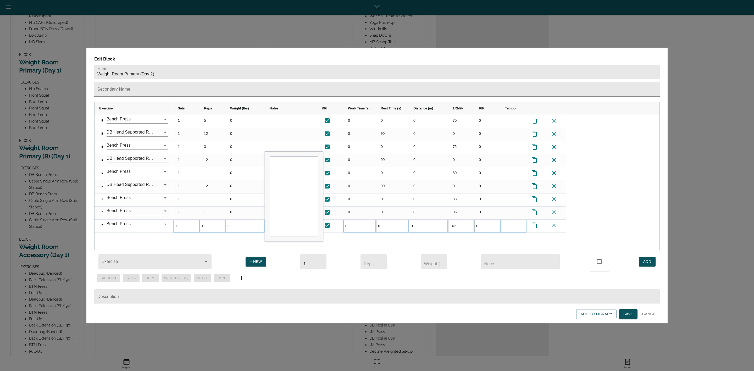
type textarea "h"
type textarea "Shoot for new PR"
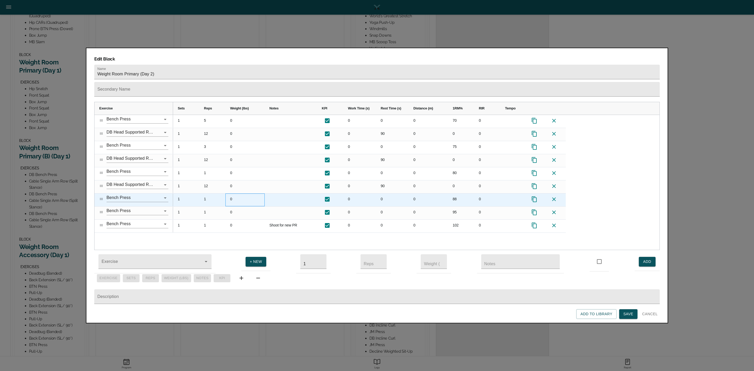
click at [233, 194] on div "0" at bounding box center [245, 200] width 39 height 13
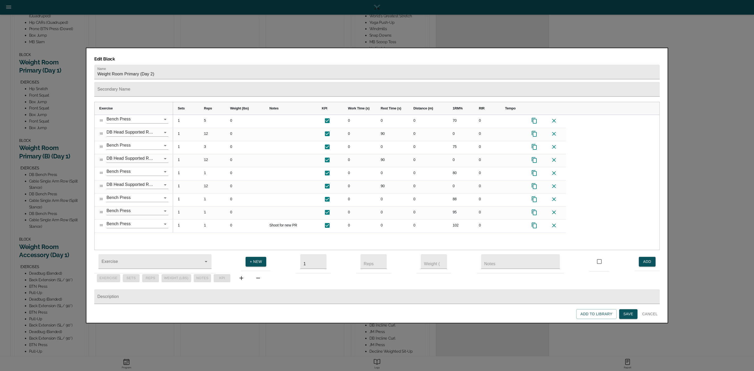
click at [633, 314] on span "Save" at bounding box center [629, 314] width 10 height 7
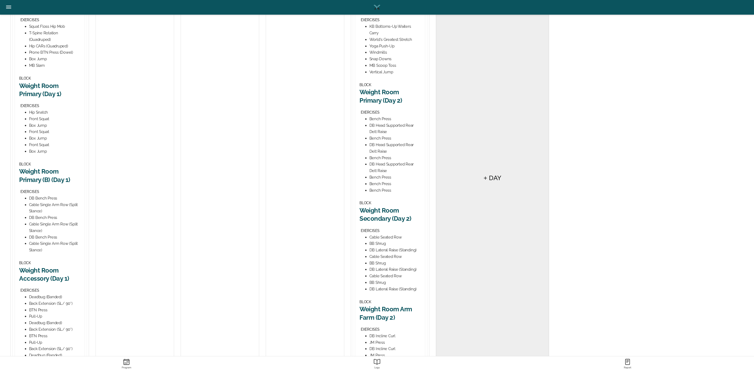
scroll to position [196, 0]
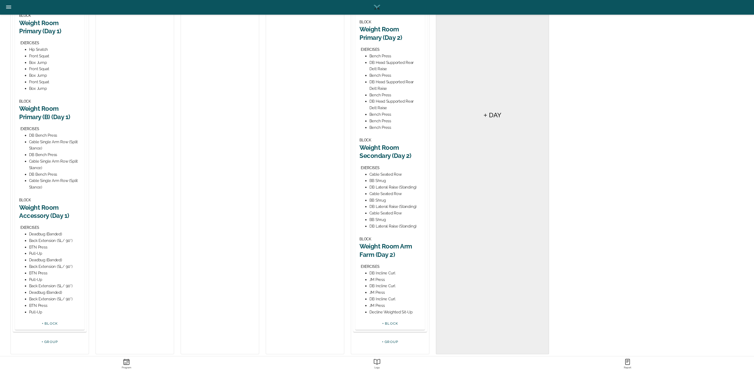
click at [385, 154] on h2 "Weight Room Secondary (Day 2)" at bounding box center [390, 152] width 61 height 16
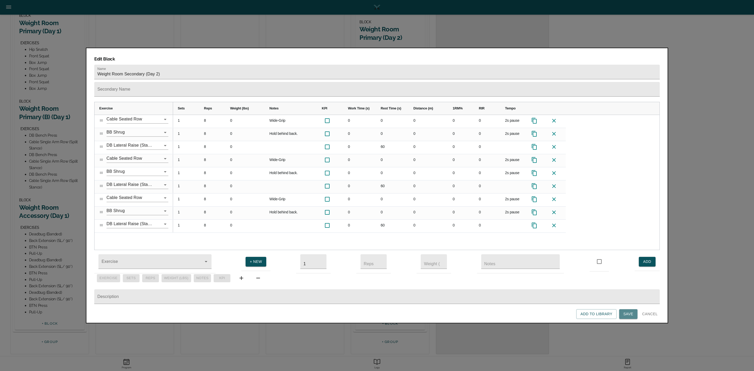
click at [623, 314] on button "Save" at bounding box center [628, 314] width 18 height 10
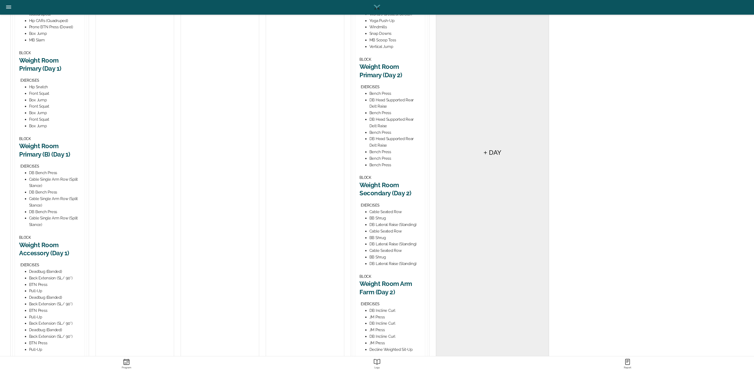
scroll to position [204, 0]
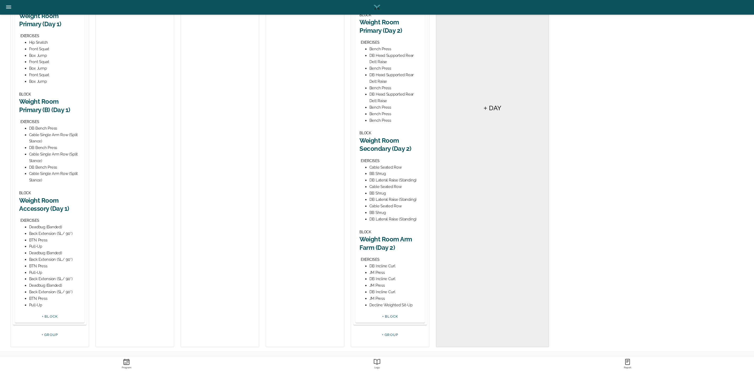
click at [384, 249] on h2 "Weight Room Arm Farm (Day 2)" at bounding box center [390, 243] width 61 height 16
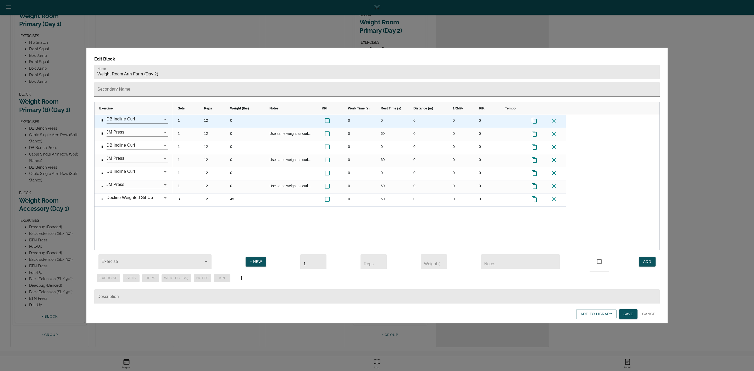
click at [207, 115] on div "12" at bounding box center [212, 121] width 26 height 13
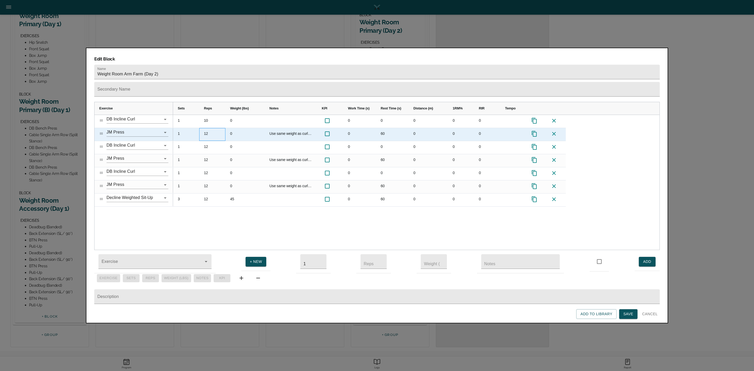
click at [204, 128] on div "12" at bounding box center [212, 134] width 26 height 13
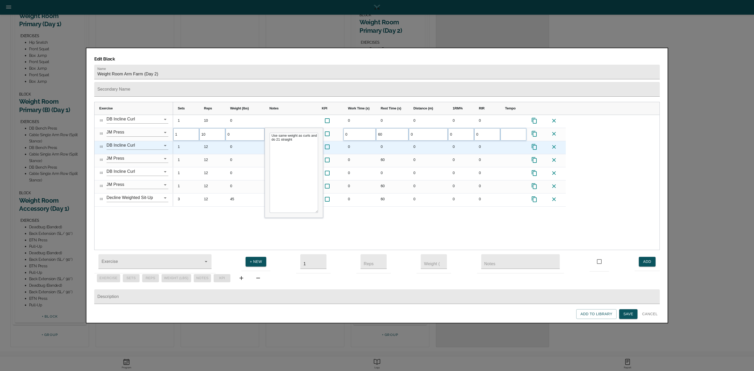
click at [210, 141] on div "12" at bounding box center [212, 147] width 26 height 13
type input "10"
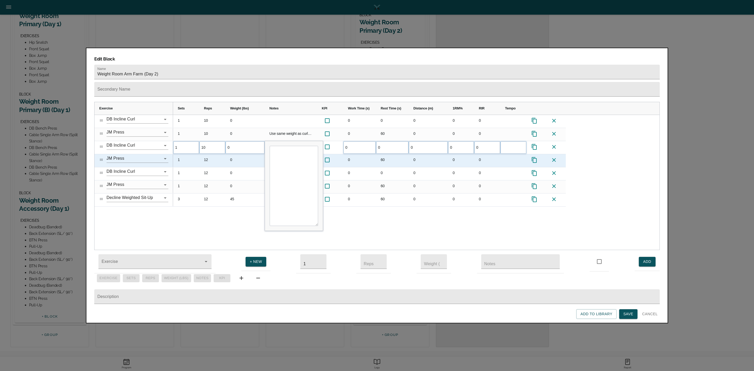
click at [208, 154] on div "12" at bounding box center [212, 160] width 26 height 13
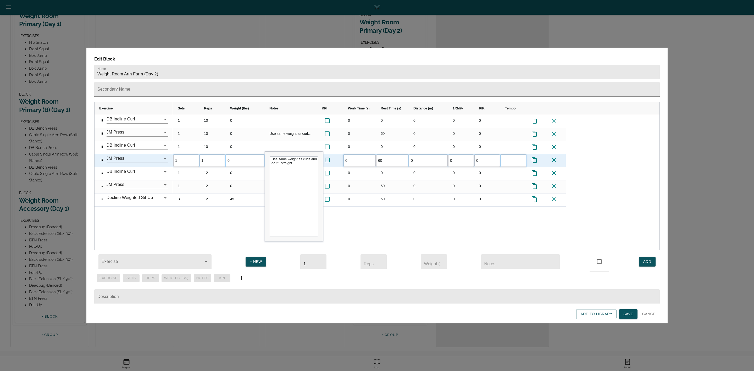
type input "10"
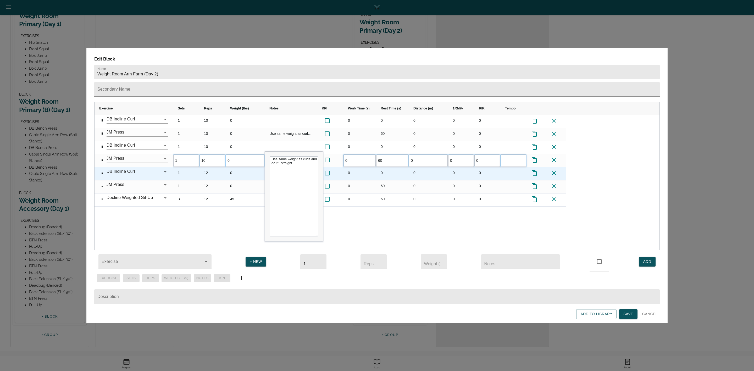
click at [208, 167] on div "12" at bounding box center [212, 173] width 26 height 13
type input "10"
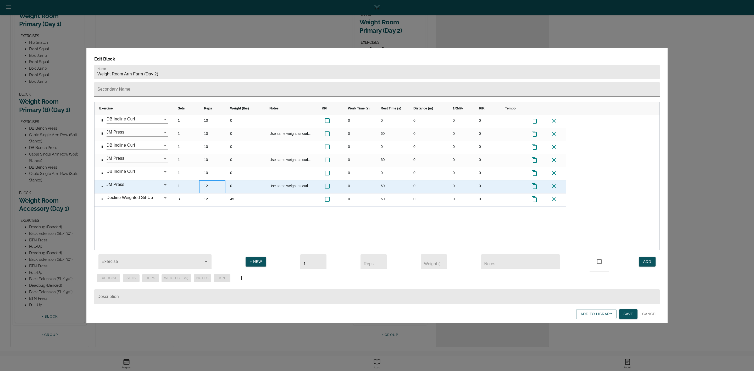
click at [208, 180] on div "12" at bounding box center [212, 186] width 26 height 13
type input "10"
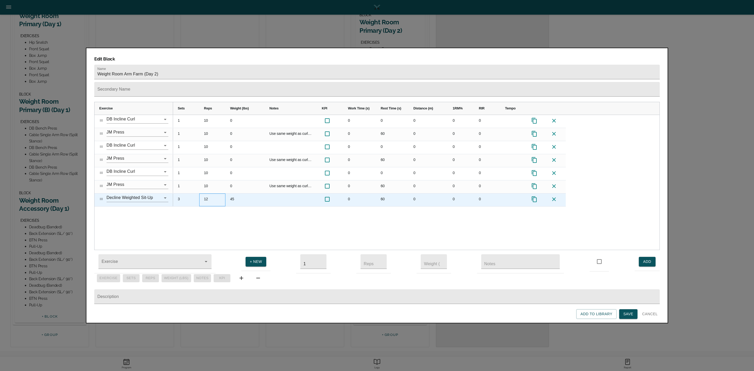
click at [208, 194] on div "12" at bounding box center [212, 200] width 26 height 13
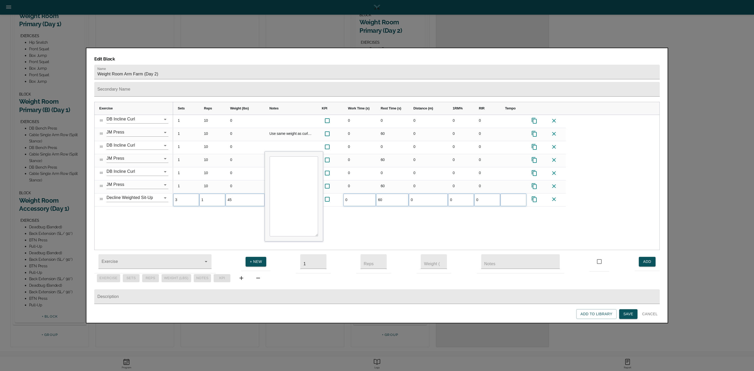
type input "15"
click at [218, 208] on div "1 10 0 0 0 0 0 0 1 10 0 Use same weight as curls and do 21 straight 0 60 0 0 0 …" at bounding box center [416, 182] width 487 height 135
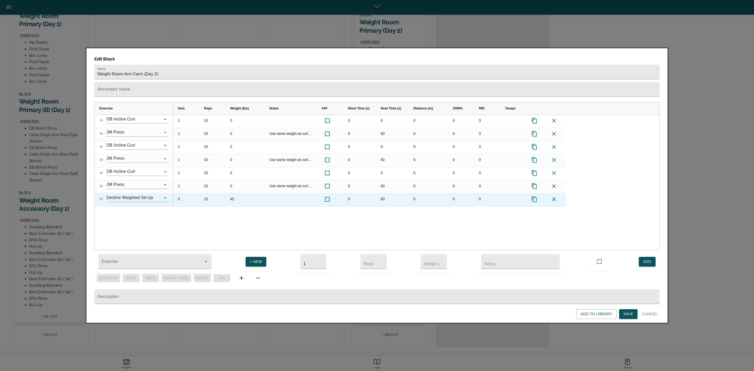
click at [182, 194] on div "3" at bounding box center [186, 200] width 26 height 13
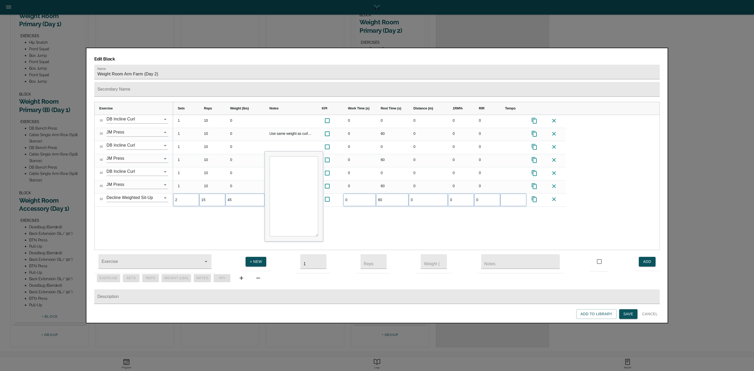
click at [205, 208] on div "1 10 0 0 0 0 0 0 1 10 0 Use same weight as curls and do 21 straight 0 60 0 0 0 …" at bounding box center [416, 182] width 487 height 135
click at [629, 313] on span "Save" at bounding box center [629, 314] width 10 height 7
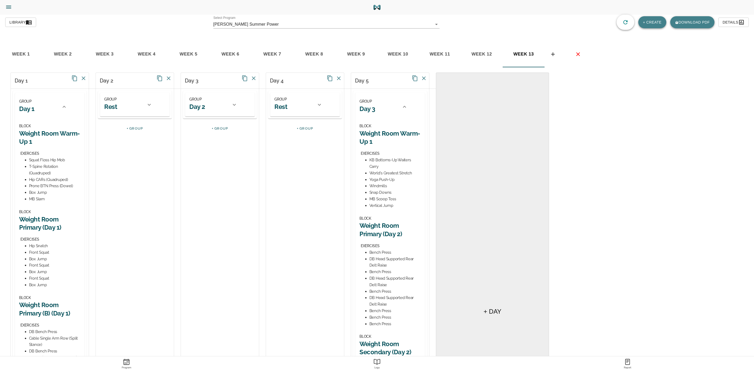
click at [403, 107] on icon at bounding box center [405, 107] width 6 height 6
